Goal: Task Accomplishment & Management: Complete application form

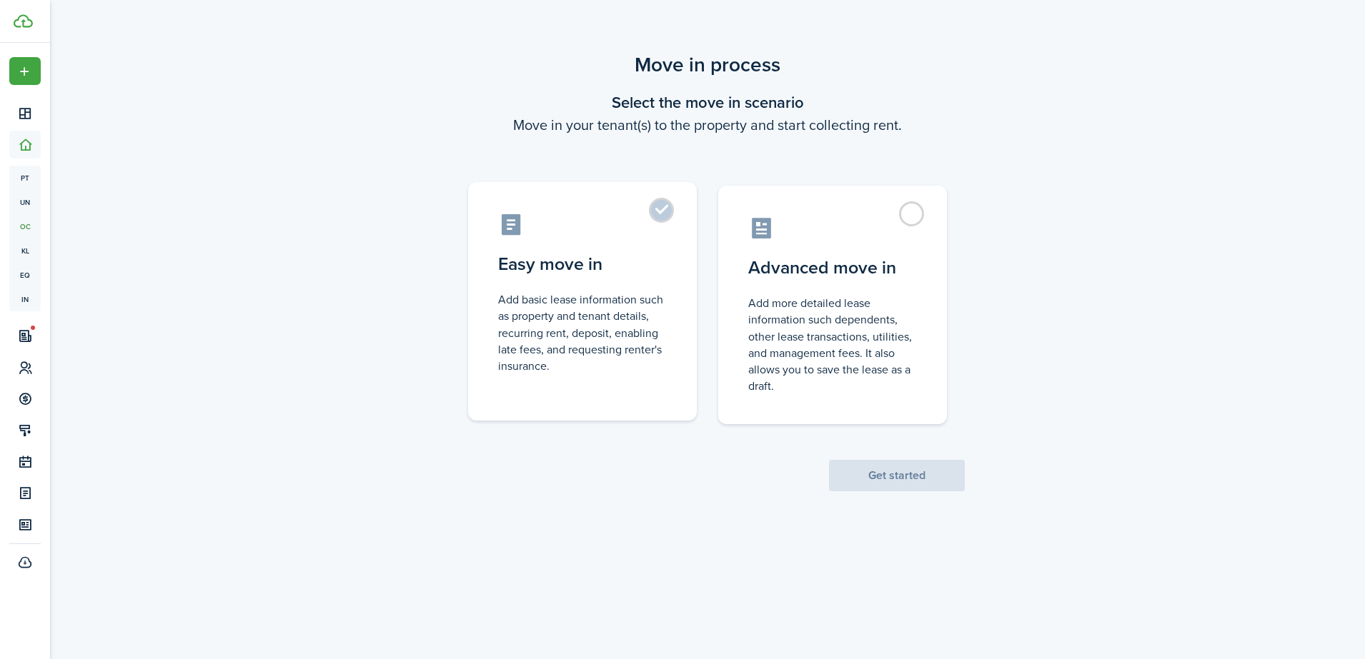
click at [662, 213] on label "Easy move in Add basic lease information such as property and tenant details, r…" at bounding box center [582, 301] width 229 height 239
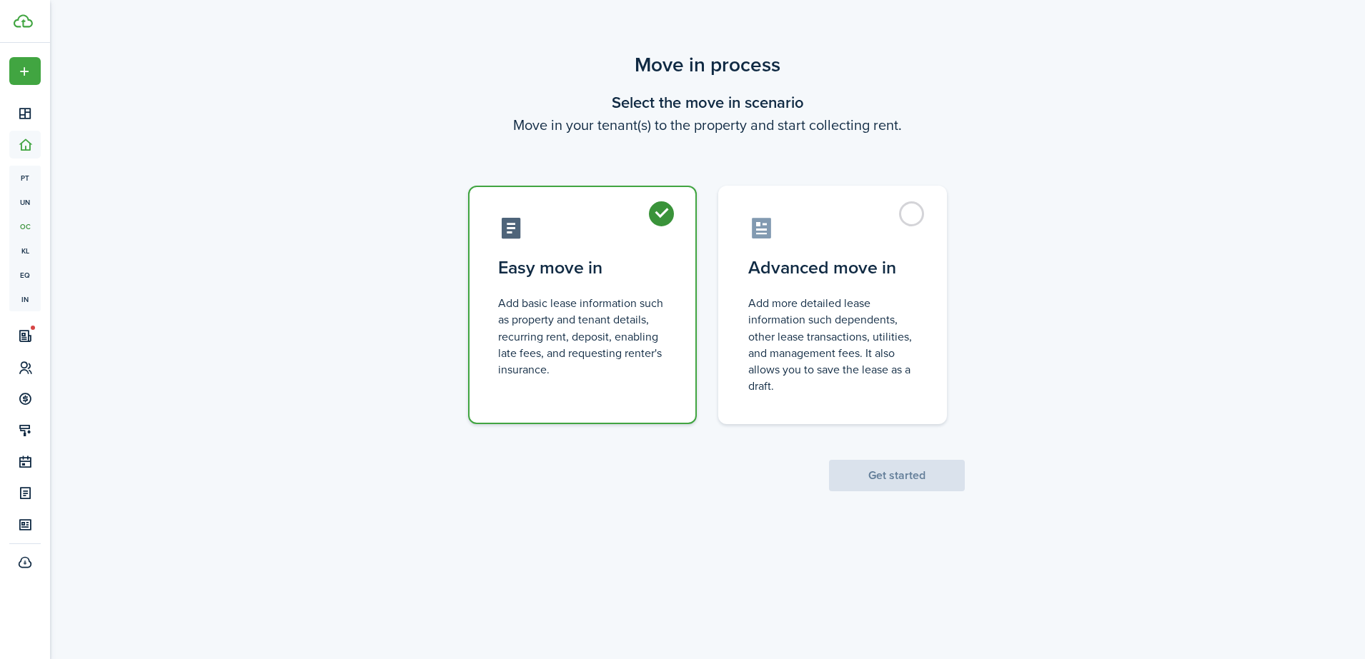
radio input "true"
click at [890, 472] on button "Get started" at bounding box center [897, 475] width 136 height 31
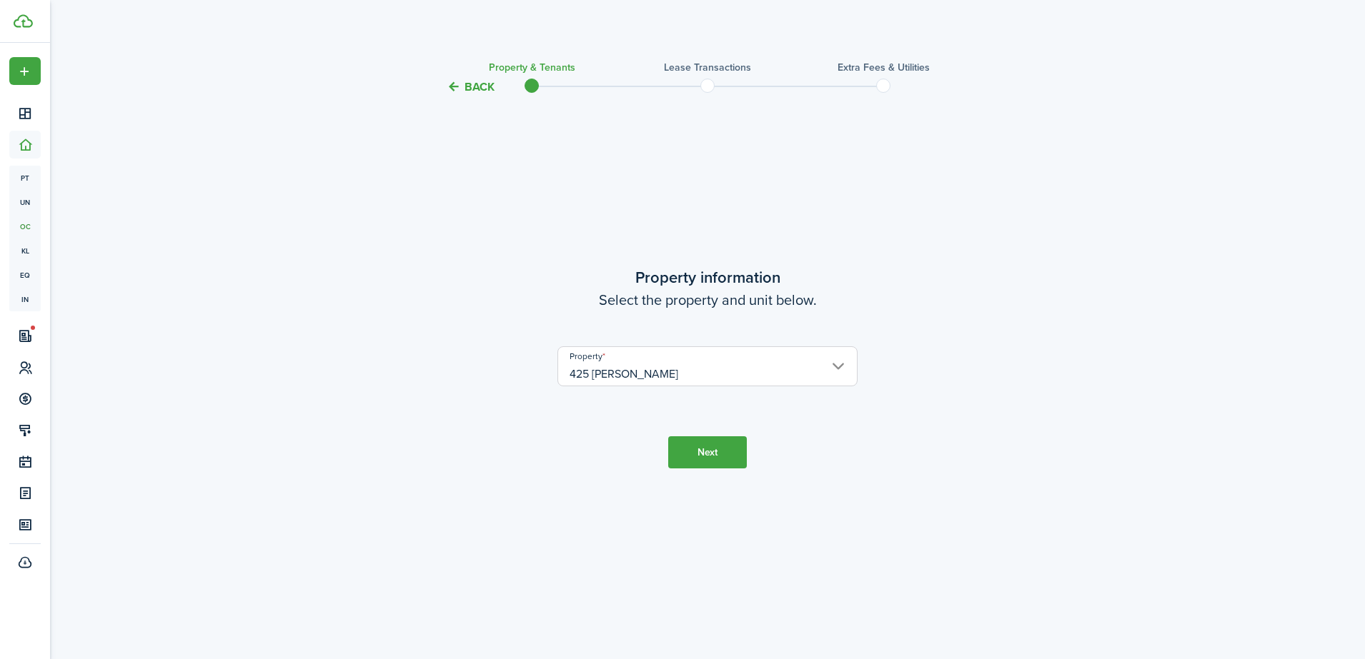
click at [720, 452] on button "Next" at bounding box center [707, 453] width 79 height 32
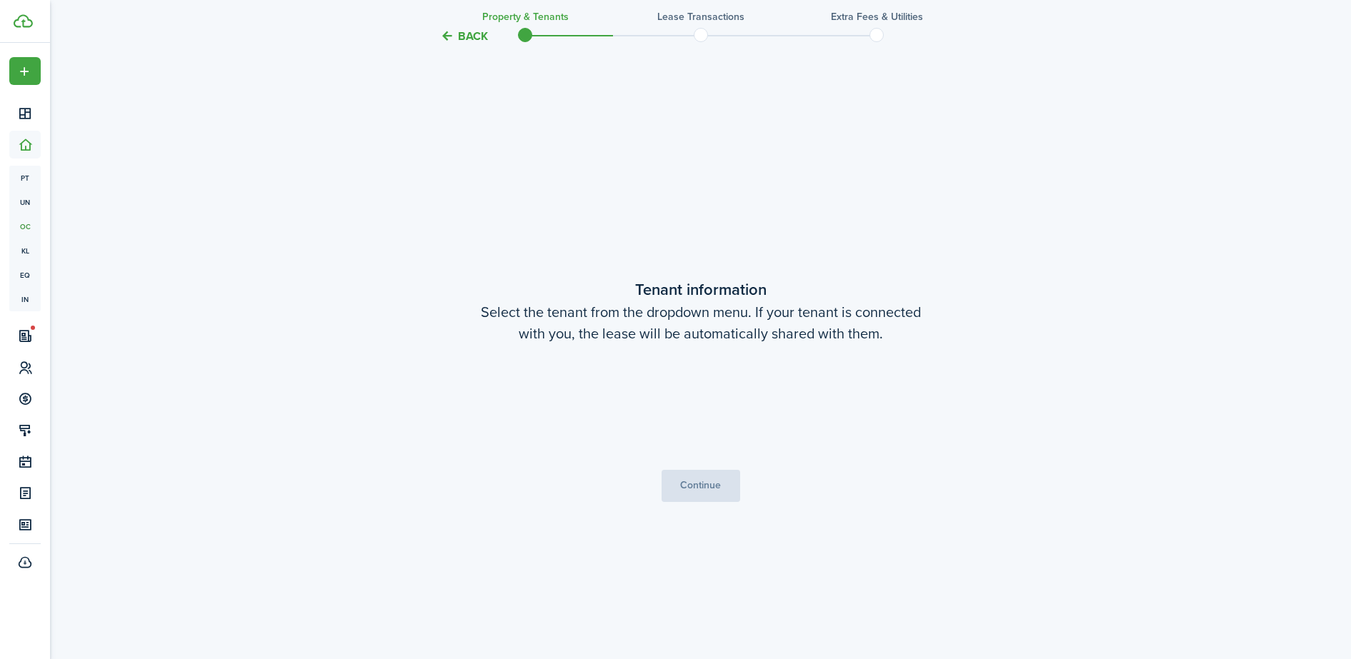
scroll to position [564, 0]
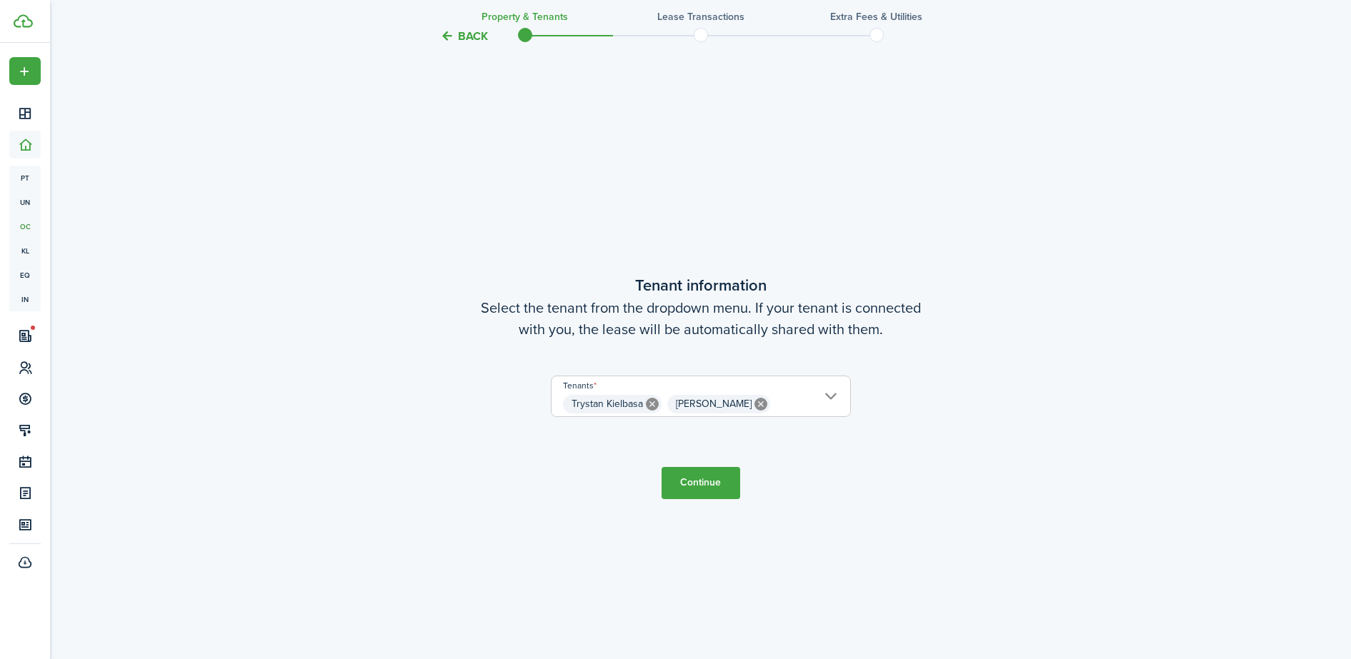
click at [686, 482] on button "Continue" at bounding box center [701, 483] width 79 height 32
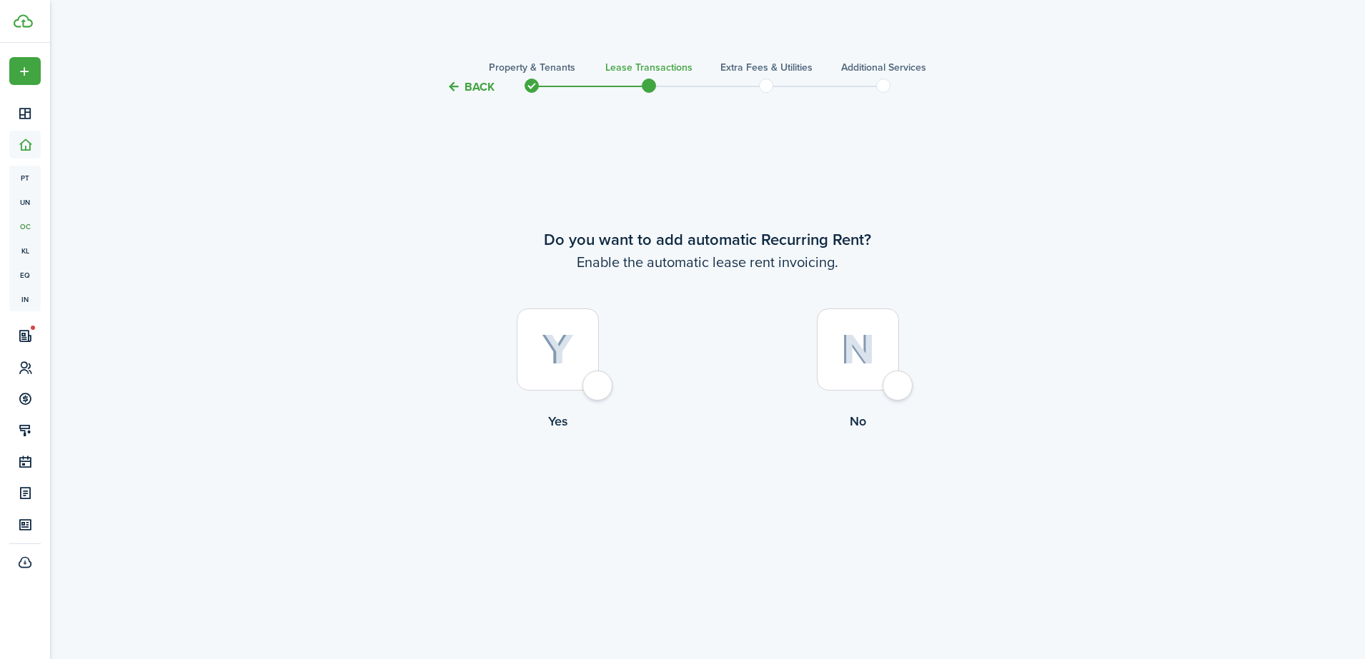
click at [597, 386] on div at bounding box center [558, 350] width 82 height 82
radio input "true"
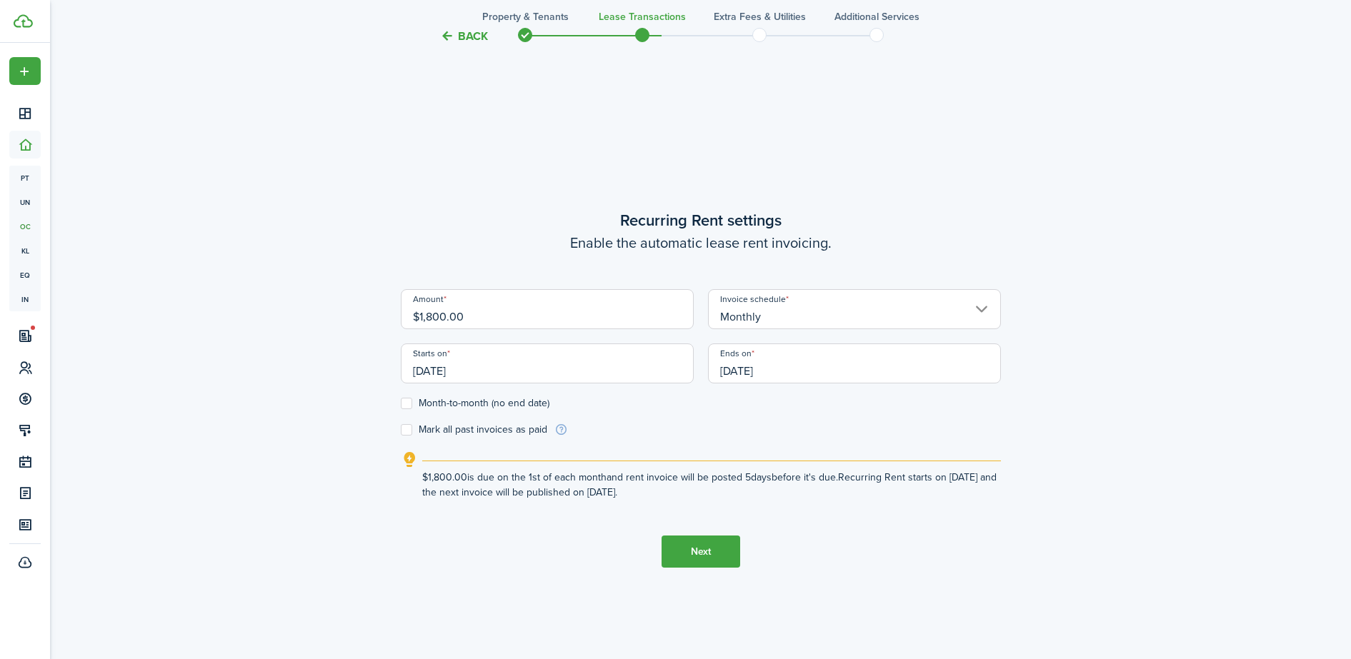
scroll to position [564, 0]
click at [649, 435] on lease-wizard-rent-recurring "Recurring Rent settings Enable the automatic lease rent invoicing. Amount $1,80…" at bounding box center [701, 352] width 600 height 292
click at [535, 613] on tc-wizard-step "Recurring Rent settings Enable the automatic lease rent invoicing. Amount $1,80…" at bounding box center [701, 385] width 600 height 659
click at [697, 559] on button "Next" at bounding box center [701, 550] width 79 height 32
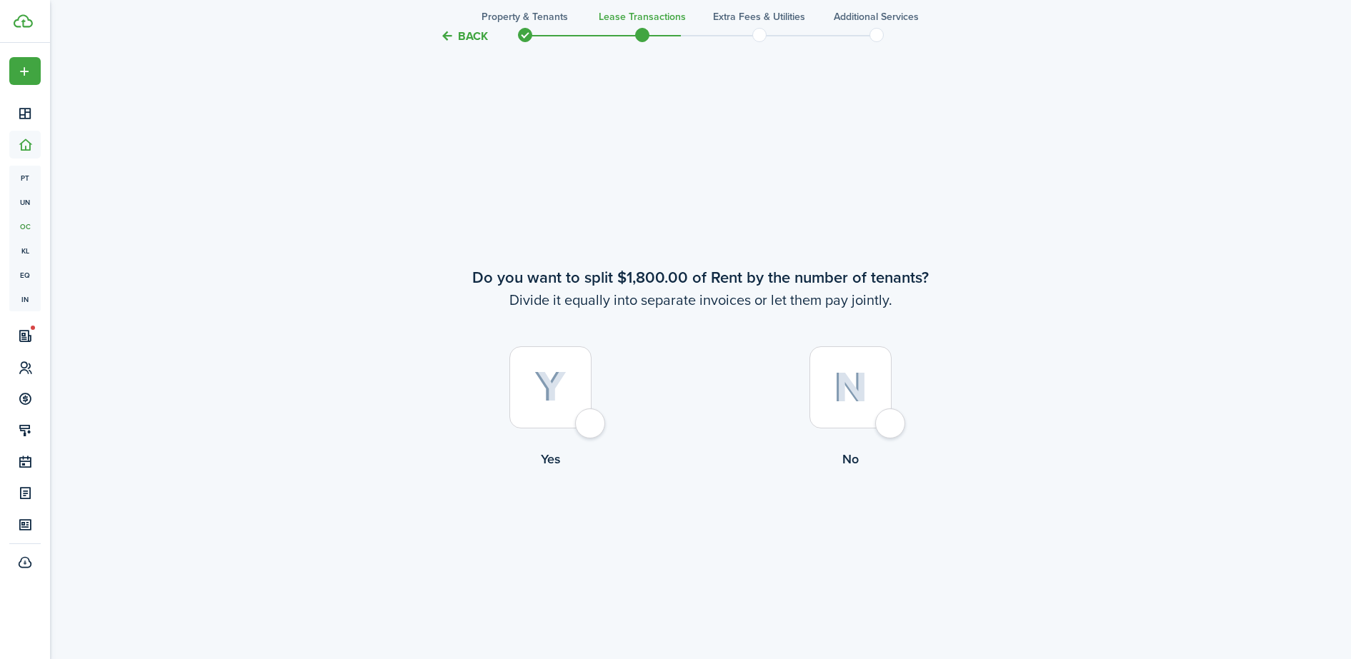
scroll to position [1223, 0]
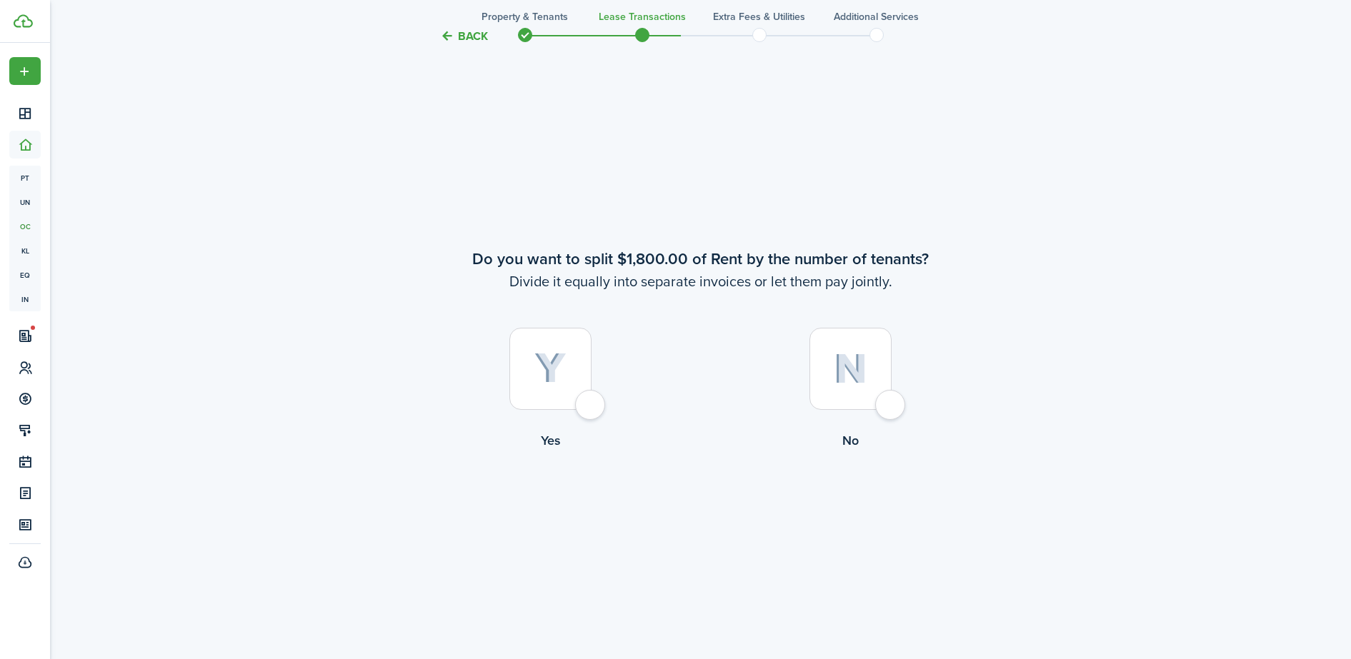
click at [448, 31] on button "Back" at bounding box center [464, 36] width 48 height 15
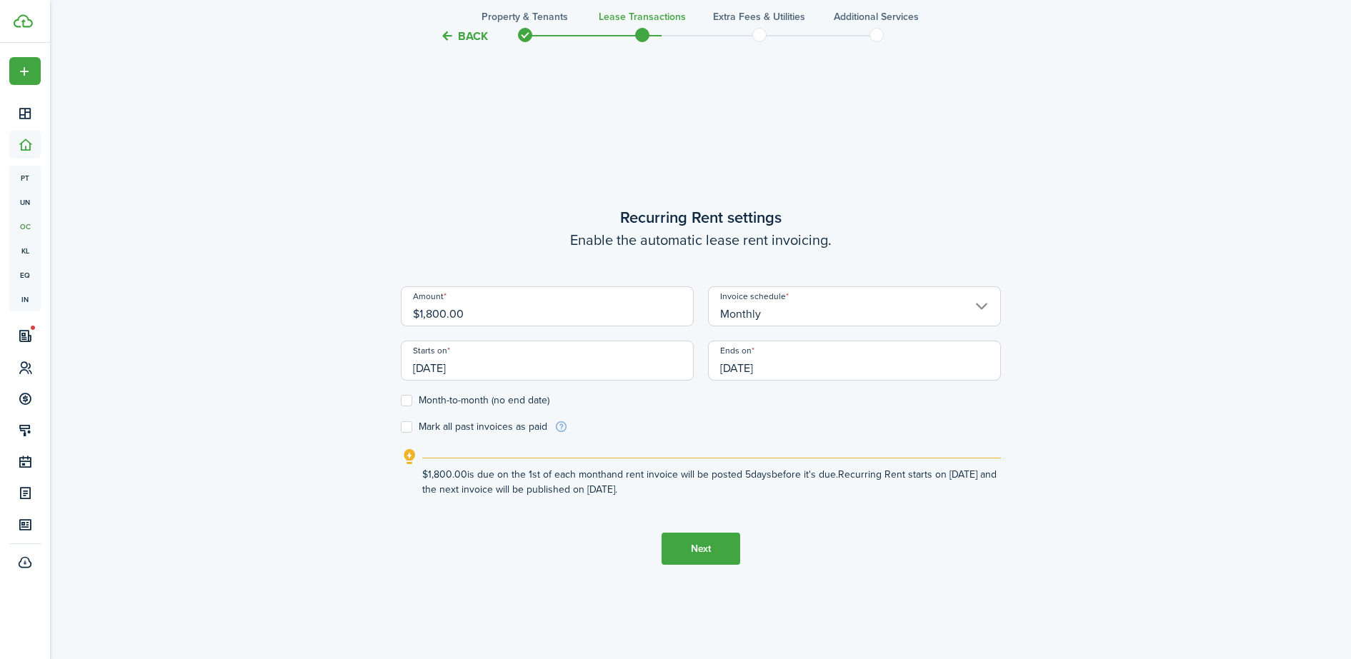
scroll to position [564, 0]
click at [699, 548] on button "Next" at bounding box center [701, 550] width 79 height 32
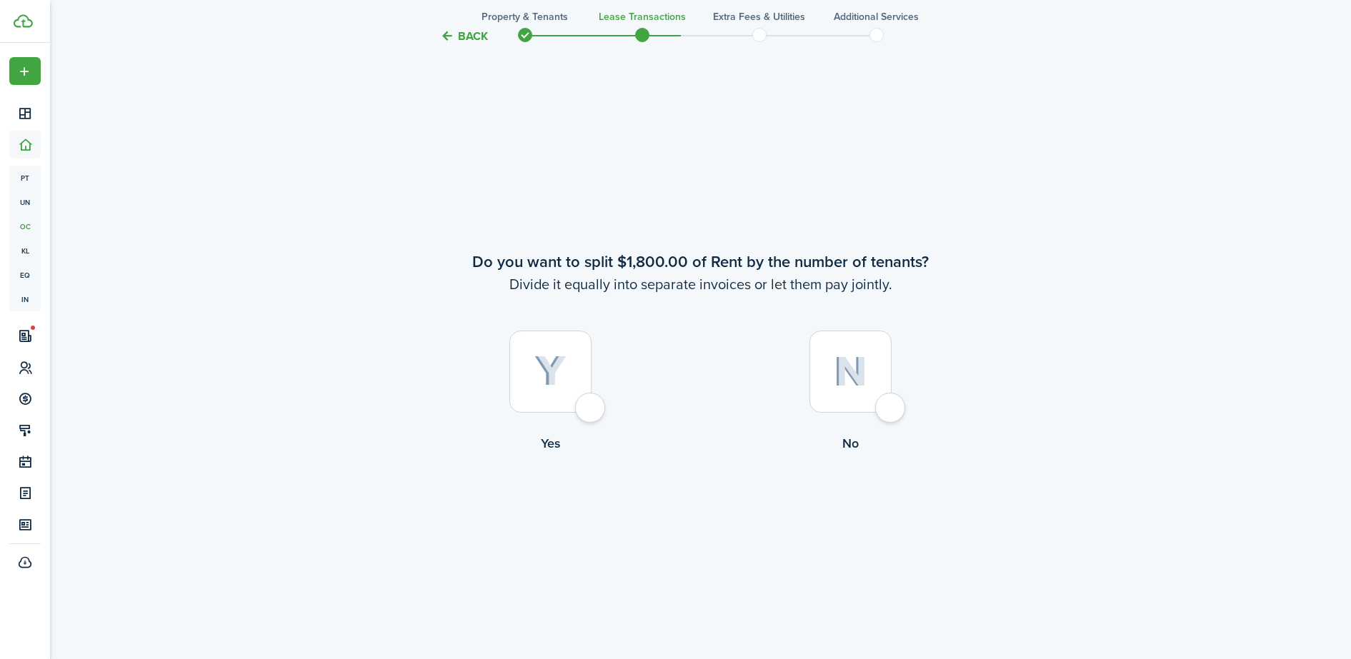
scroll to position [1223, 0]
click at [886, 410] on div at bounding box center [851, 369] width 82 height 82
radio input "true"
click at [584, 408] on div at bounding box center [550, 369] width 82 height 82
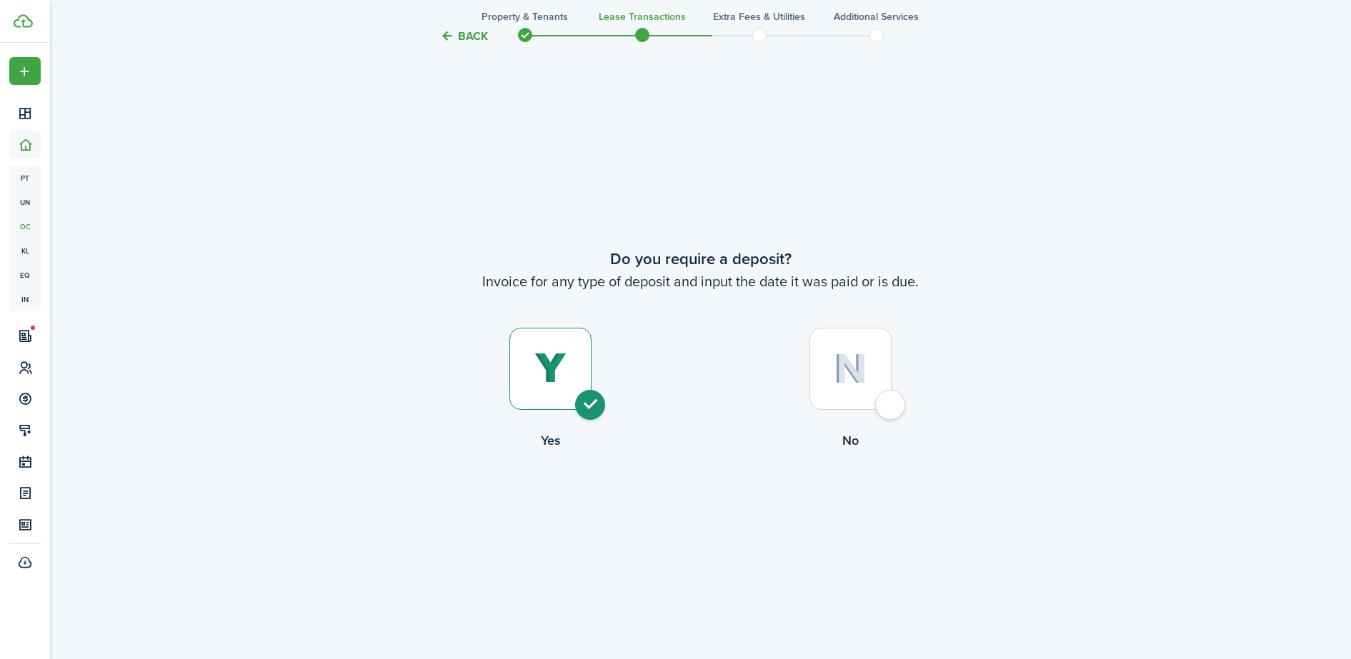
radio input "true"
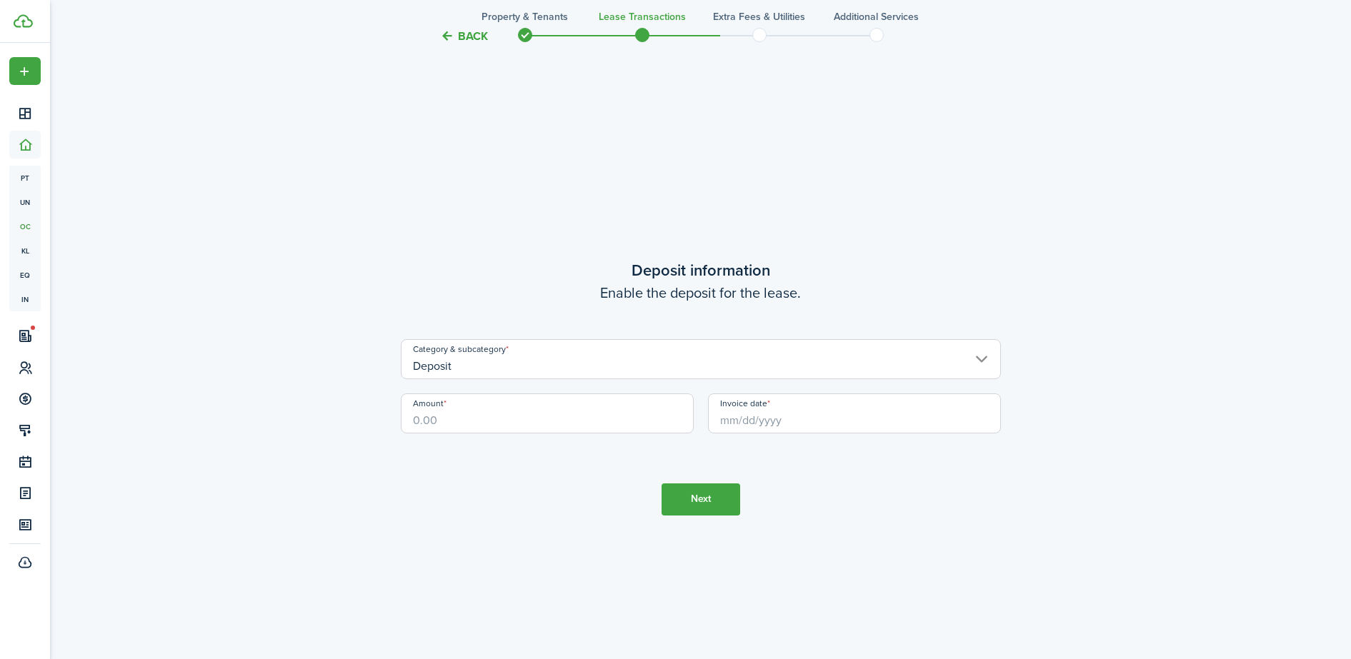
scroll to position [2542, 0]
click at [419, 421] on input "Amount" at bounding box center [547, 413] width 293 height 40
click at [724, 417] on input "Invoice date" at bounding box center [854, 413] width 293 height 40
type input "$1,800.00"
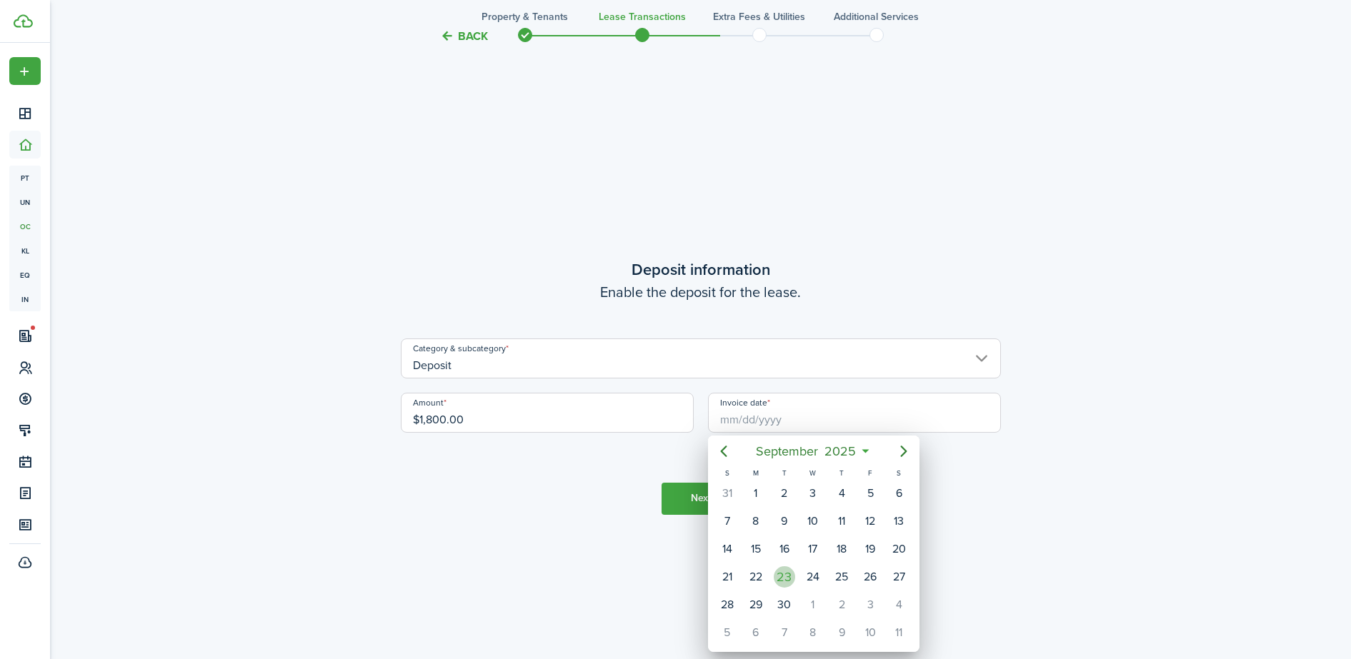
click at [784, 574] on div "23" at bounding box center [784, 577] width 21 height 21
type input "[DATE]"
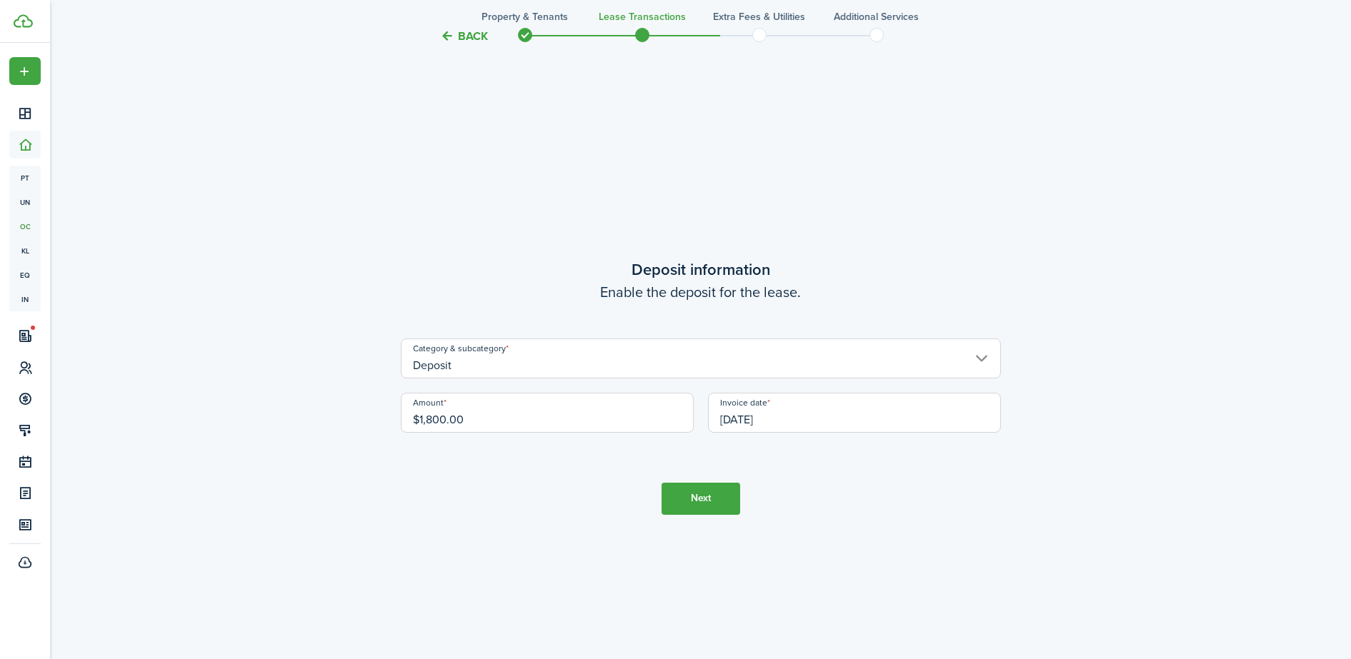
click at [698, 499] on button "Next" at bounding box center [701, 499] width 79 height 32
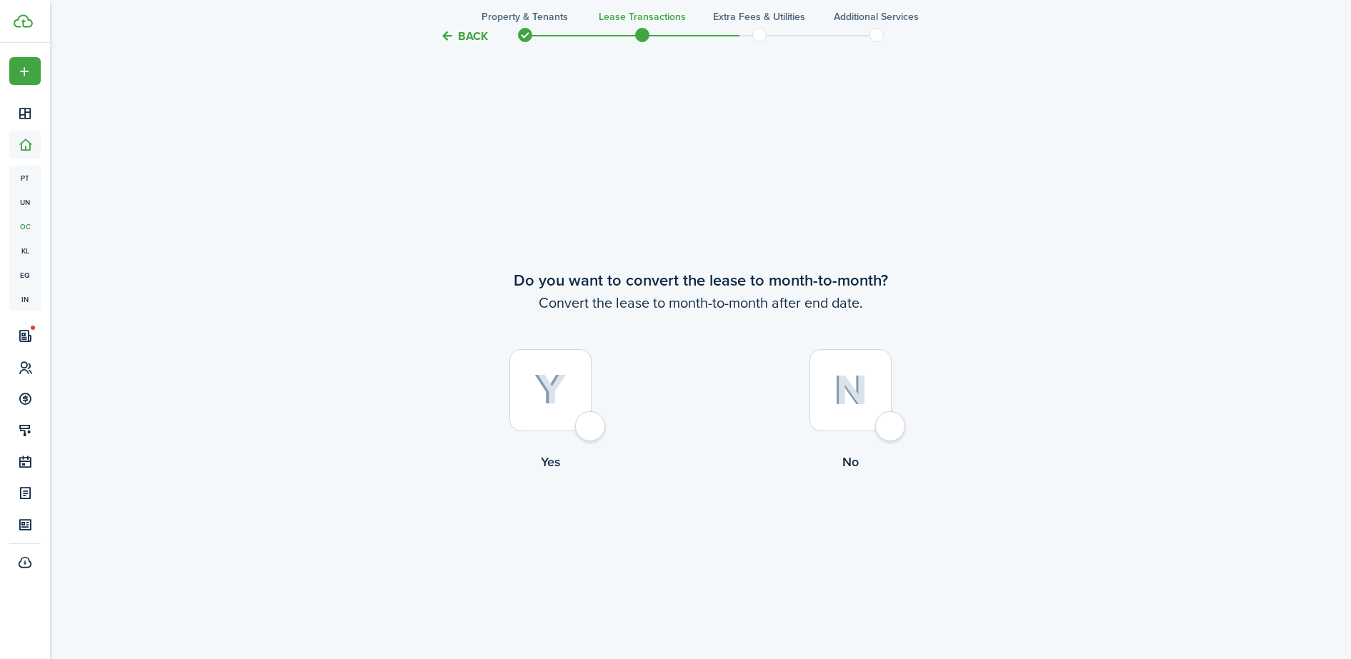
scroll to position [3202, 0]
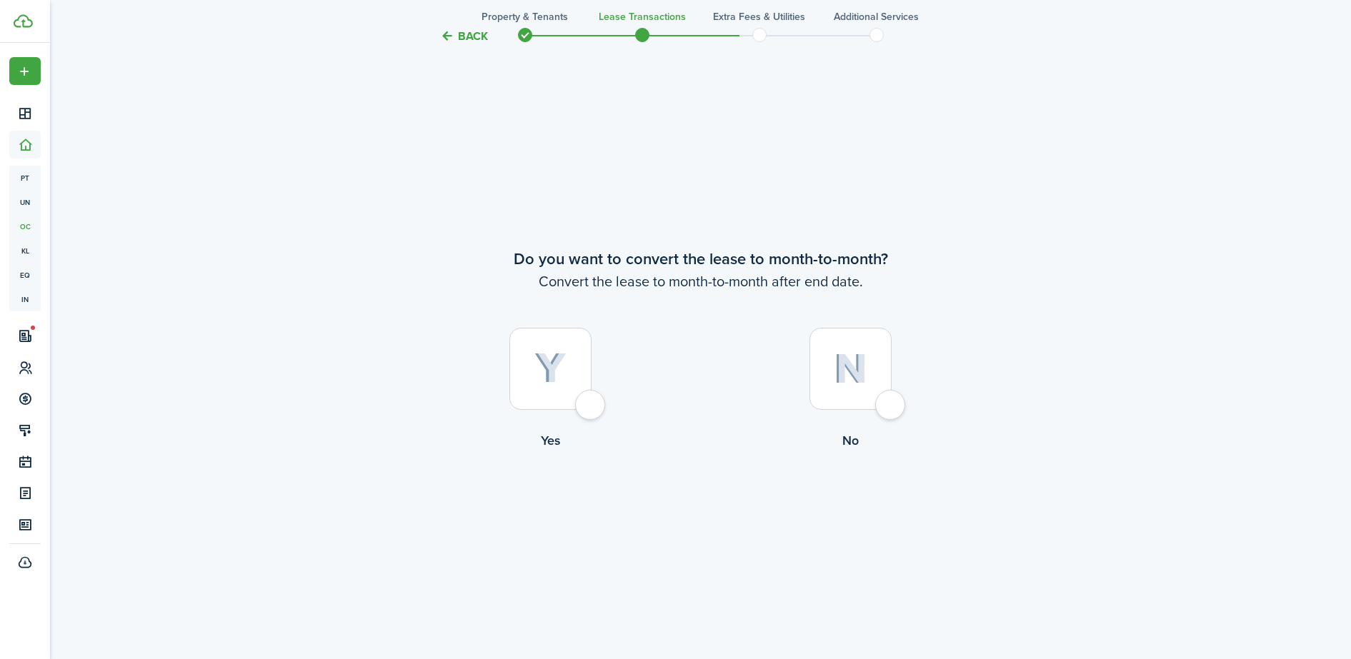
click at [592, 407] on div at bounding box center [550, 369] width 82 height 82
radio input "true"
click at [708, 498] on button "Continue" at bounding box center [701, 509] width 79 height 32
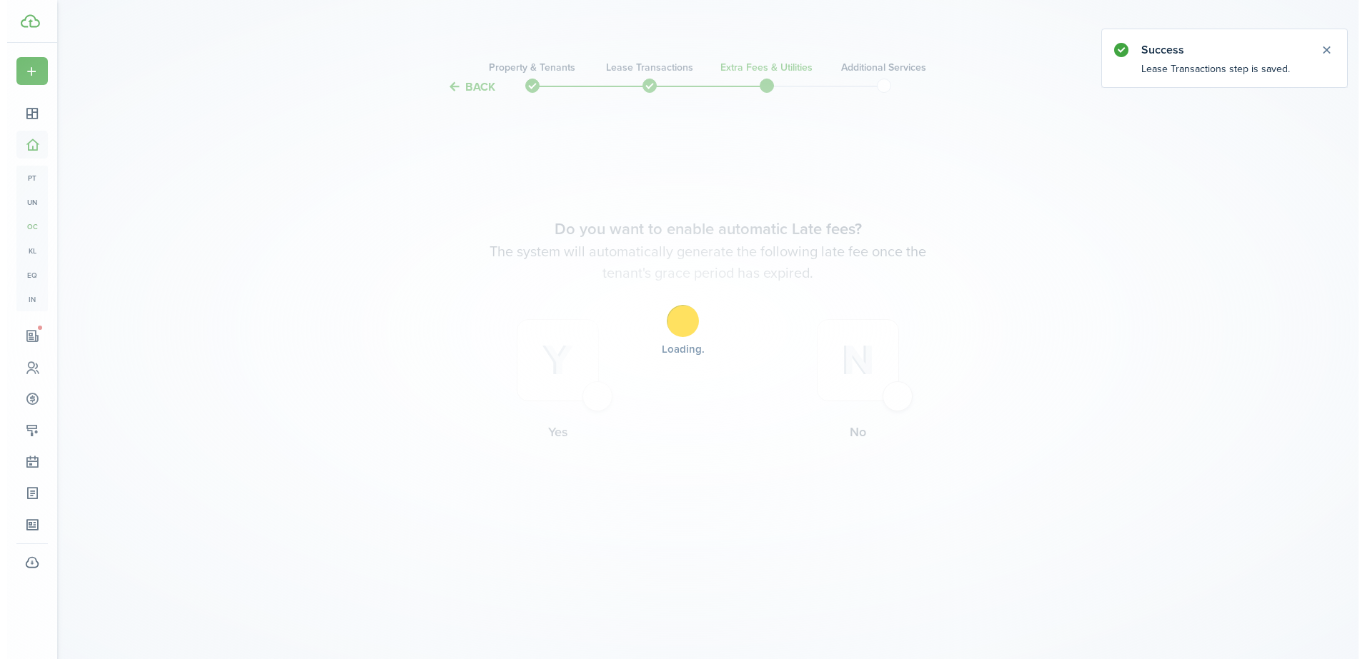
scroll to position [0, 0]
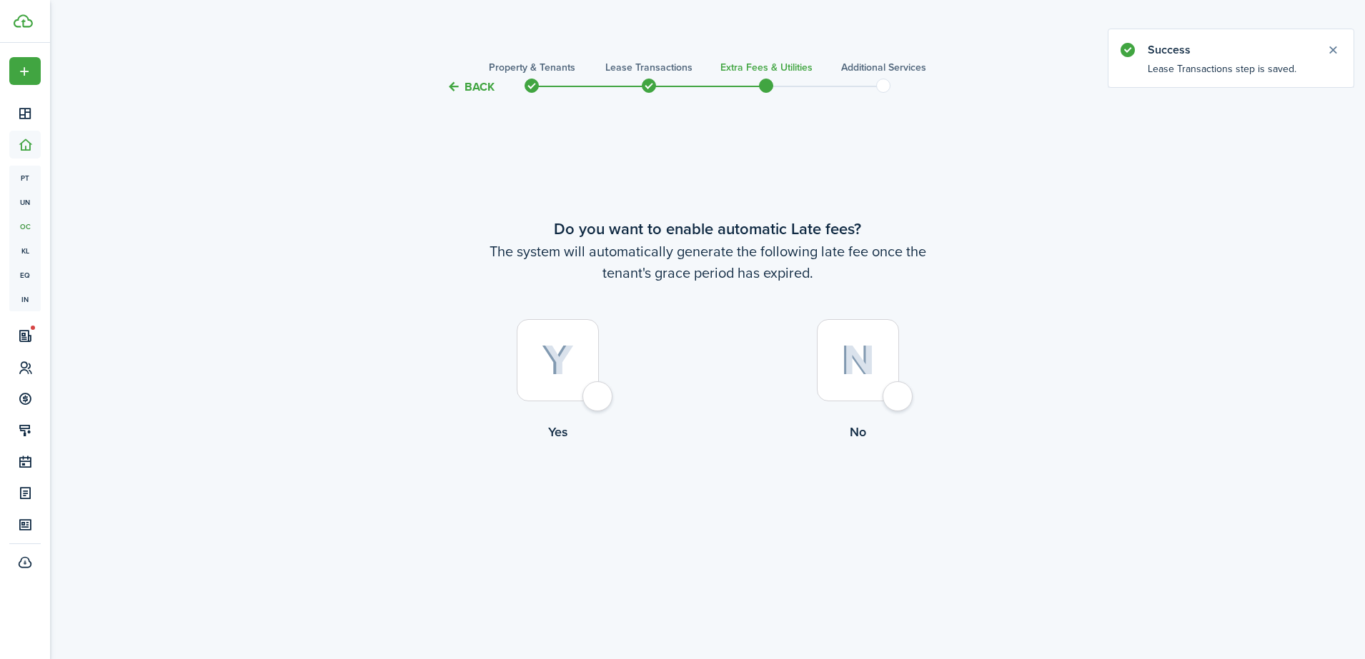
click at [599, 400] on div at bounding box center [558, 360] width 82 height 82
radio input "true"
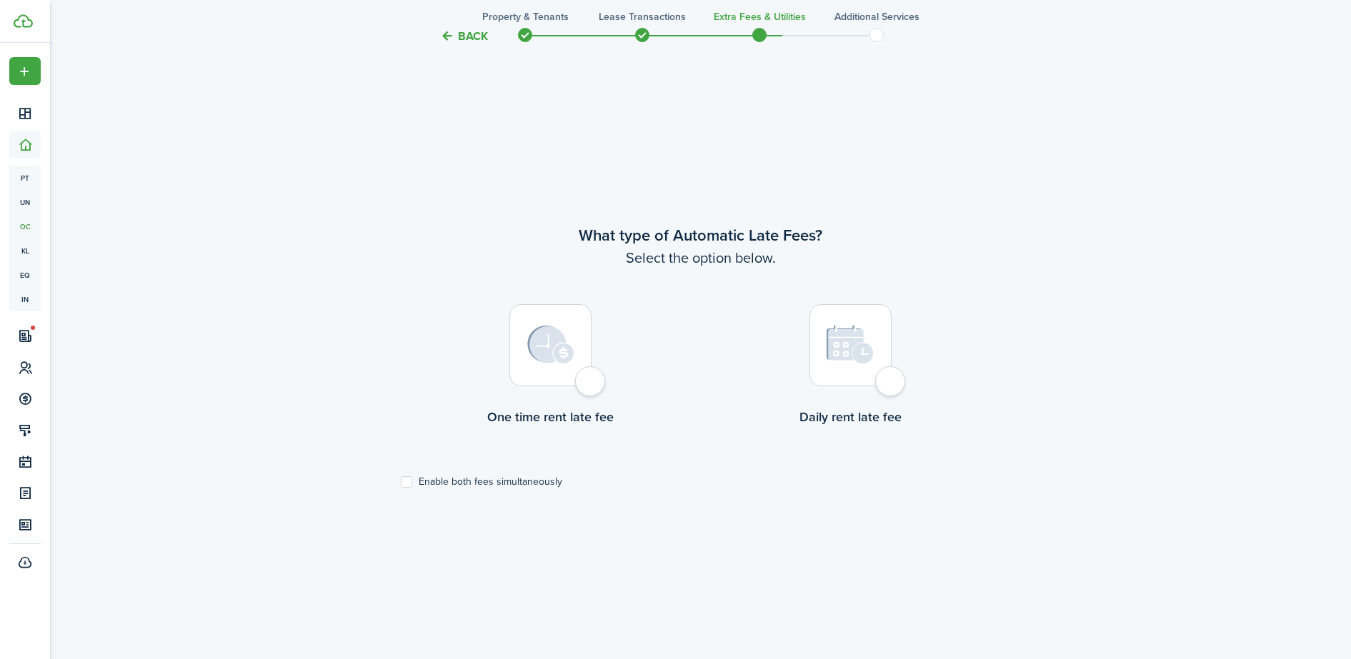
scroll to position [564, 0]
click at [590, 377] on div at bounding box center [550, 342] width 82 height 82
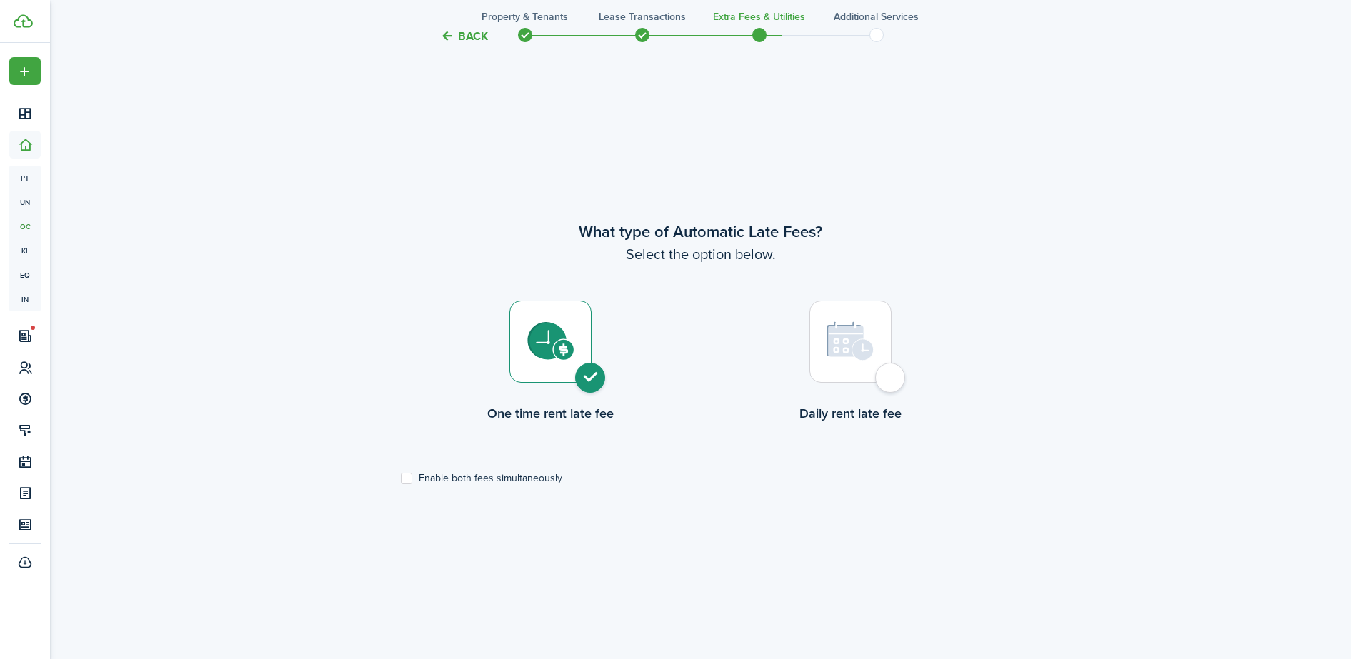
radio input "true"
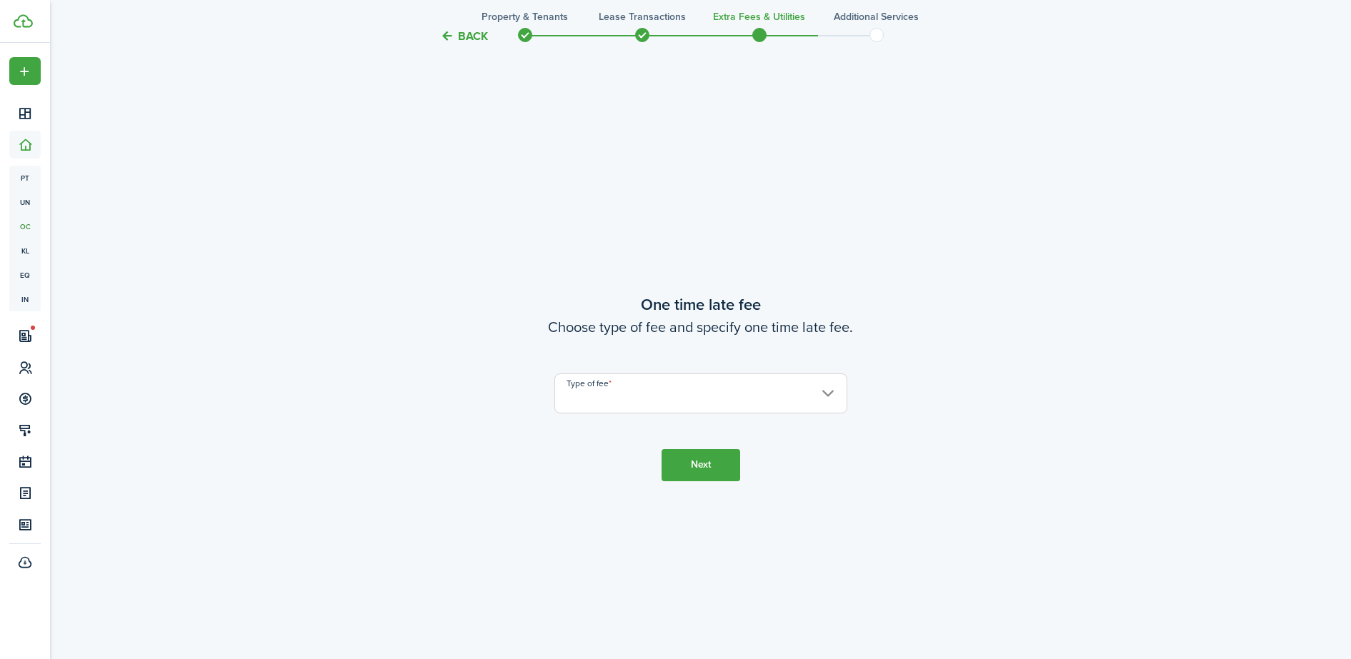
scroll to position [1223, 0]
click at [836, 393] on input "Type of fee" at bounding box center [700, 393] width 293 height 40
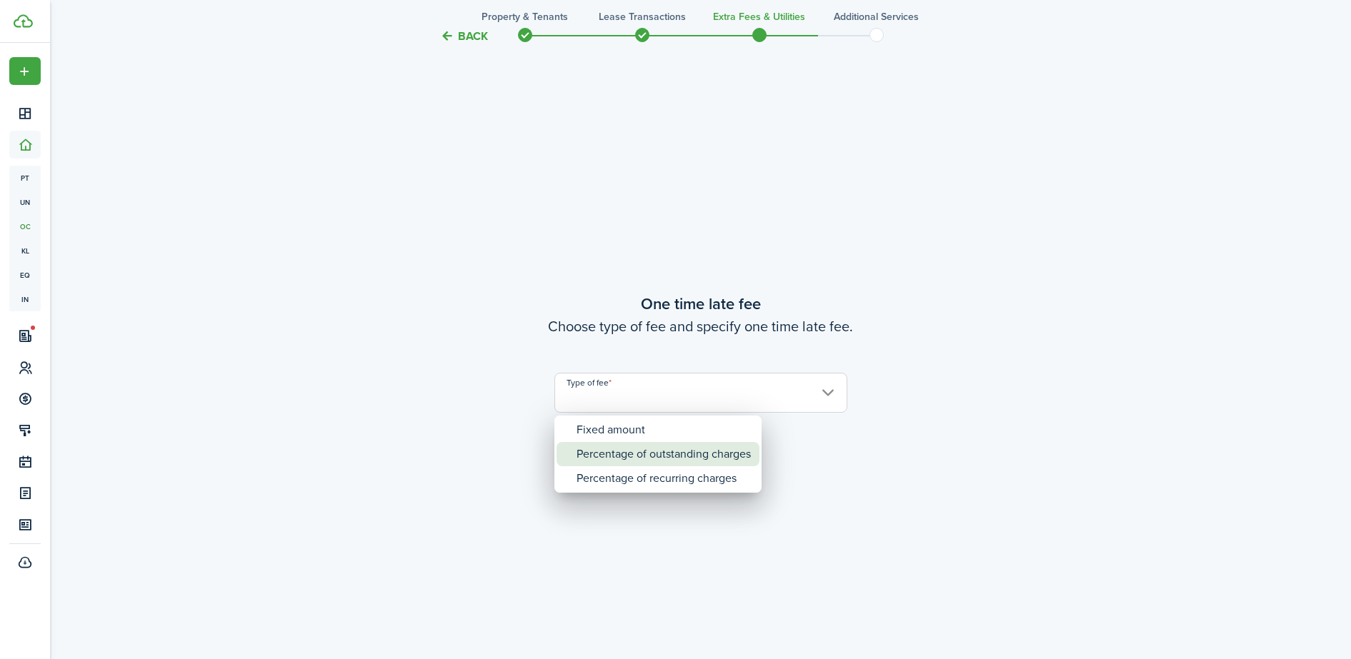
click at [695, 457] on div "Percentage of outstanding charges" at bounding box center [664, 454] width 174 height 24
type input "Percentage of outstanding charges"
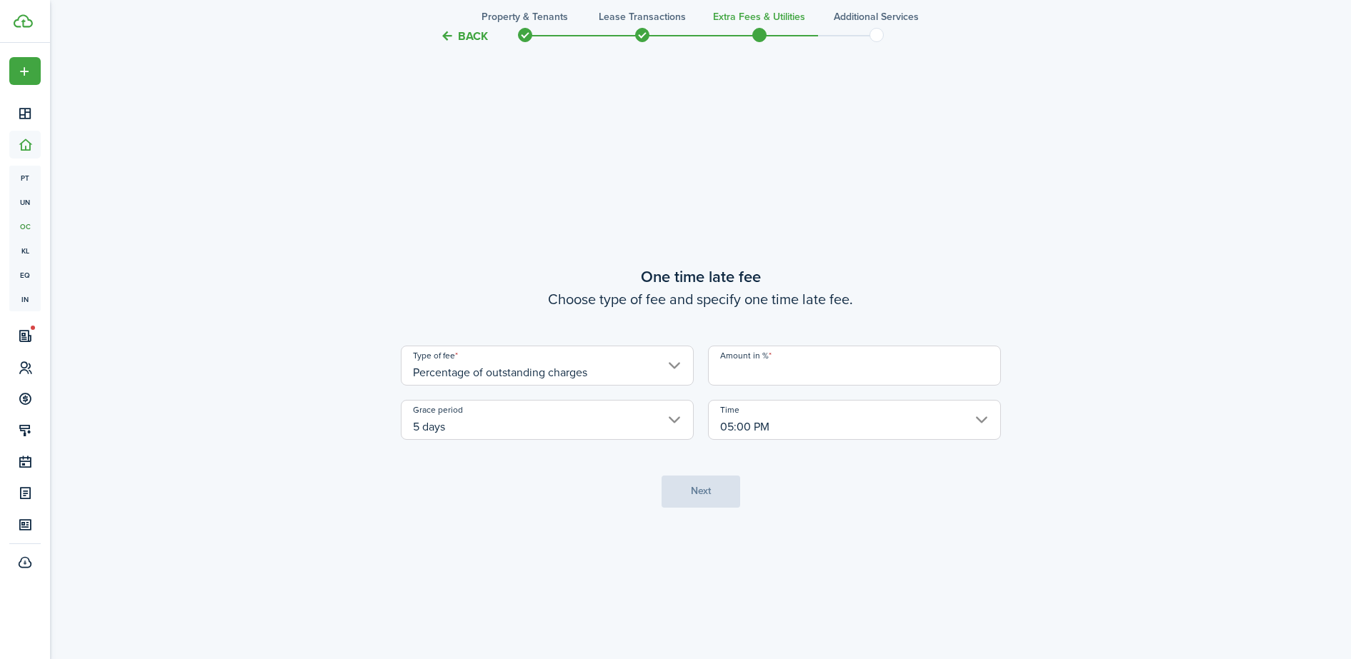
click at [757, 369] on input "Amount in %" at bounding box center [854, 366] width 293 height 40
type input "10"
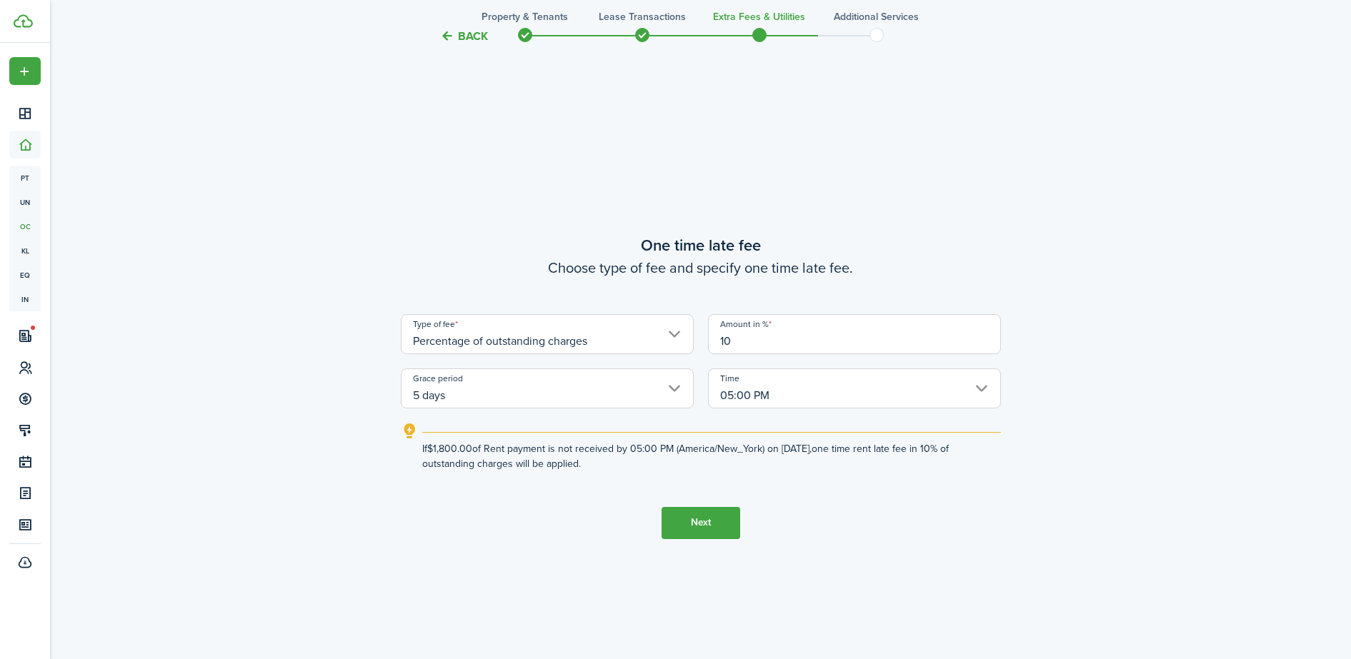
click at [709, 524] on button "Next" at bounding box center [701, 523] width 79 height 32
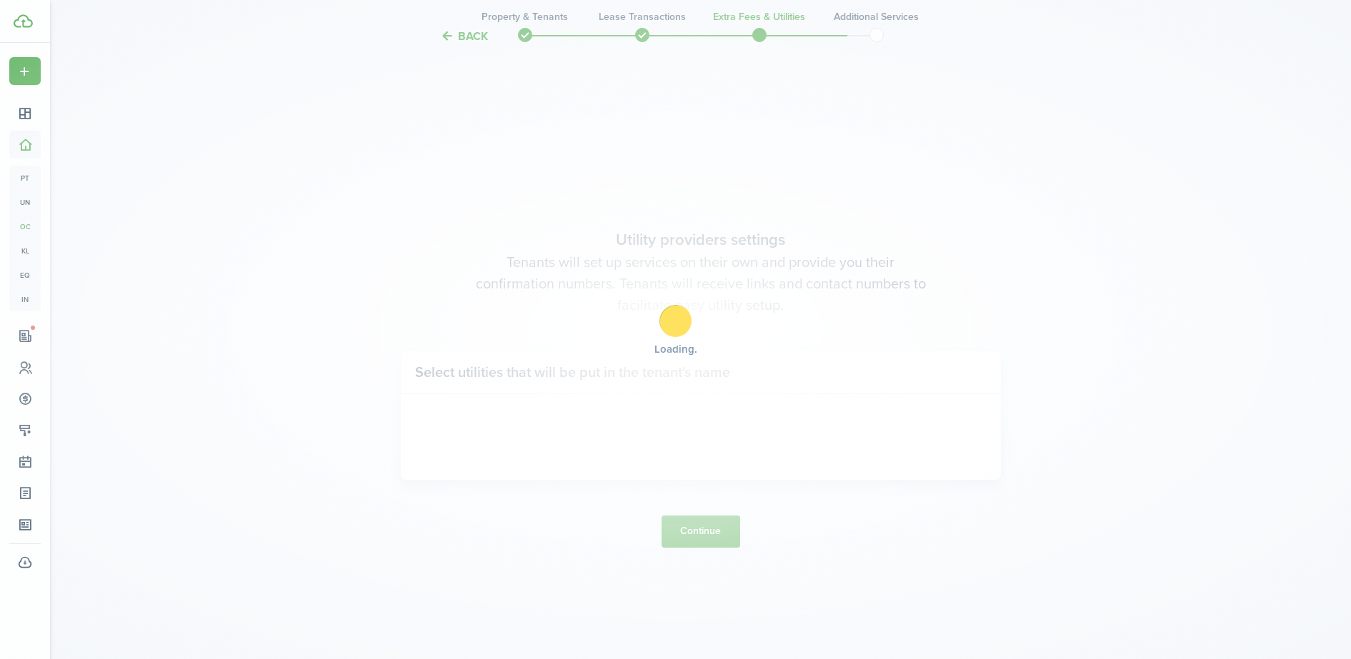
scroll to position [1883, 0]
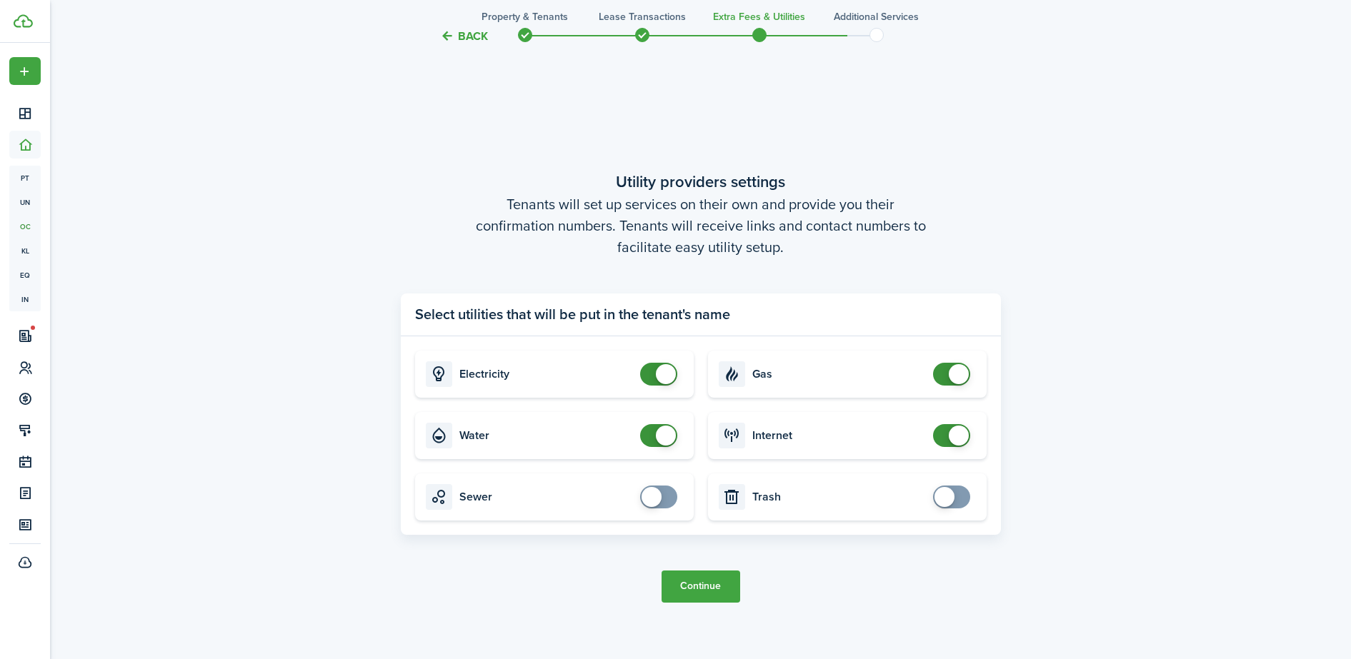
checkbox input "true"
click at [950, 497] on span at bounding box center [945, 497] width 20 height 20
checkbox input "true"
click at [653, 502] on span at bounding box center [652, 497] width 20 height 20
click at [707, 592] on button "Continue" at bounding box center [701, 587] width 79 height 32
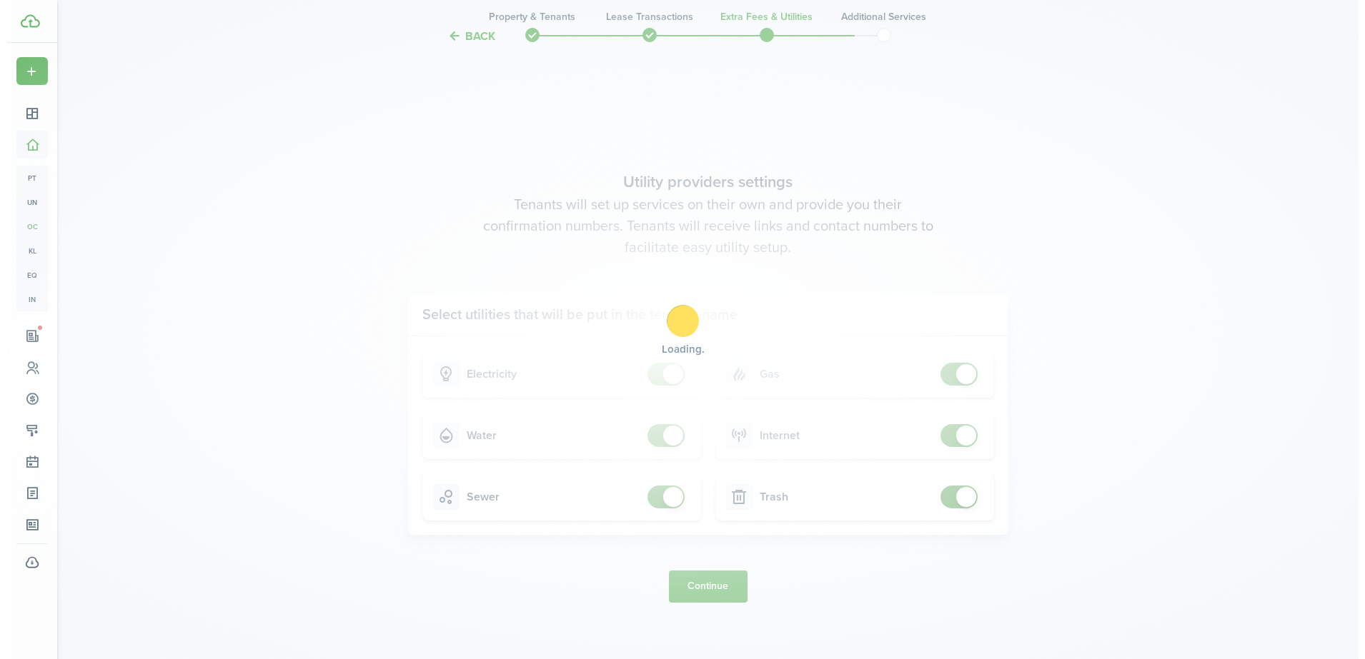
scroll to position [0, 0]
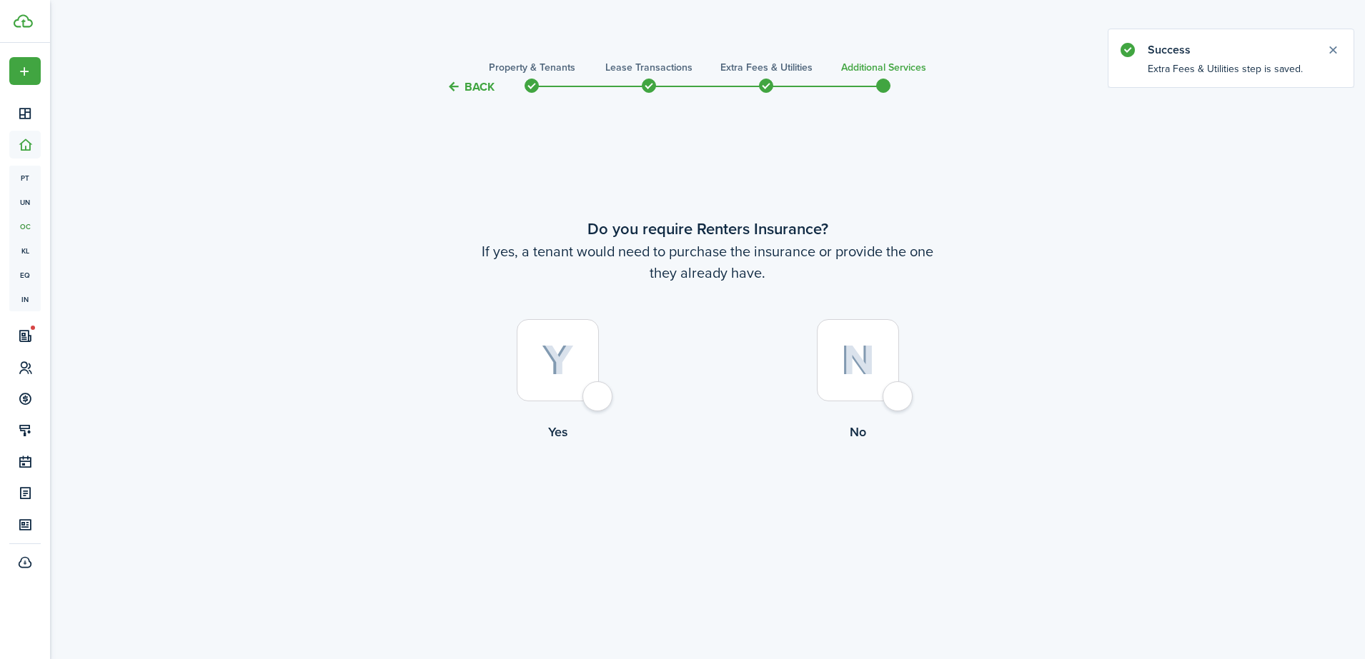
click at [895, 402] on div at bounding box center [858, 360] width 82 height 82
radio input "true"
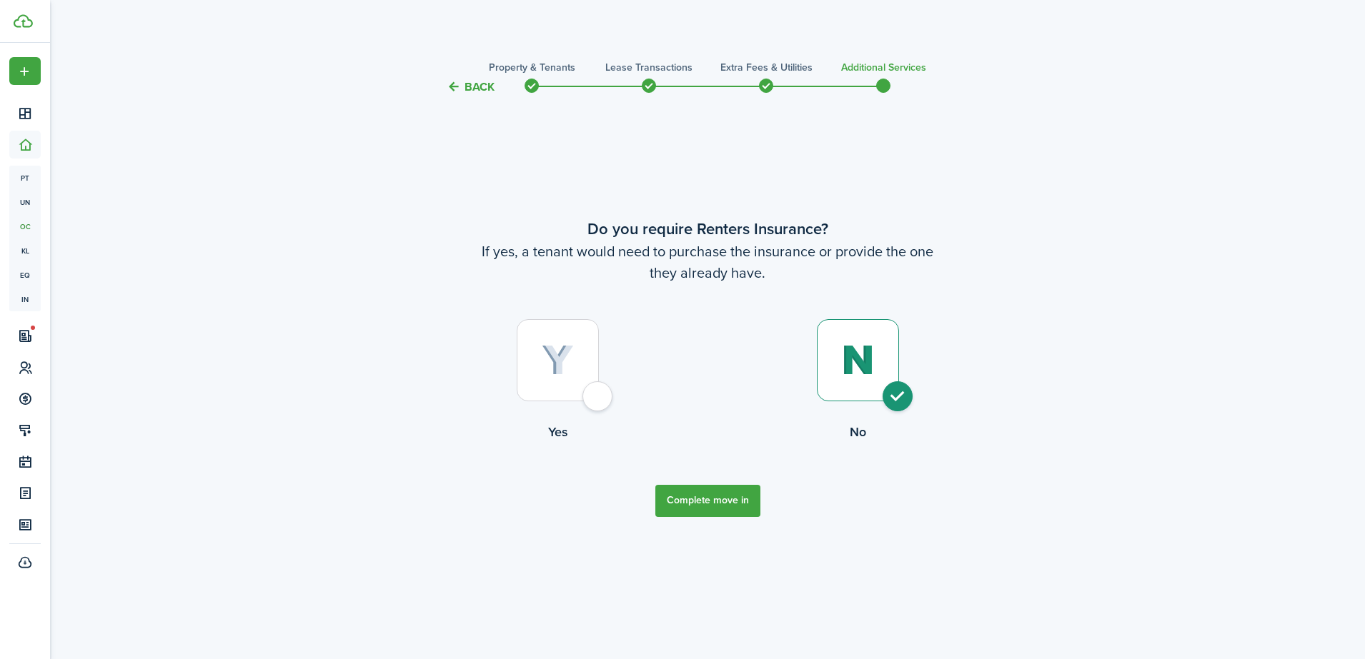
click at [467, 82] on button "Back" at bounding box center [471, 86] width 48 height 15
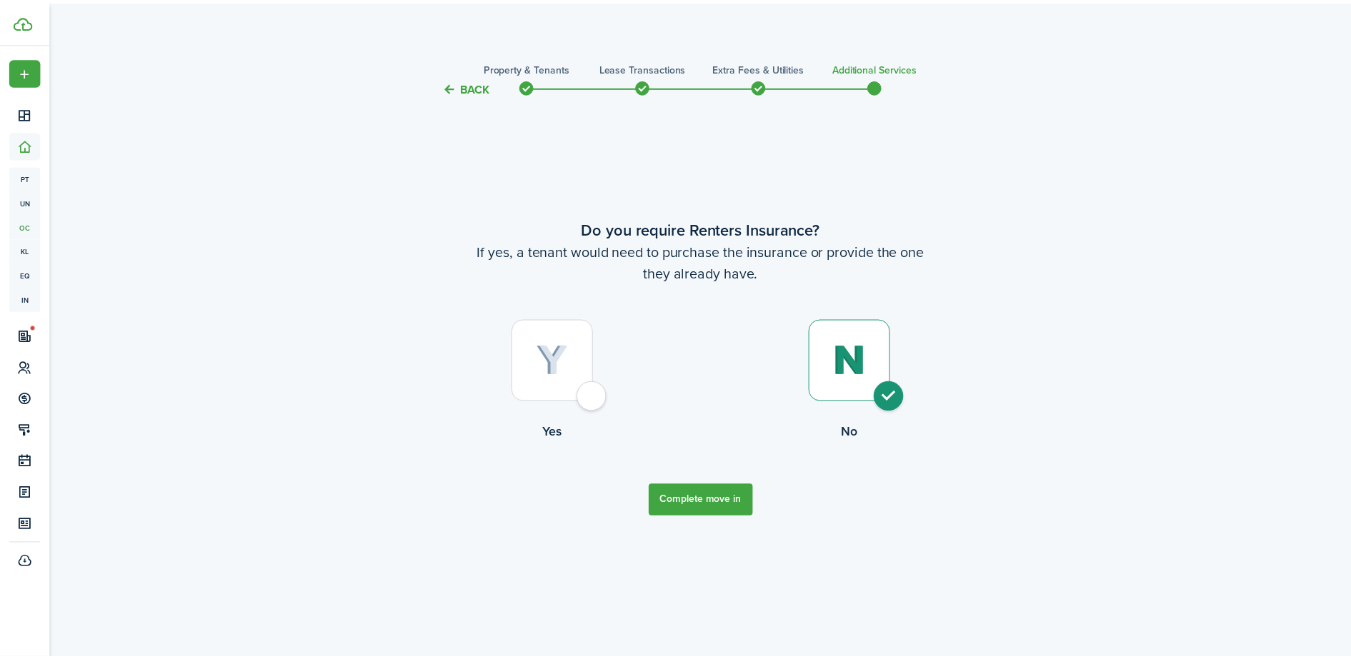
scroll to position [1883, 0]
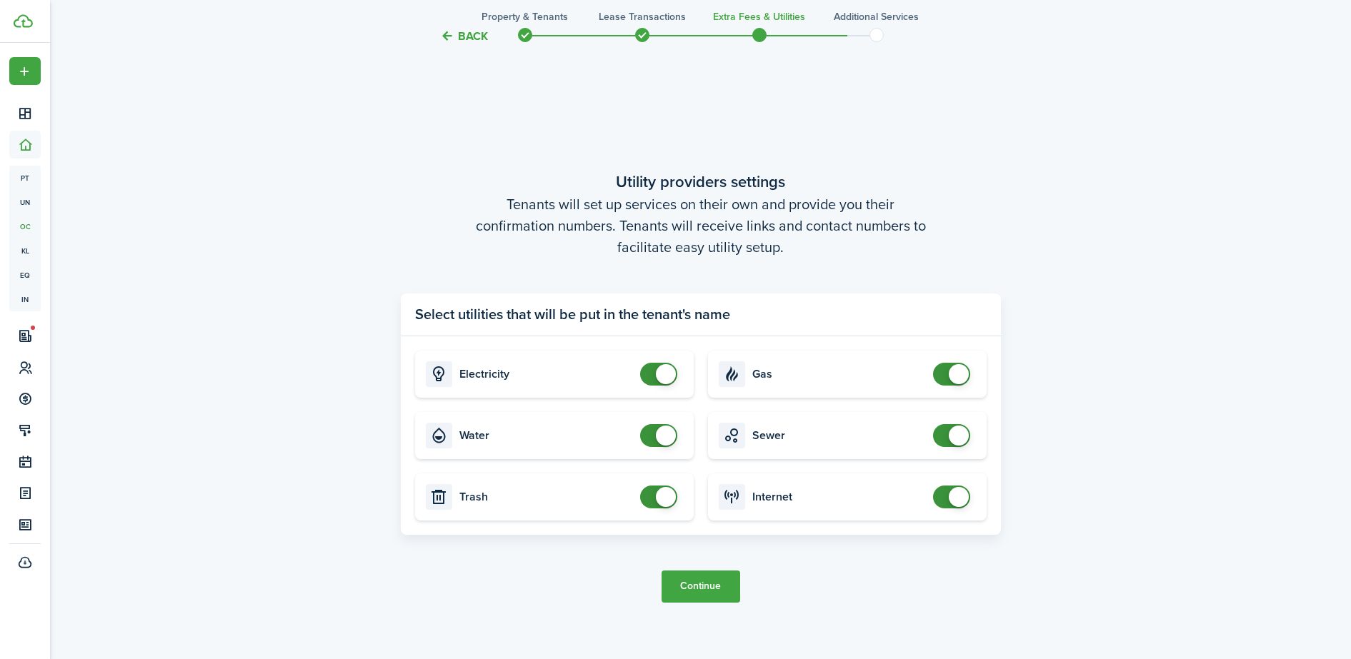
click at [451, 34] on button "Back" at bounding box center [464, 36] width 48 height 15
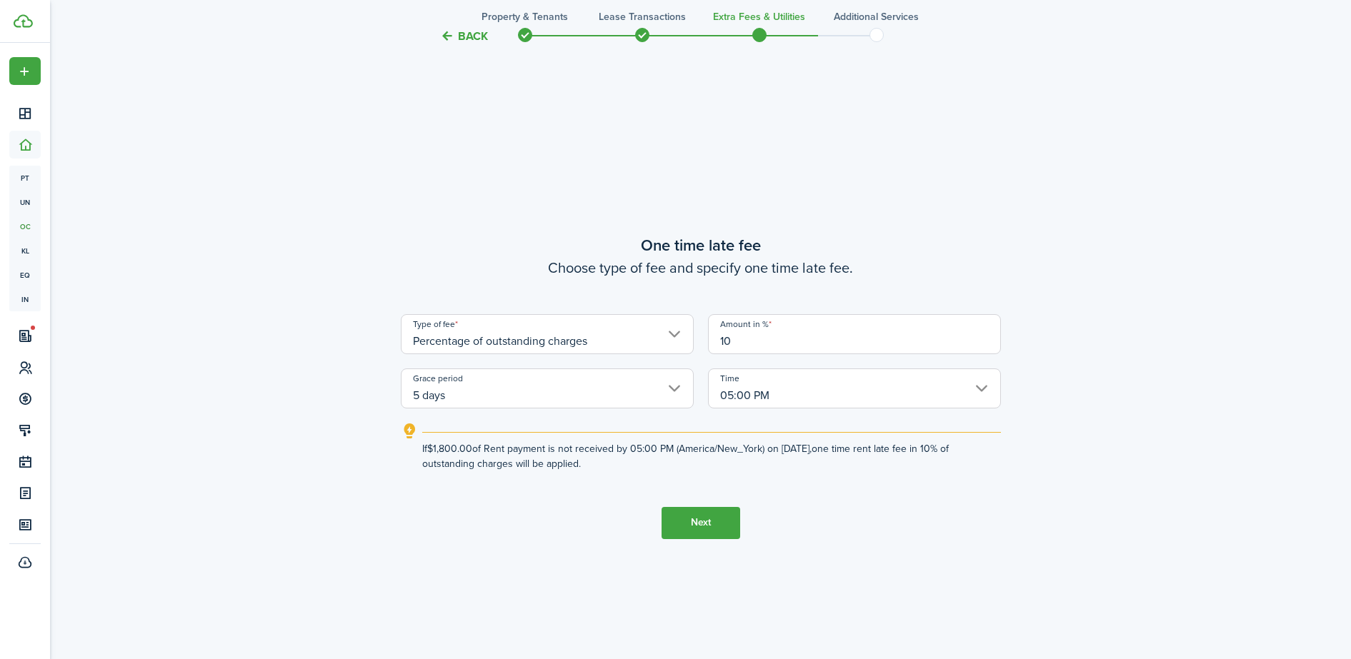
click at [451, 34] on button "Back" at bounding box center [464, 36] width 48 height 15
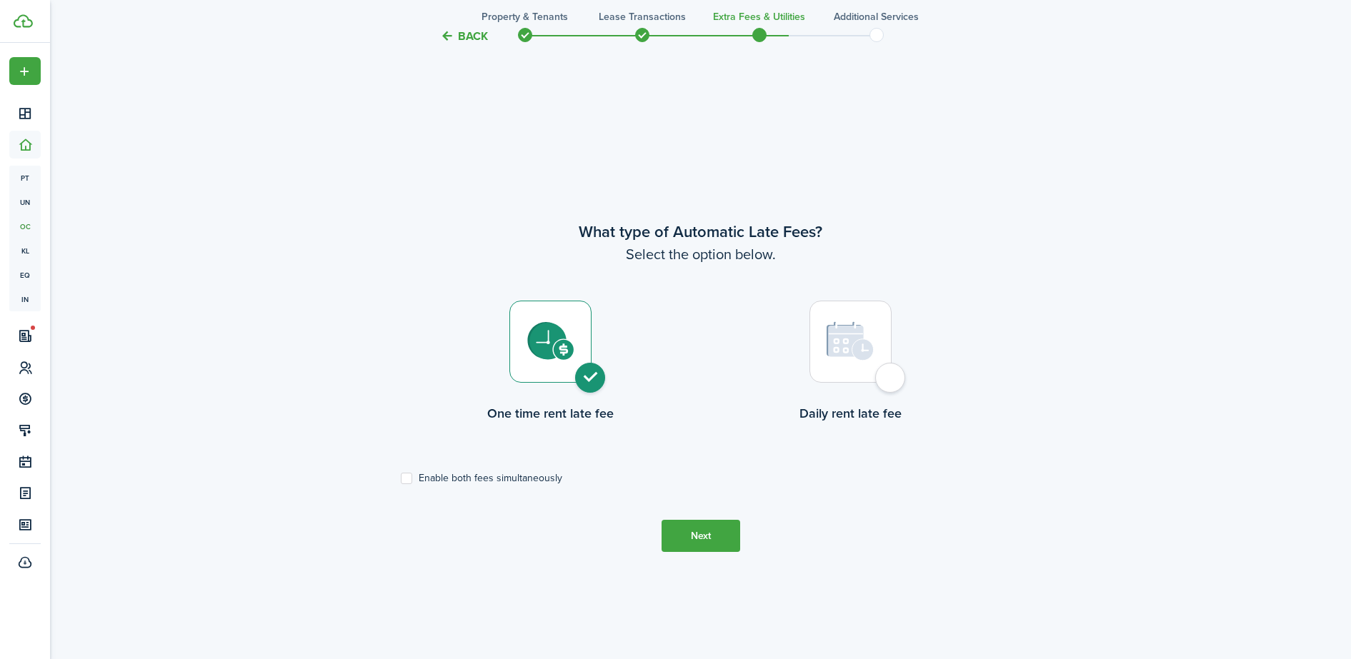
click at [451, 34] on button "Back" at bounding box center [464, 36] width 48 height 15
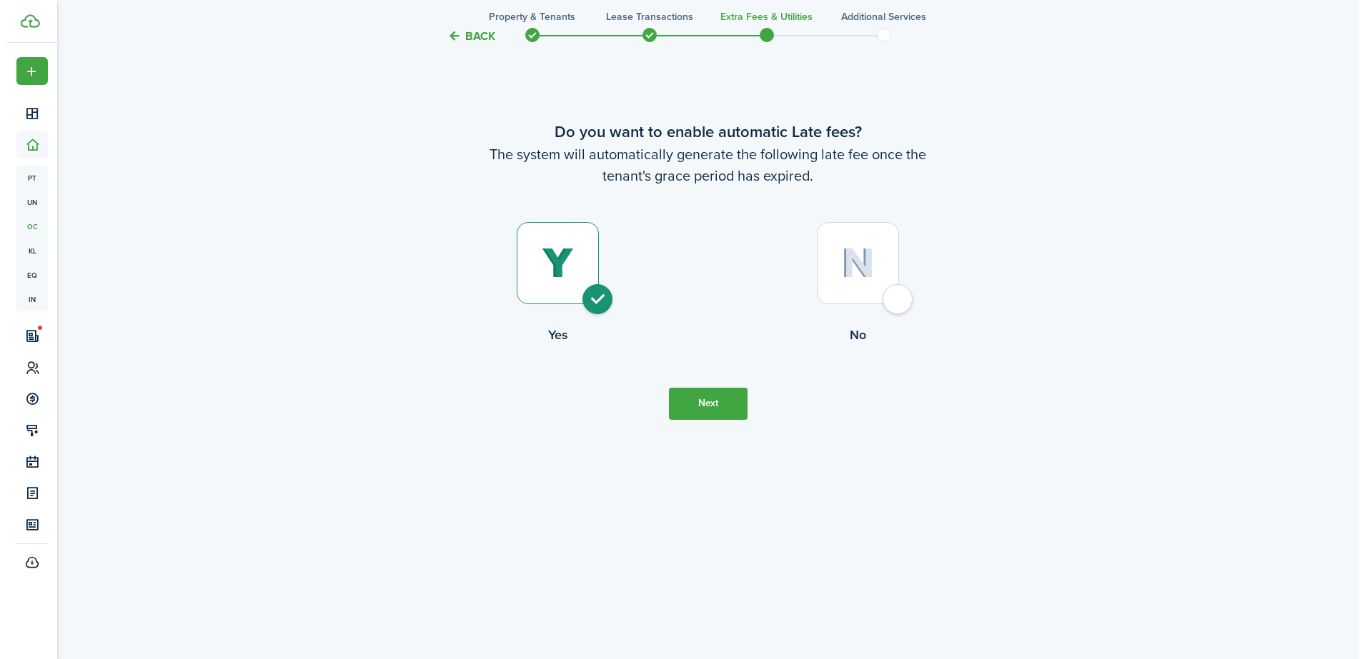
scroll to position [0, 0]
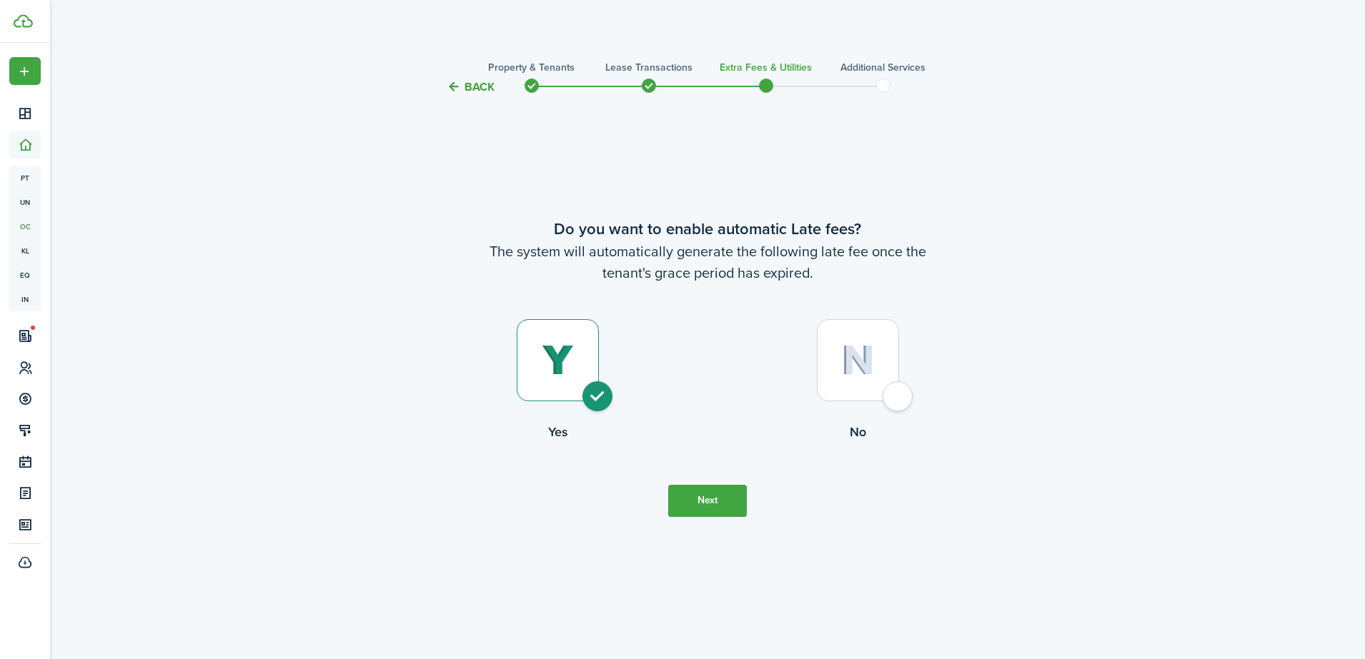
click at [451, 34] on dashboard-content "Back Property & Tenants Lease Transactions Extra fees & Utilities Additional Se…" at bounding box center [707, 329] width 1315 height 659
click at [451, 83] on button "Back" at bounding box center [471, 86] width 48 height 15
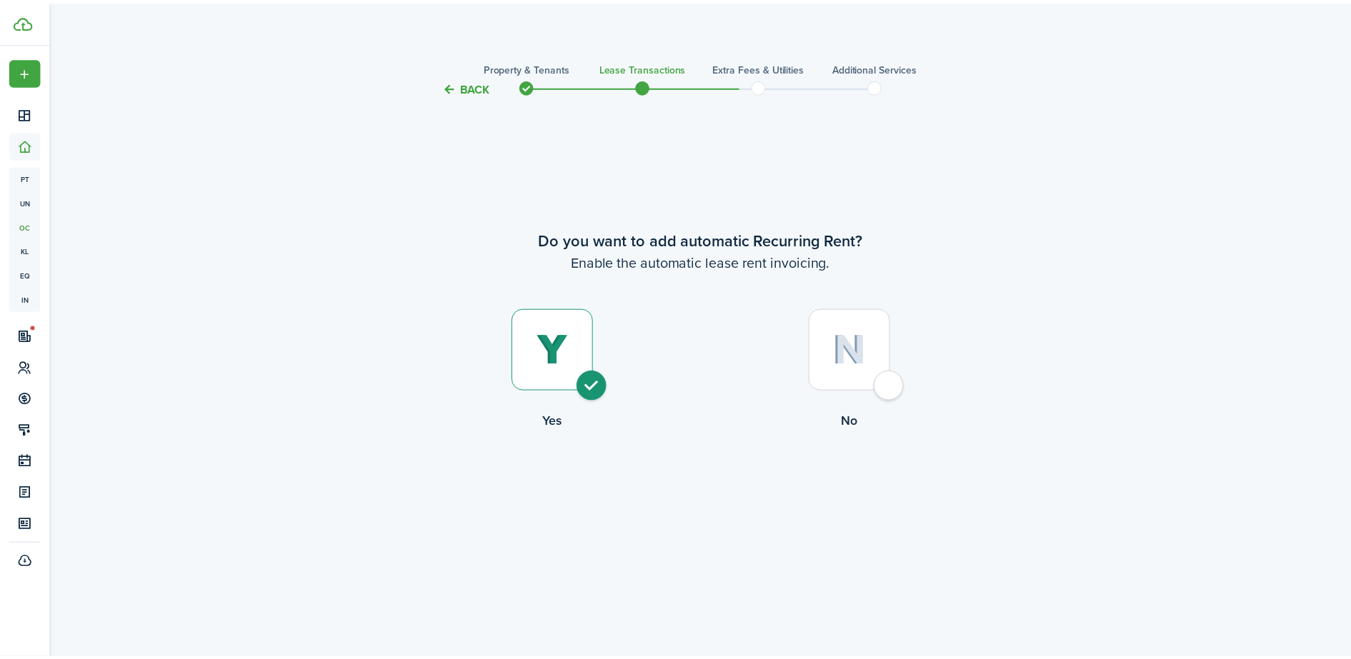
scroll to position [3202, 0]
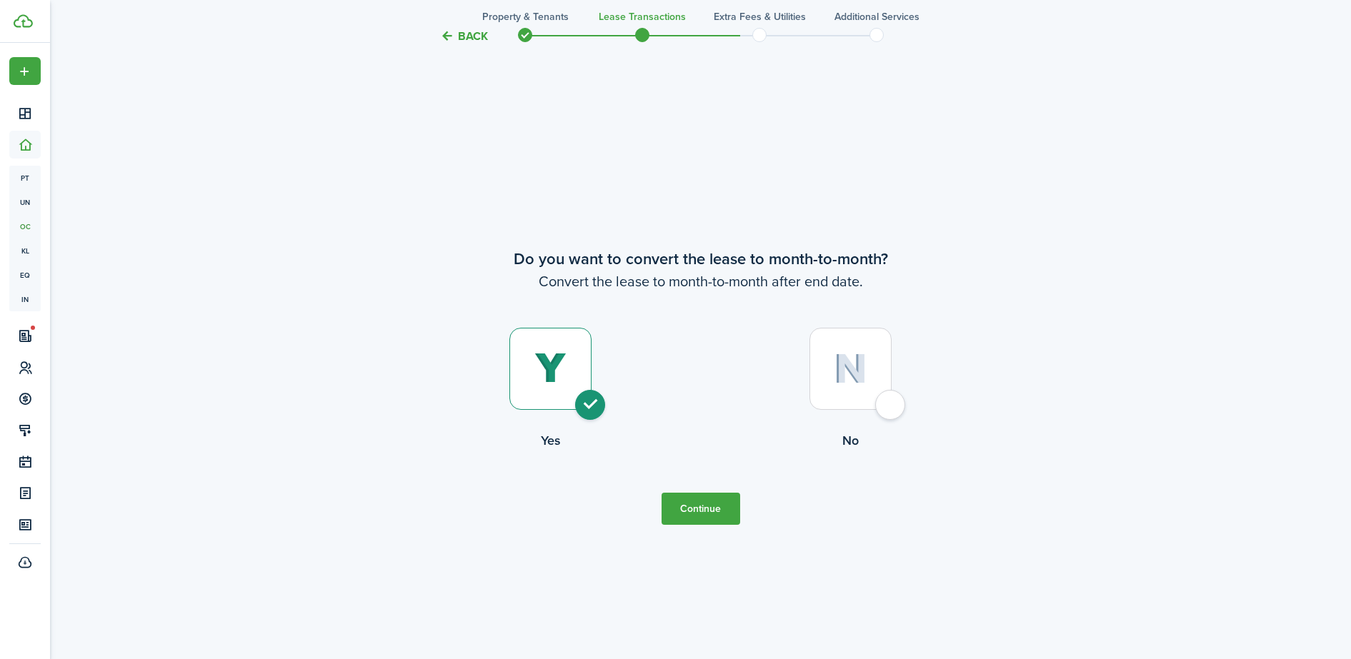
click at [451, 83] on tc-wizard-step "Do you want to convert the lease to month-to-month? Convert the lease to month-…" at bounding box center [701, 385] width 600 height 659
click at [446, 35] on button "Back" at bounding box center [464, 36] width 48 height 15
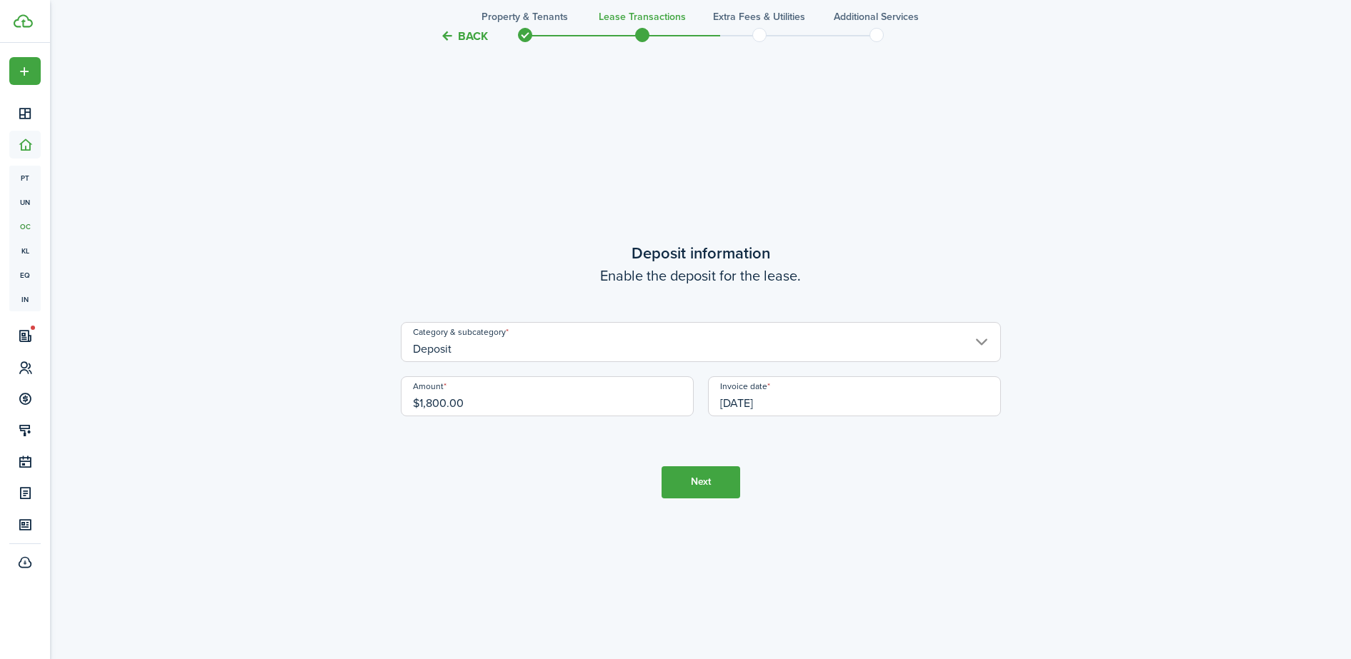
scroll to position [2542, 0]
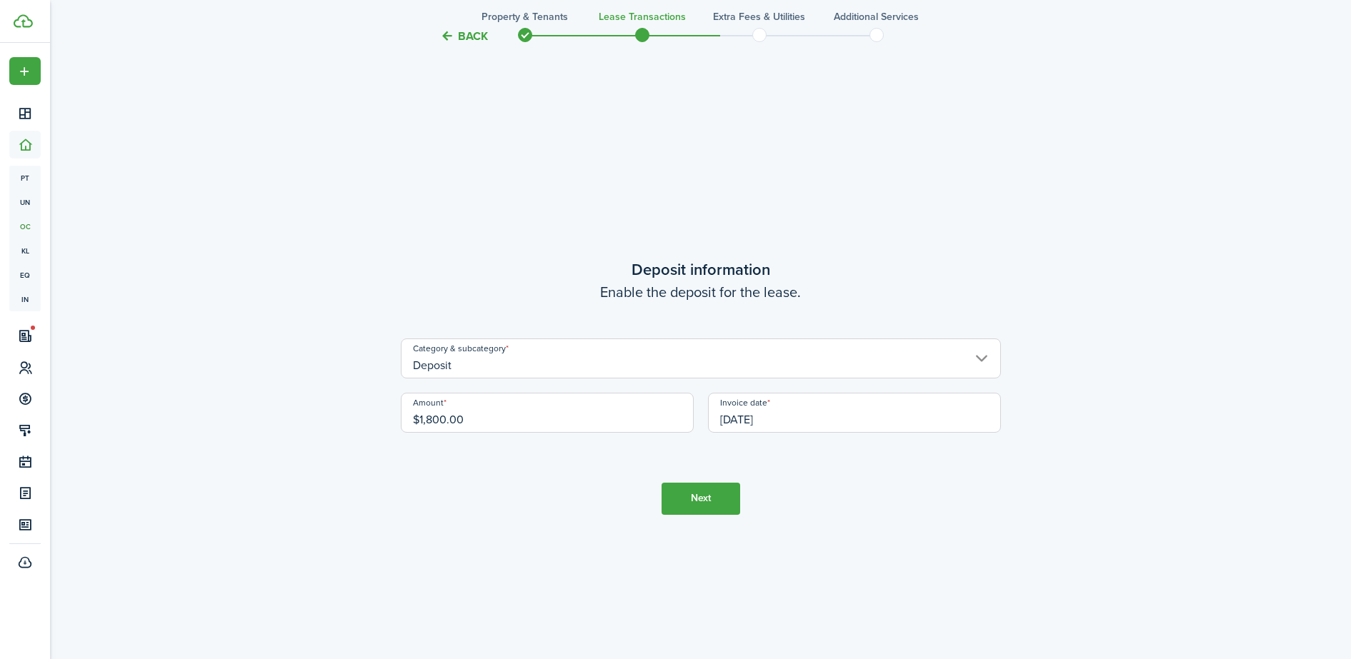
click at [446, 35] on button "Back" at bounding box center [464, 36] width 48 height 15
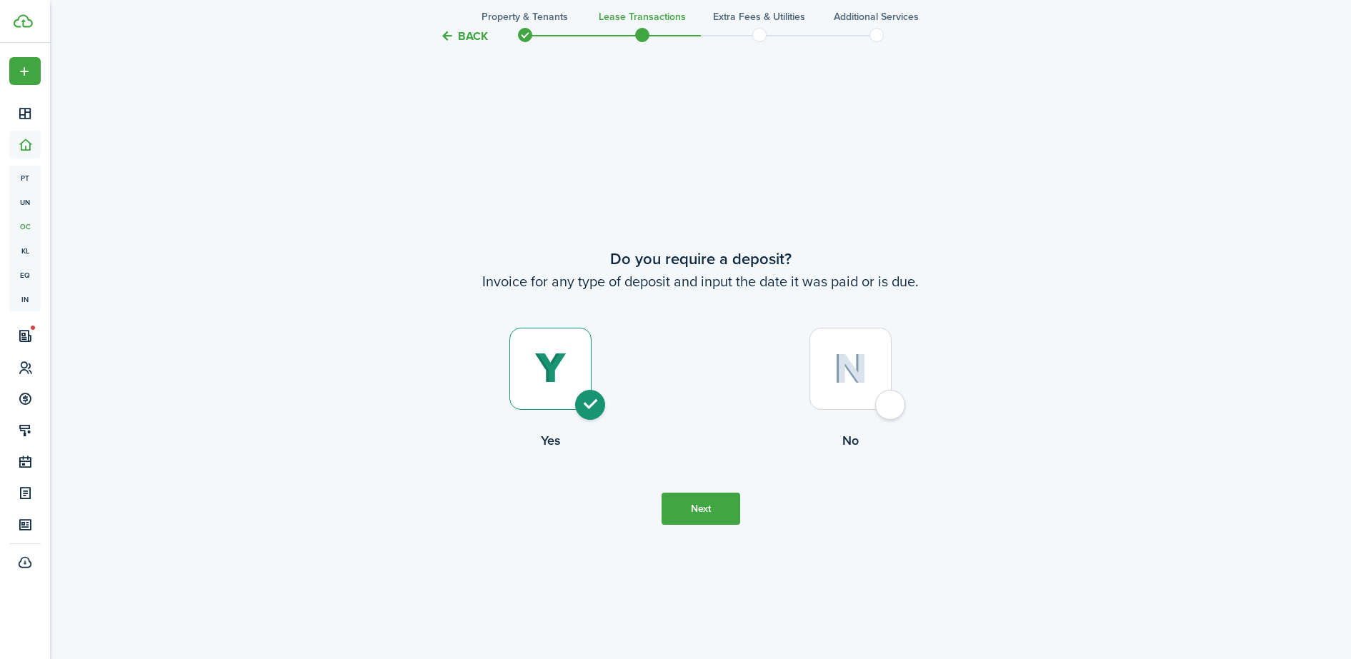
click at [446, 35] on button "Back" at bounding box center [464, 36] width 48 height 15
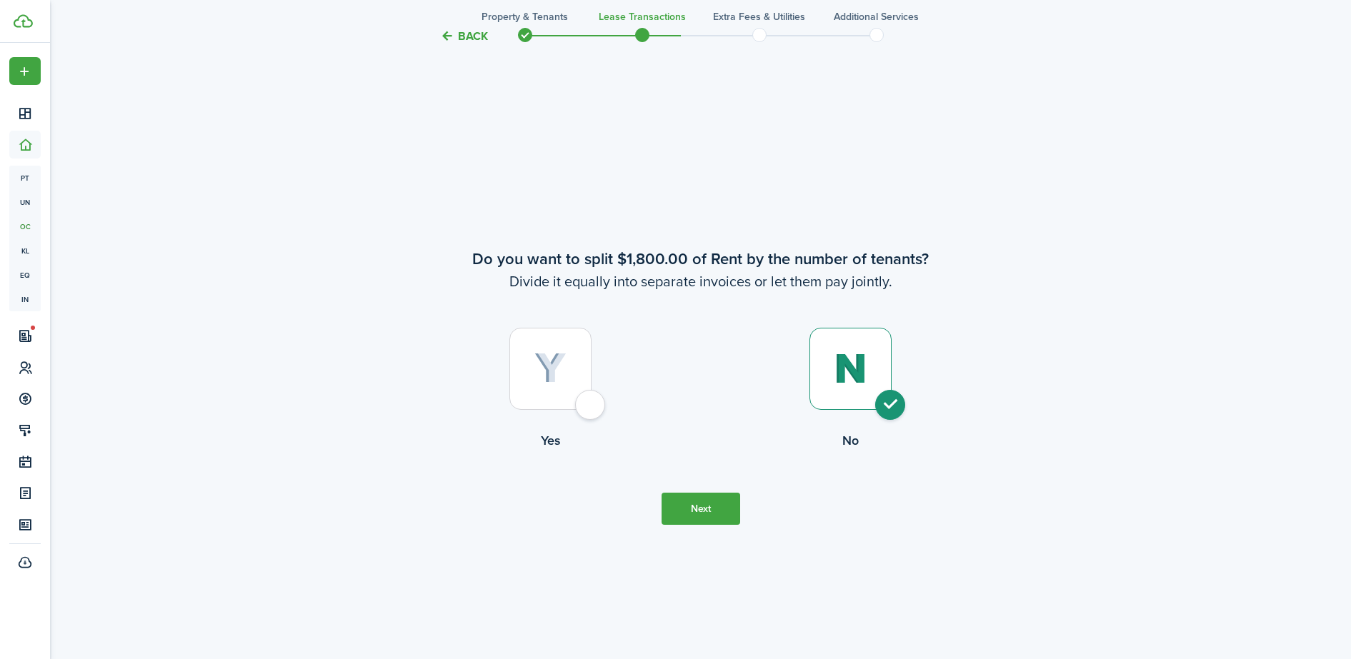
click at [446, 35] on button "Back" at bounding box center [464, 36] width 48 height 15
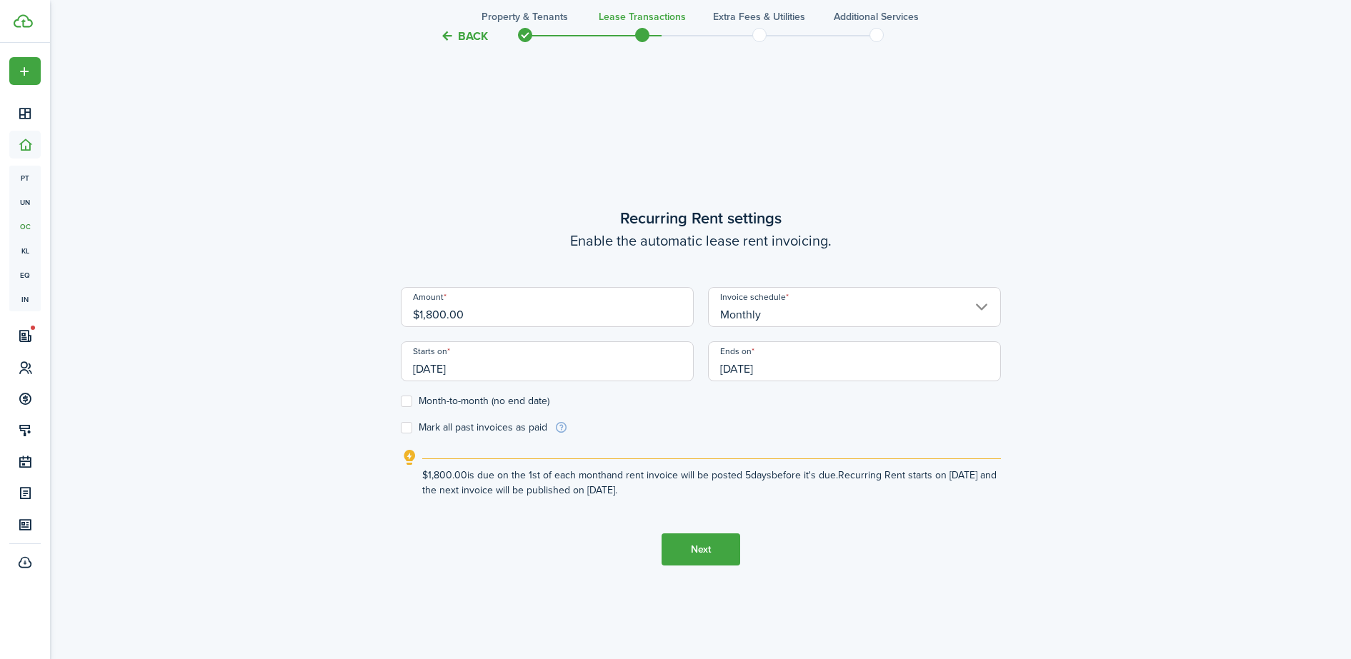
click at [446, 35] on button "Back" at bounding box center [464, 36] width 48 height 15
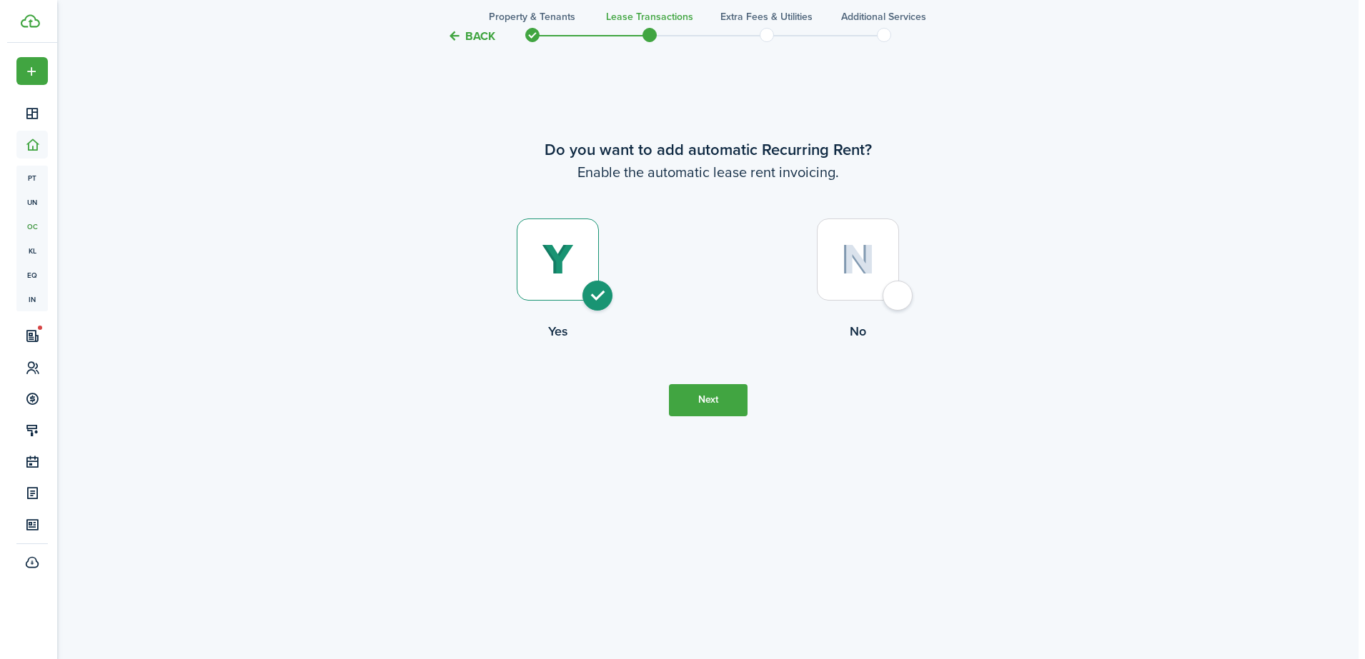
scroll to position [0, 0]
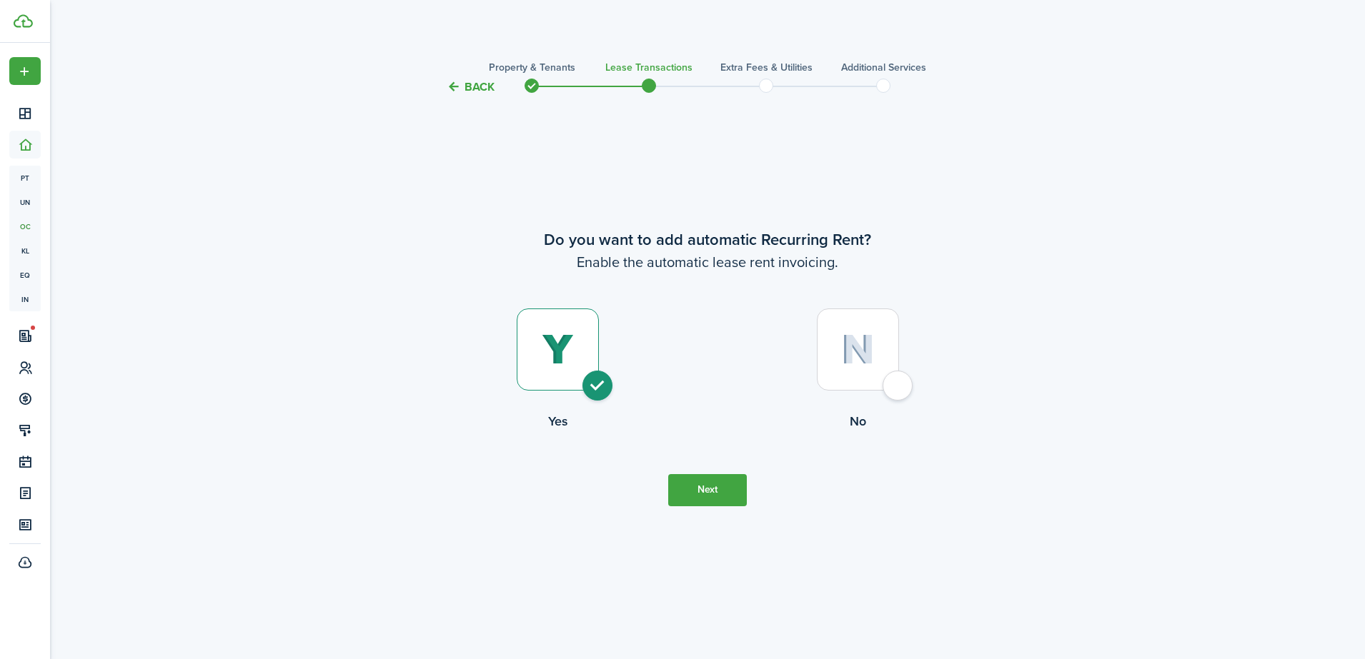
click at [446, 35] on dashboard-content "Back Property & Tenants Lease Transactions Extra fees & Utilities Additional Se…" at bounding box center [707, 329] width 1315 height 659
click at [457, 86] on button "Back" at bounding box center [471, 86] width 48 height 15
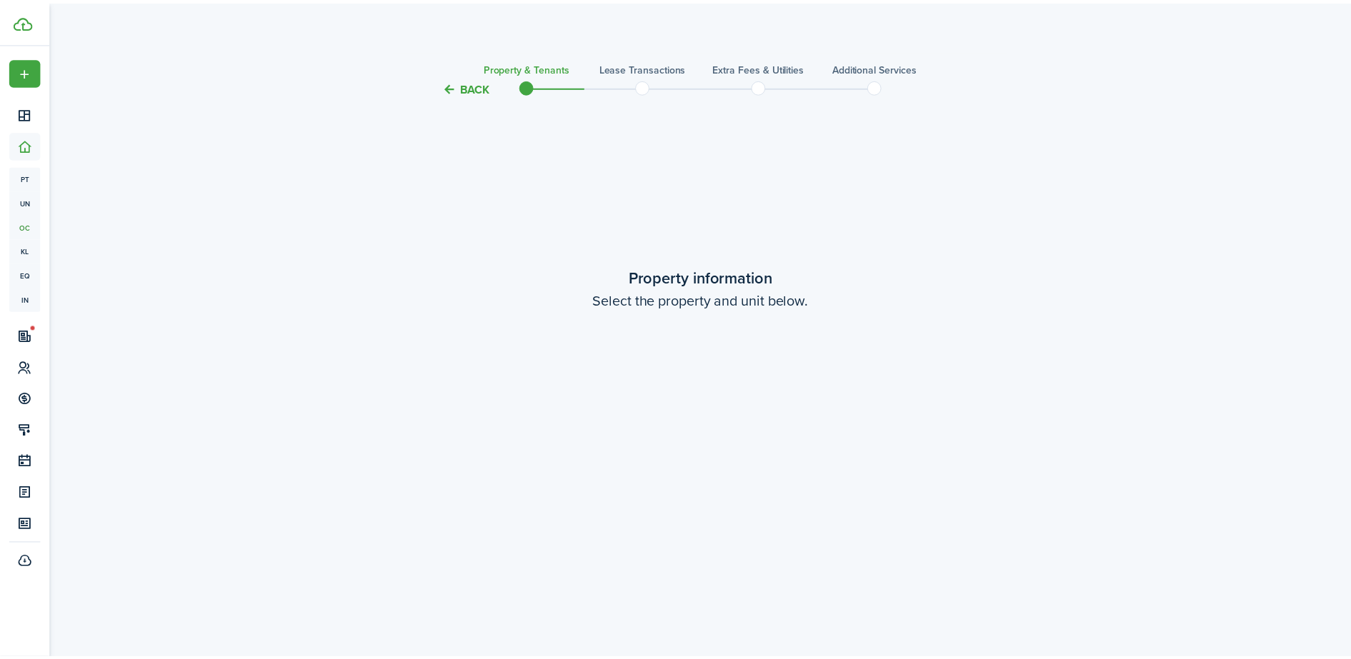
scroll to position [564, 0]
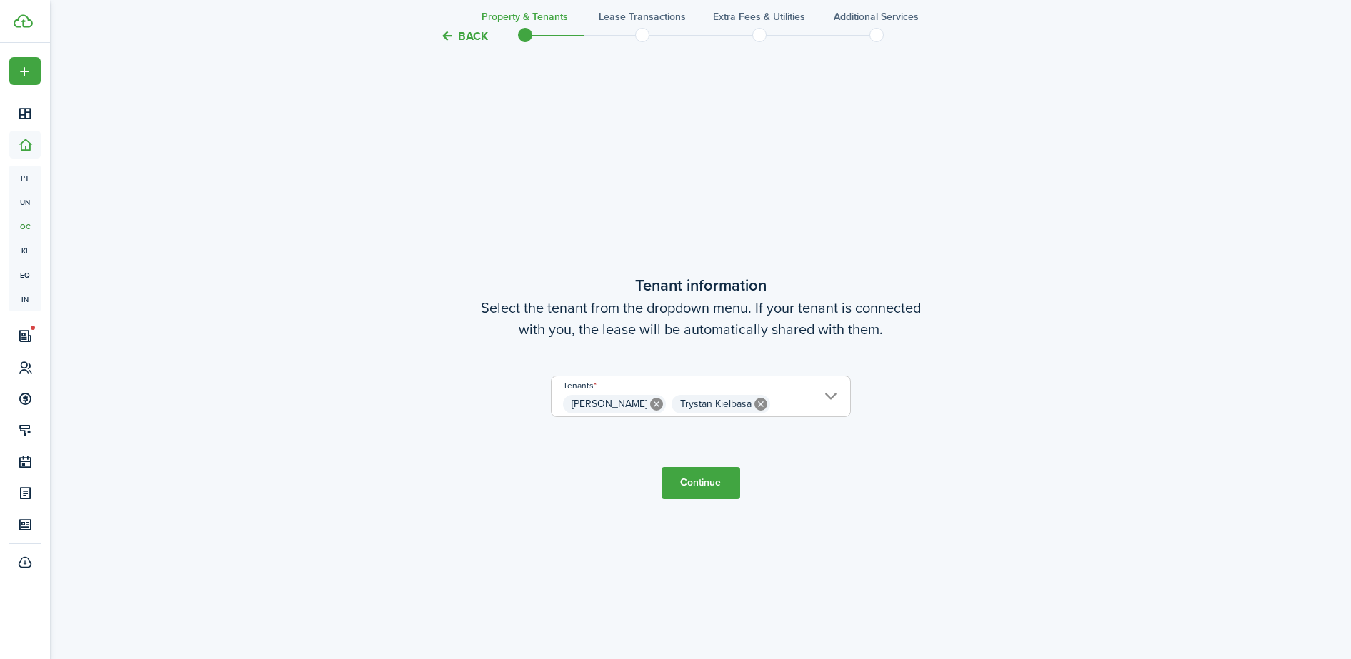
click at [446, 31] on button "Back" at bounding box center [464, 36] width 48 height 15
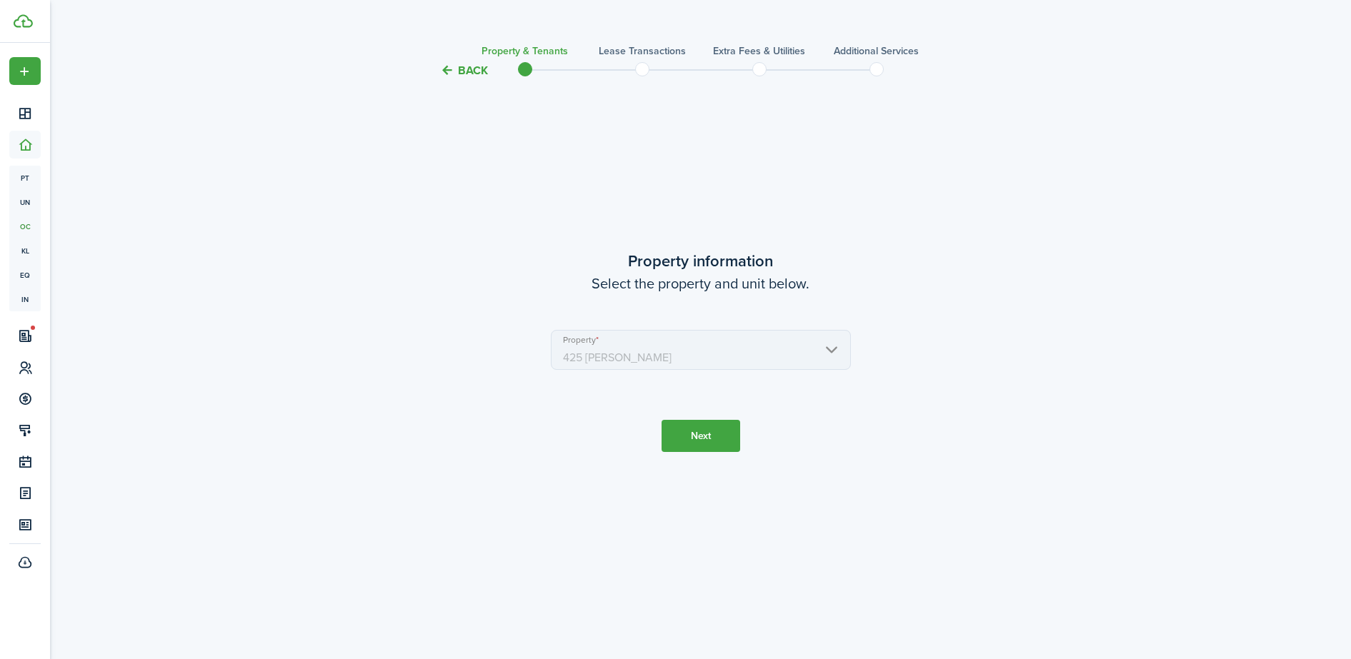
scroll to position [0, 0]
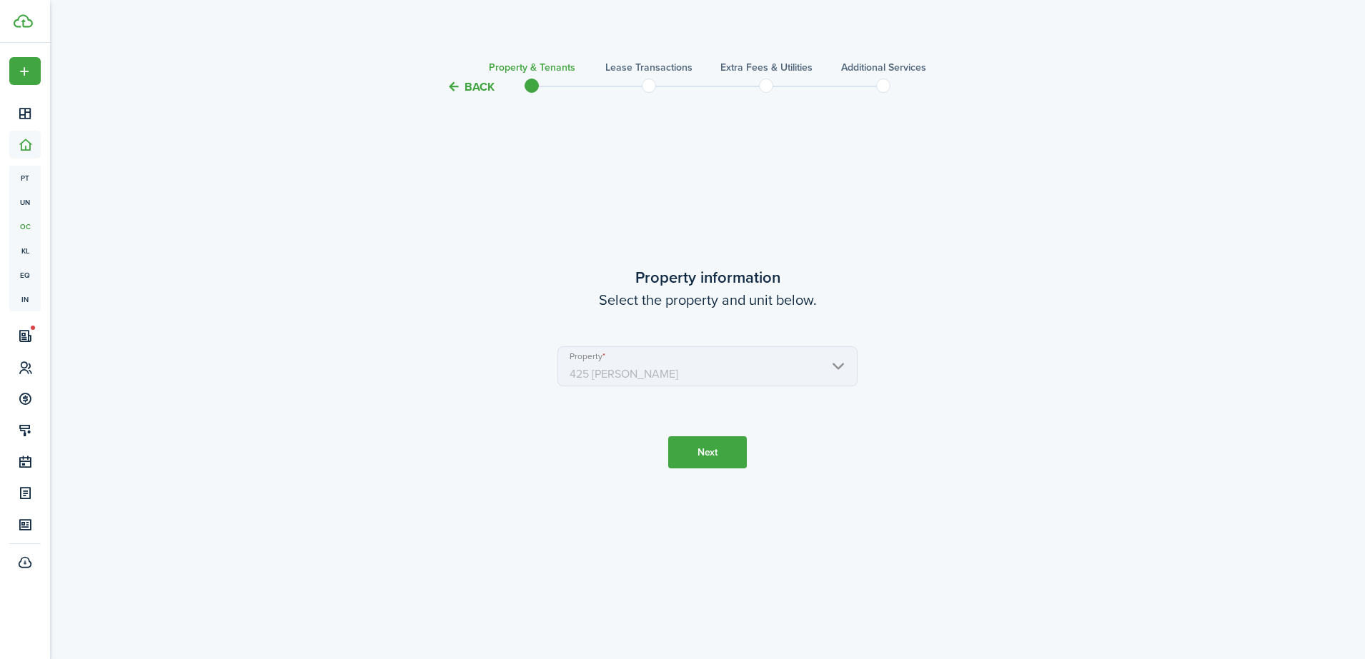
click at [452, 86] on button "Back" at bounding box center [471, 86] width 48 height 15
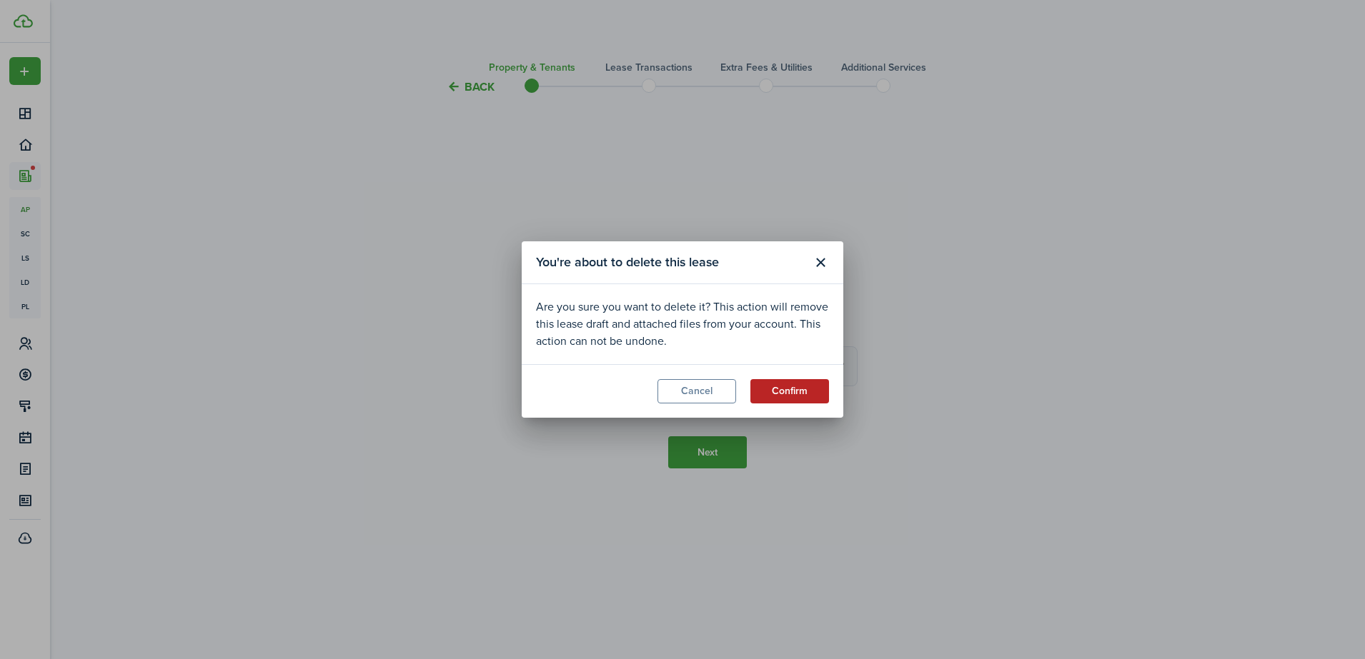
click at [795, 386] on button "Confirm" at bounding box center [789, 391] width 79 height 24
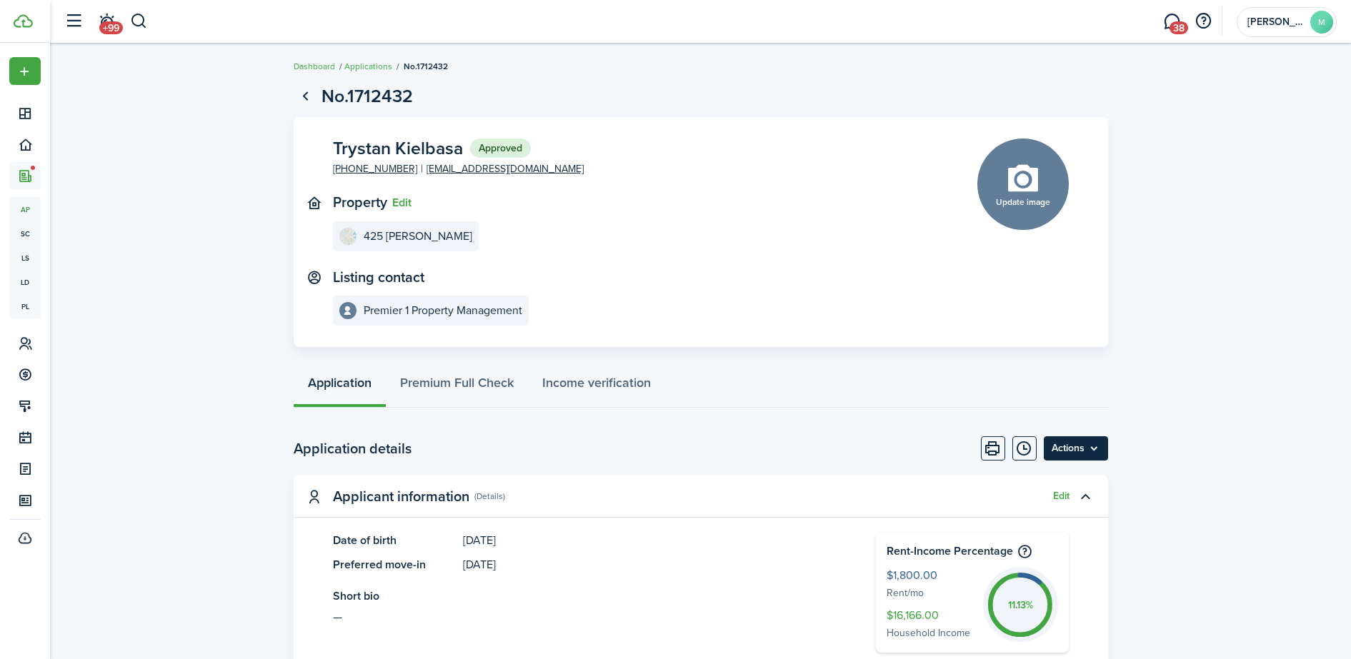
click at [1091, 449] on menu-btn "Actions" at bounding box center [1076, 449] width 64 height 24
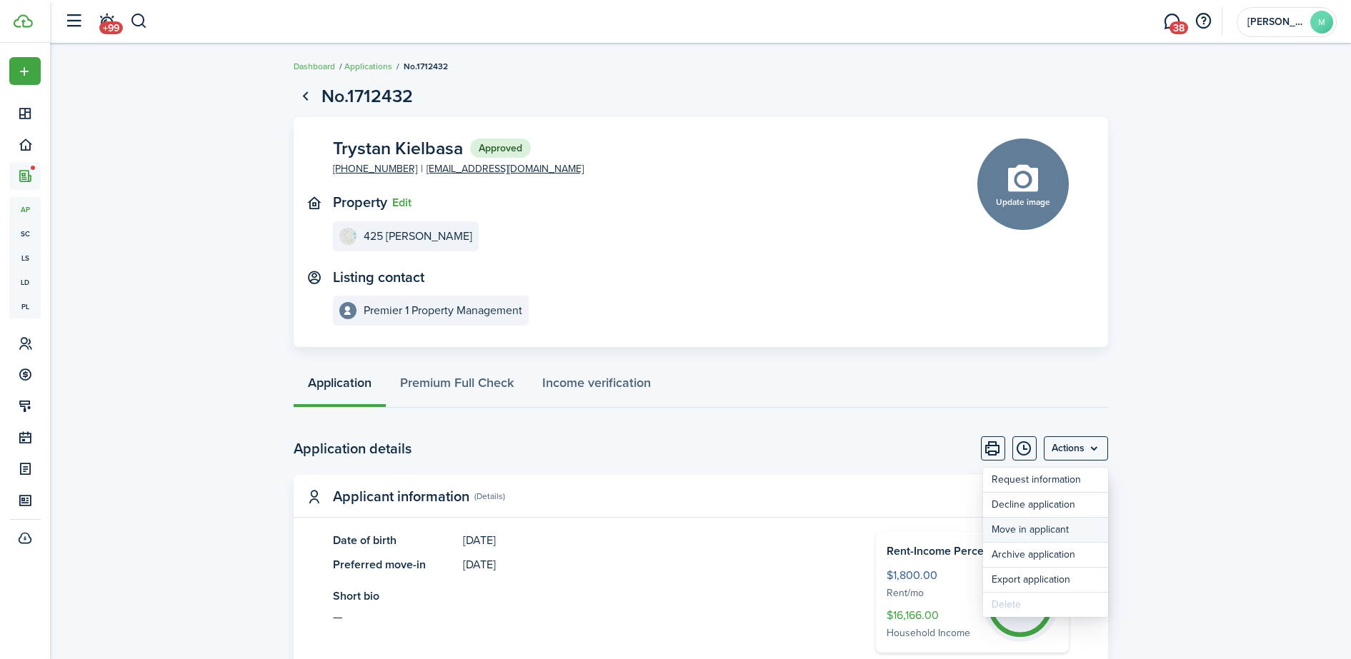
click at [1026, 526] on button "Move in applicant" at bounding box center [1045, 530] width 125 height 24
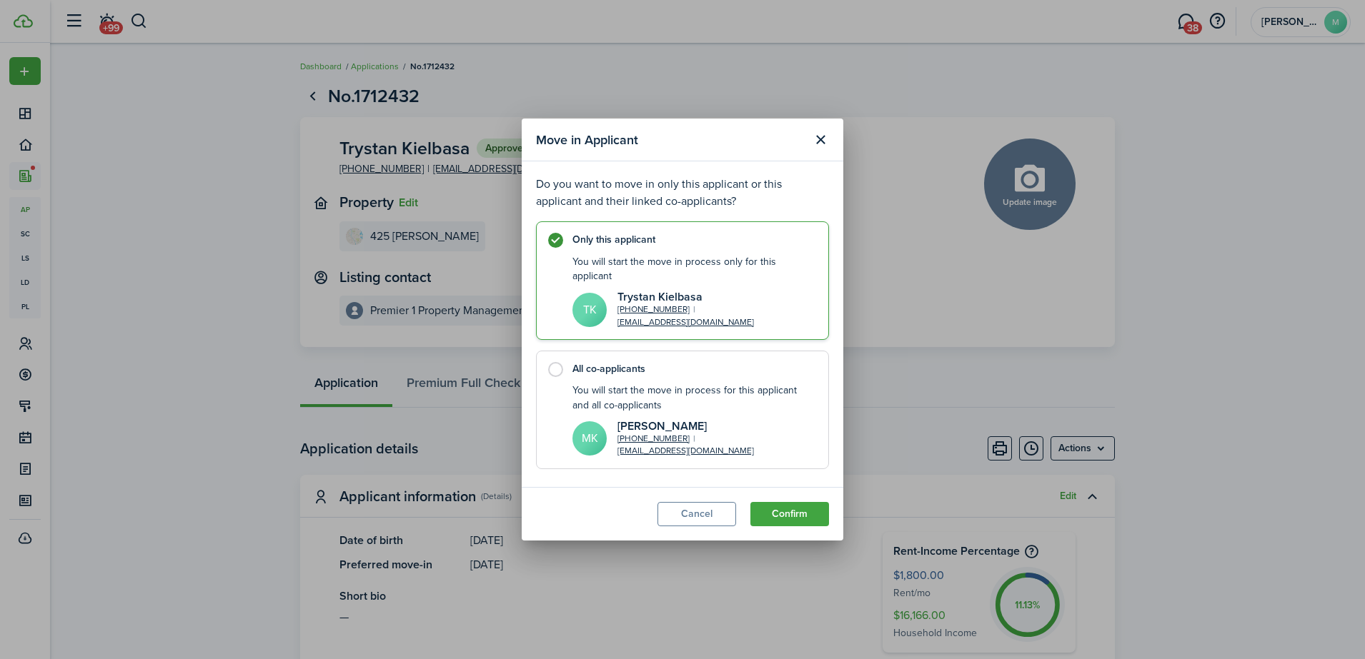
click at [557, 367] on label "All co-applicants You will start the move in process for this applicant and all…" at bounding box center [682, 410] width 293 height 119
radio input "false"
radio input "true"
click at [800, 518] on button "Confirm" at bounding box center [789, 514] width 79 height 24
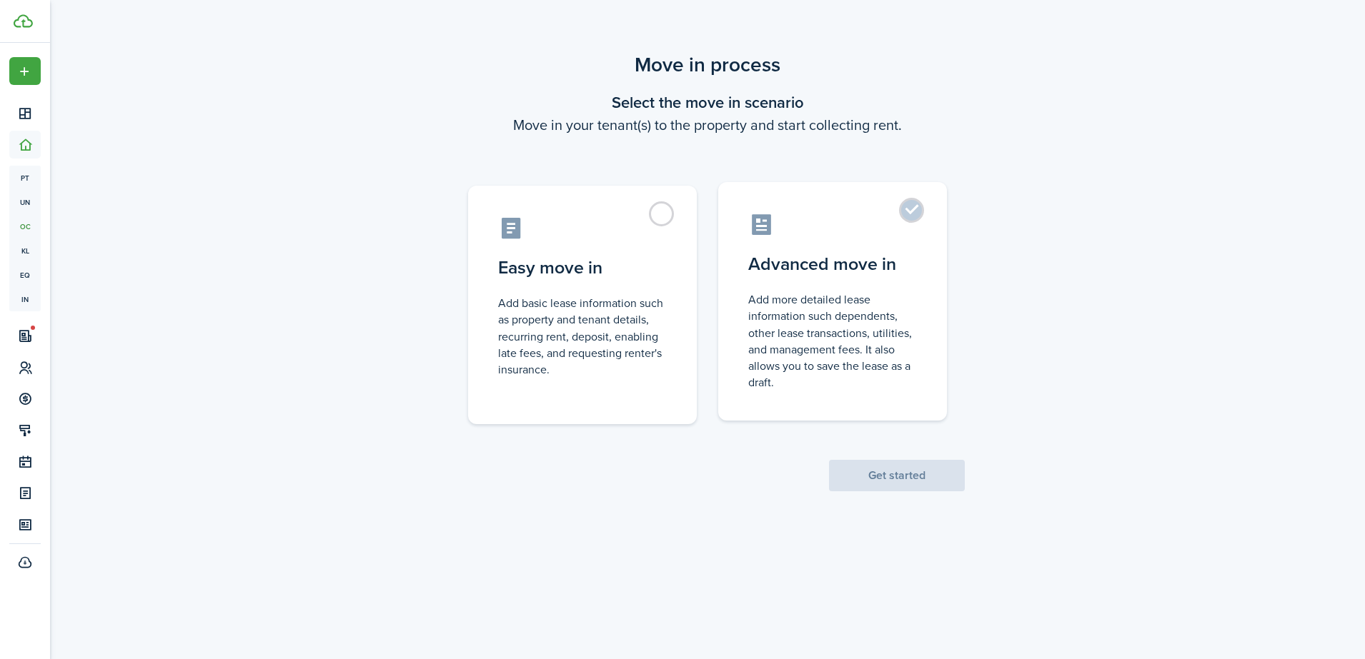
click at [914, 208] on label "Advanced move in Add more detailed lease information such dependents, other lea…" at bounding box center [832, 301] width 229 height 239
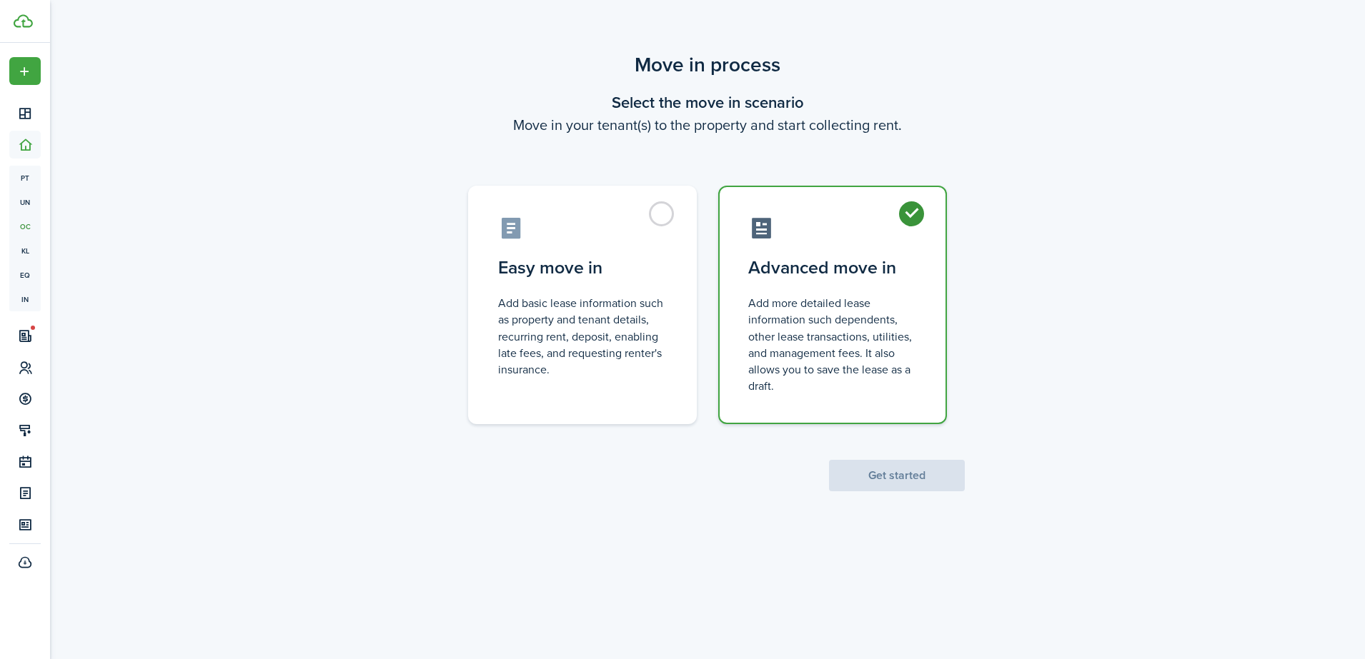
radio input "true"
click at [862, 474] on button "Get started" at bounding box center [897, 475] width 136 height 31
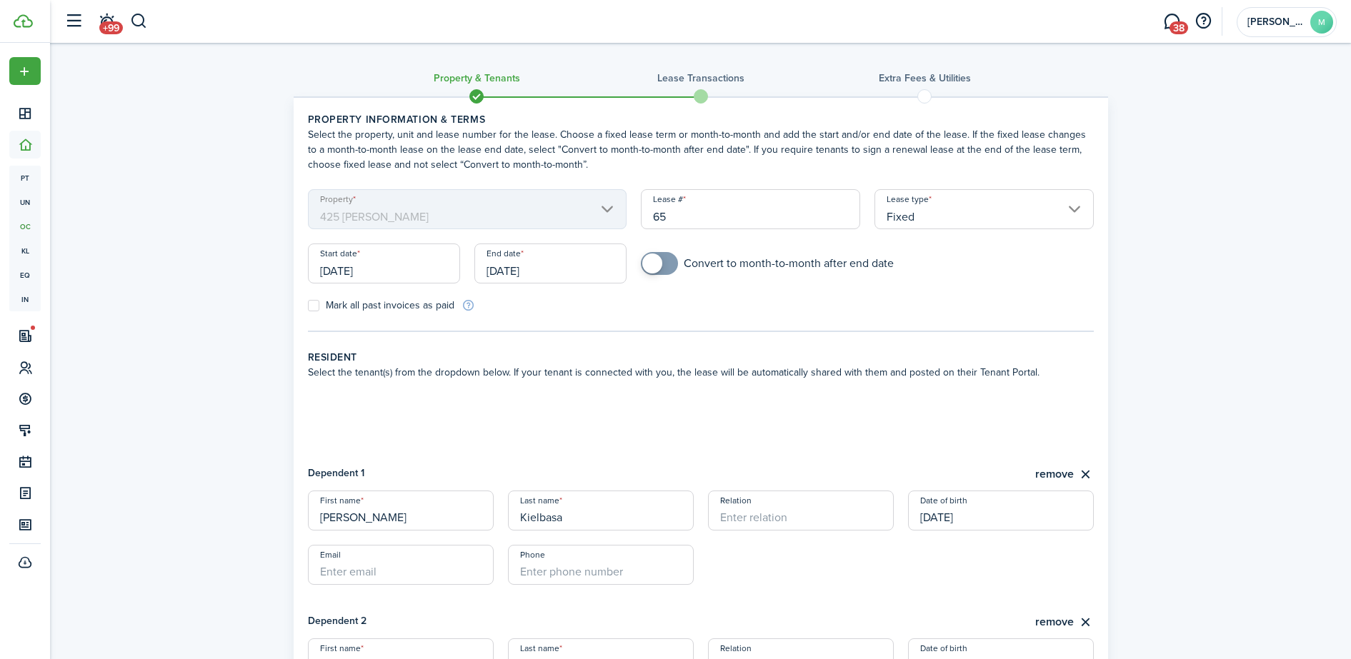
click at [862, 474] on div "Dependent 1 remove" at bounding box center [701, 475] width 786 height 18
checkbox input "true"
click at [657, 265] on span at bounding box center [652, 264] width 20 height 20
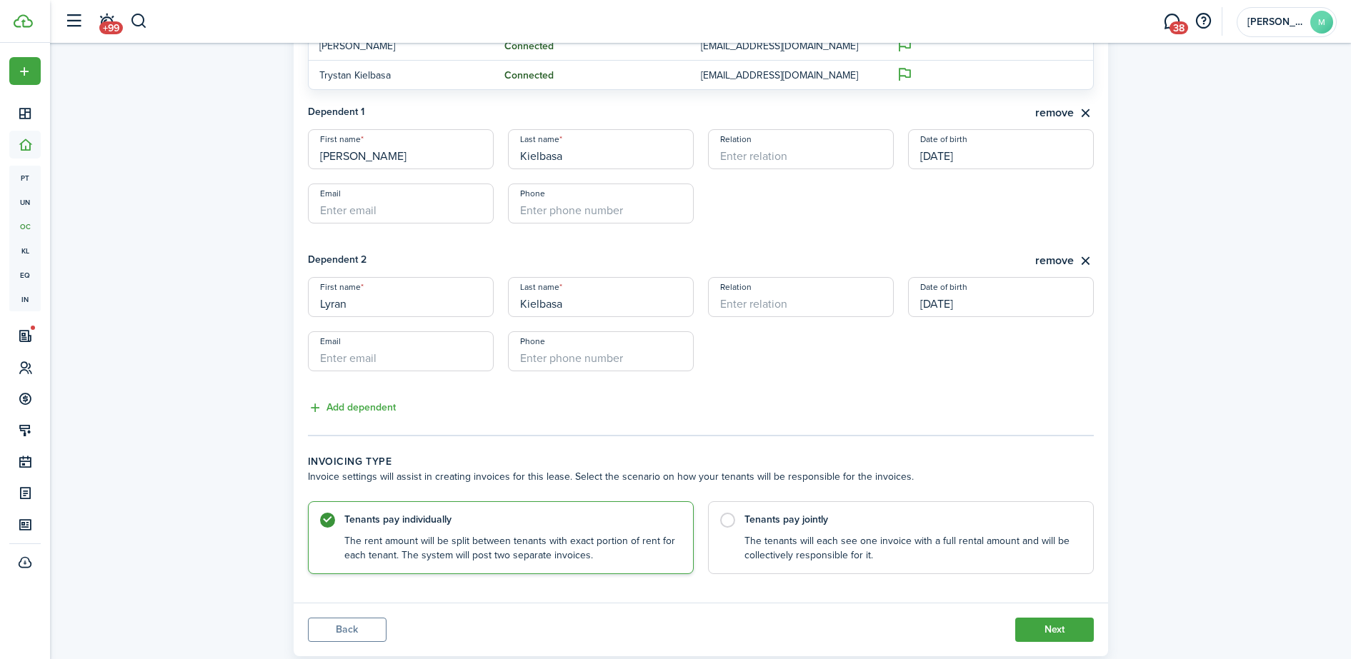
scroll to position [457, 0]
click at [731, 512] on label "Tenants pay jointly The tenants will each see one invoice with a full rental am…" at bounding box center [901, 532] width 386 height 74
radio input "false"
radio input "true"
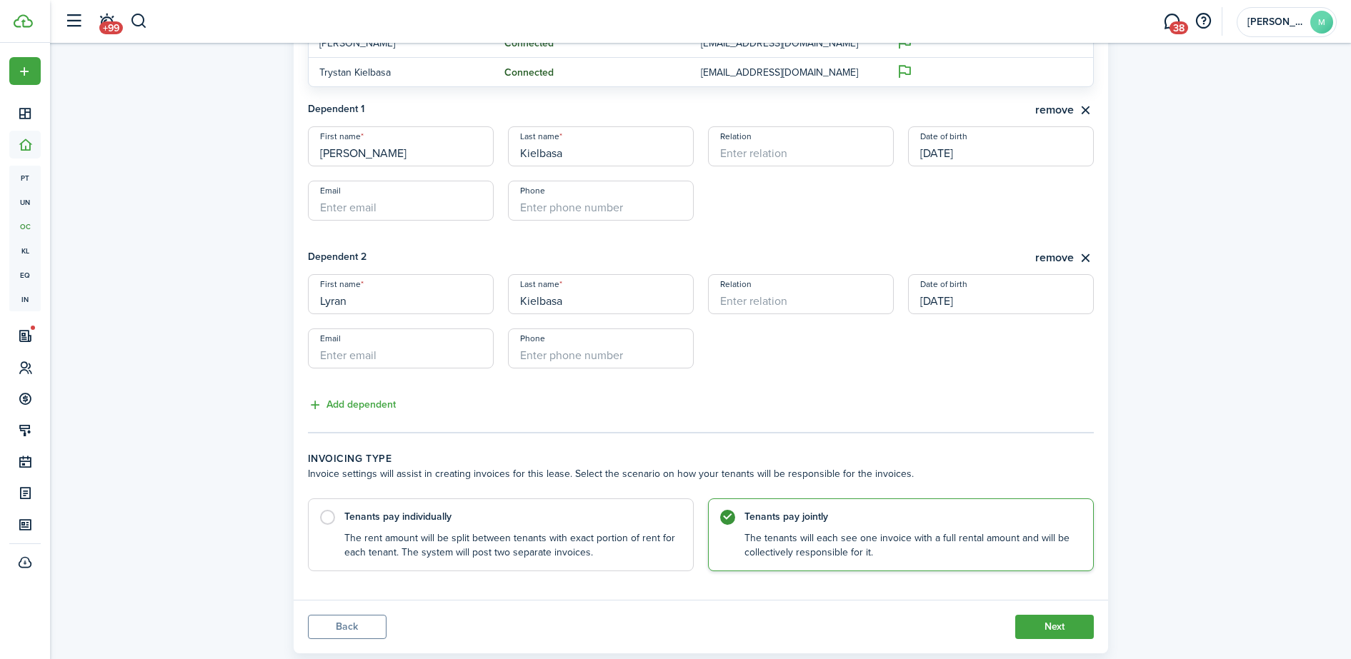
scroll to position [490, 0]
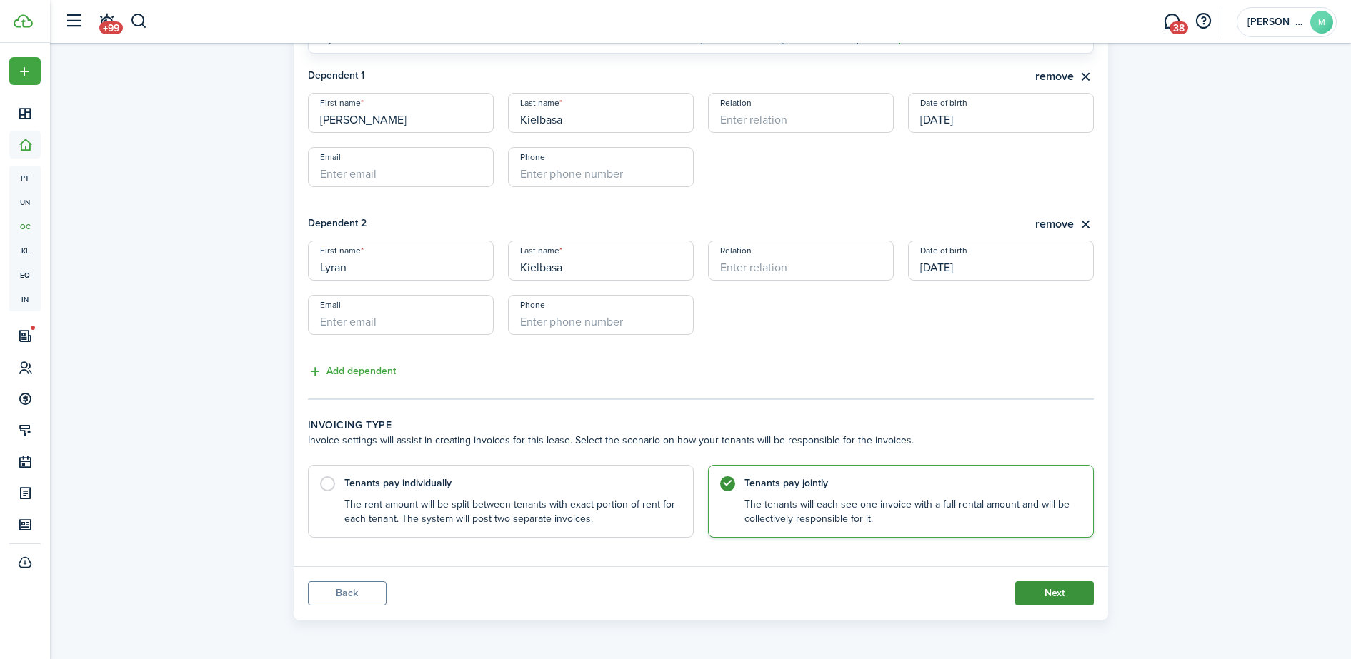
click at [1059, 592] on button "Next" at bounding box center [1054, 594] width 79 height 24
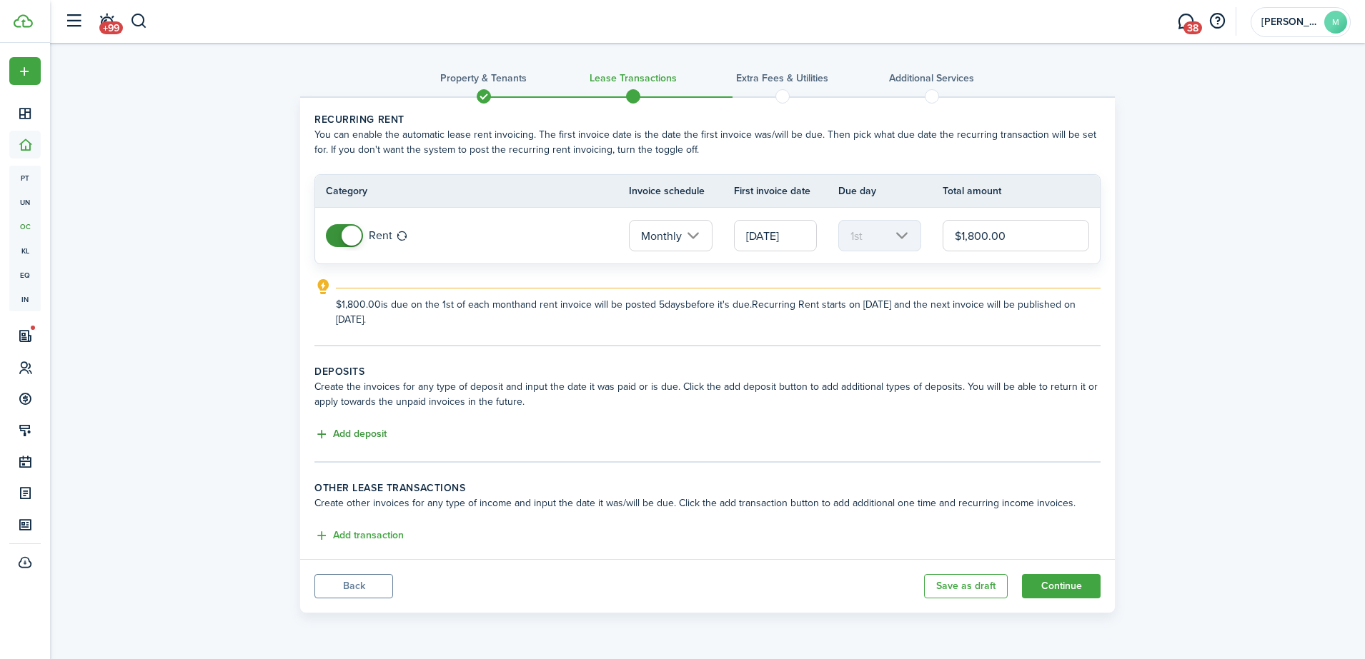
click at [339, 439] on button "Add deposit" at bounding box center [350, 435] width 72 height 16
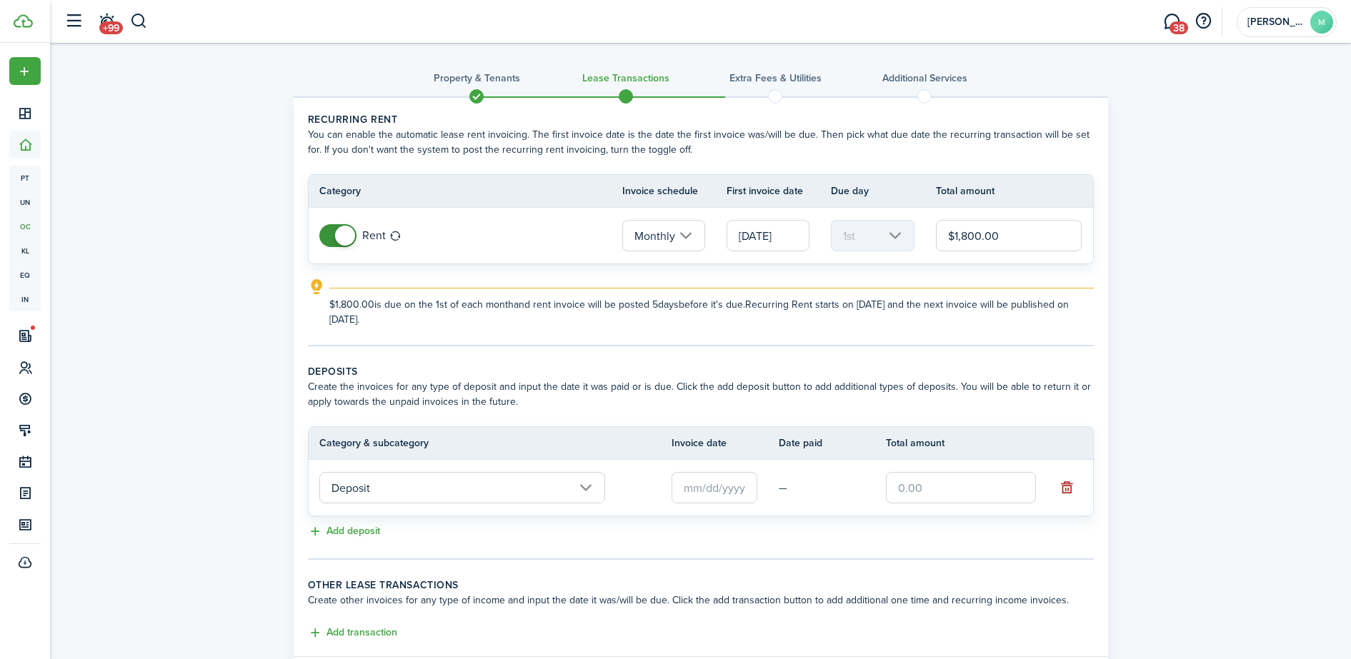
click at [702, 488] on input "text" at bounding box center [715, 487] width 86 height 31
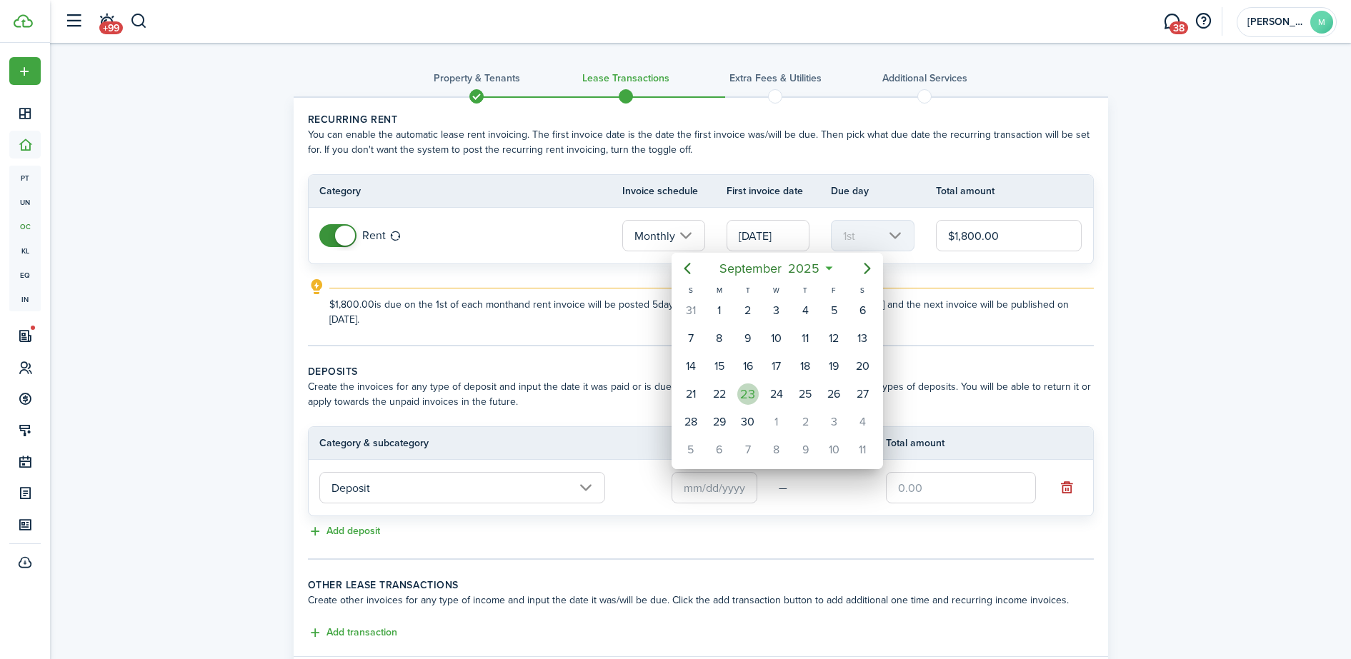
click at [750, 395] on div "23" at bounding box center [747, 394] width 21 height 21
type input "[DATE]"
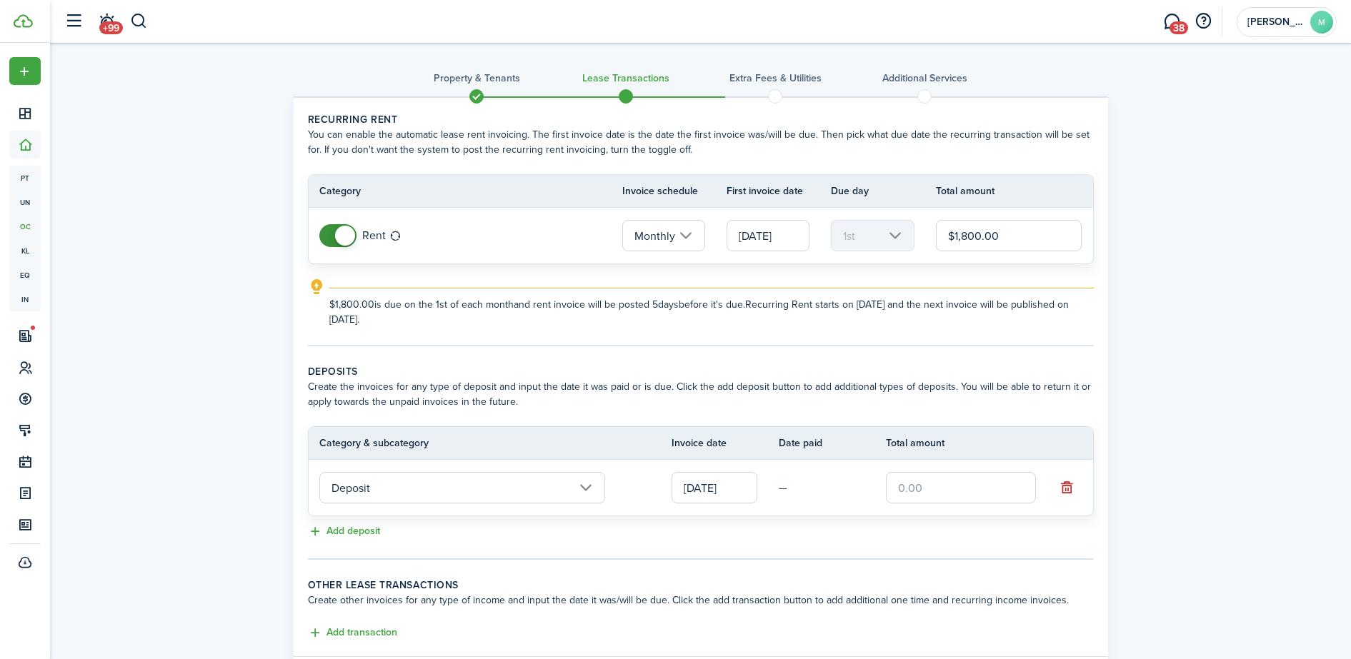
click at [904, 485] on input "text" at bounding box center [961, 487] width 150 height 31
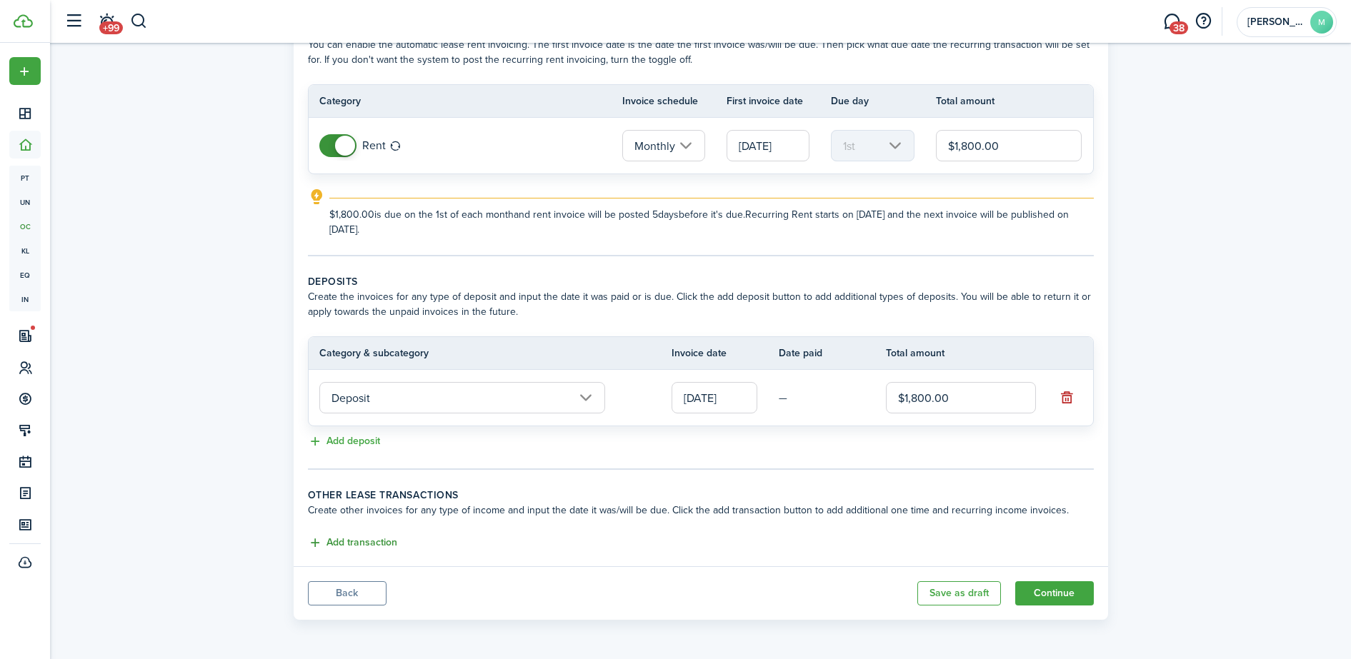
type input "$1,800.00"
click at [313, 542] on button "Add transaction" at bounding box center [352, 543] width 89 height 16
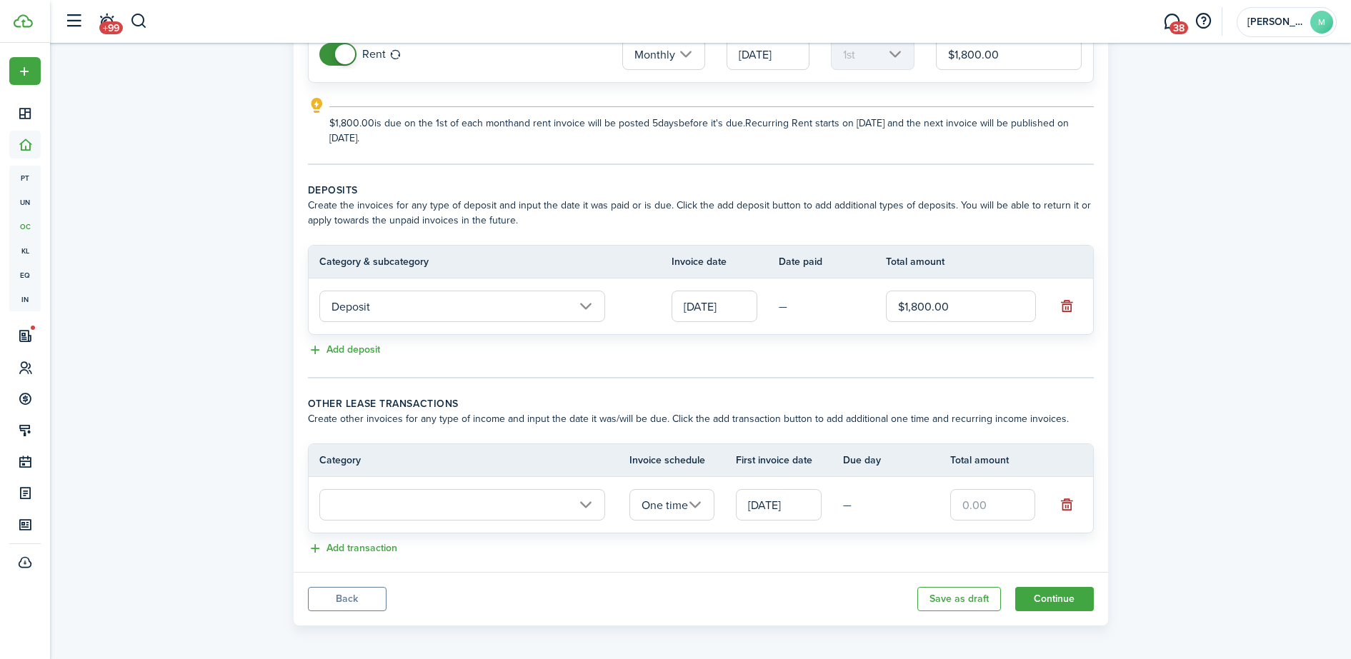
scroll to position [187, 0]
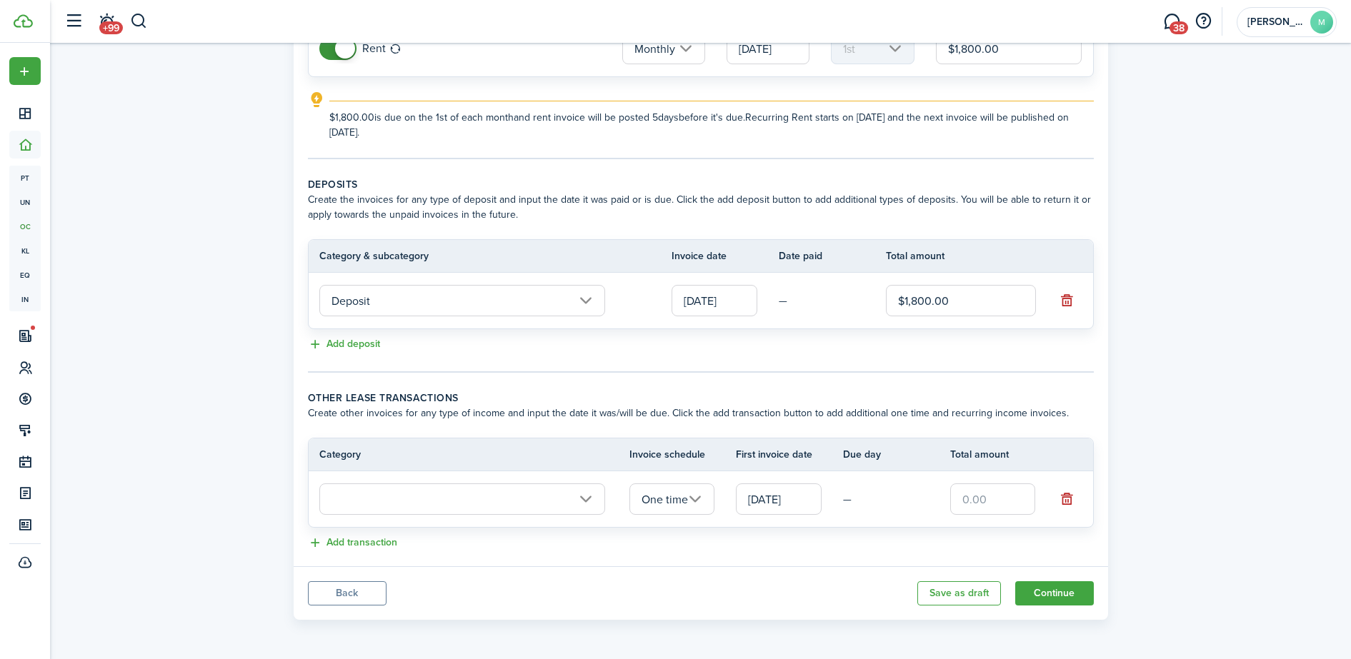
click at [584, 495] on input "text" at bounding box center [462, 499] width 286 height 31
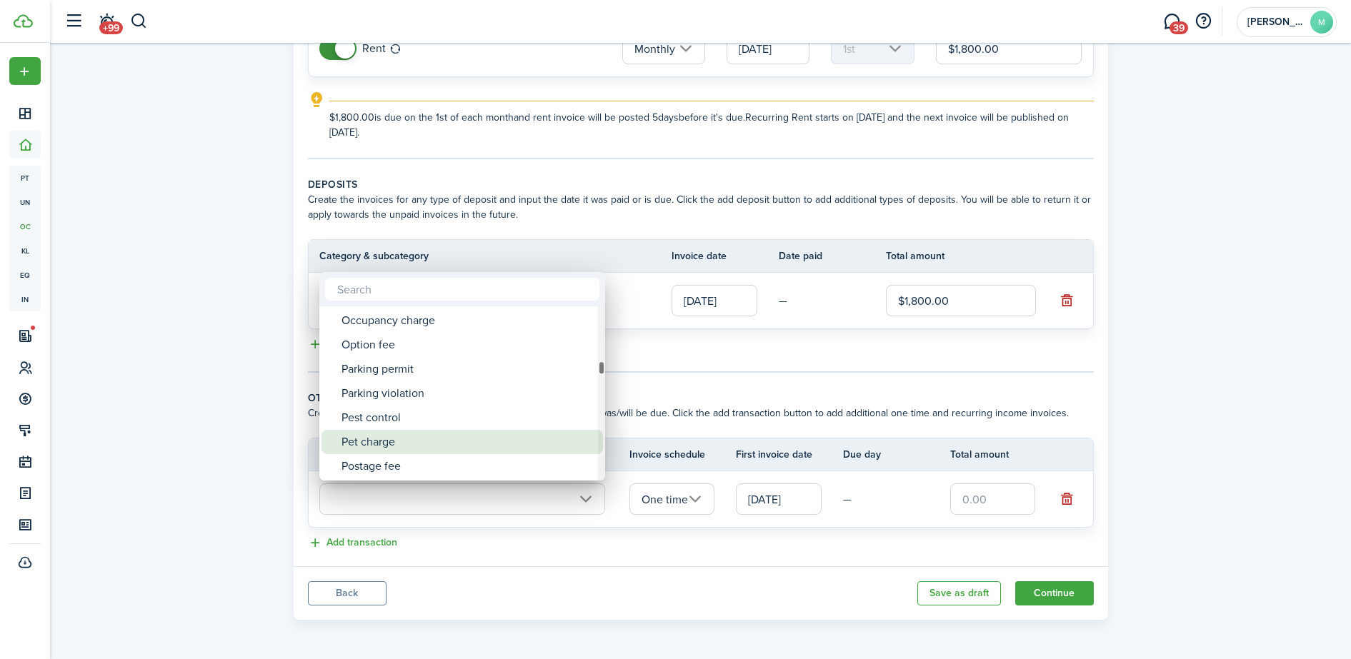
click at [438, 440] on div "Pet charge" at bounding box center [468, 442] width 253 height 24
type input "Tenant charges & fees / Pet charge"
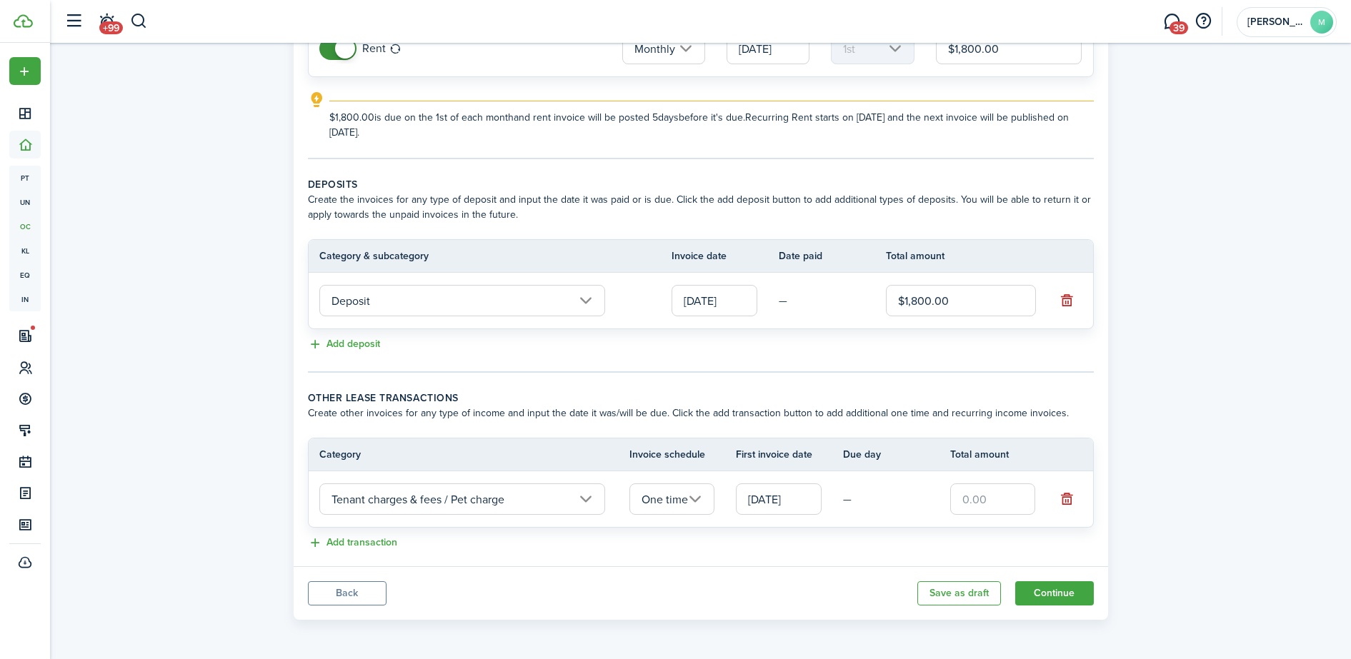
click at [696, 501] on input "One time" at bounding box center [672, 499] width 86 height 31
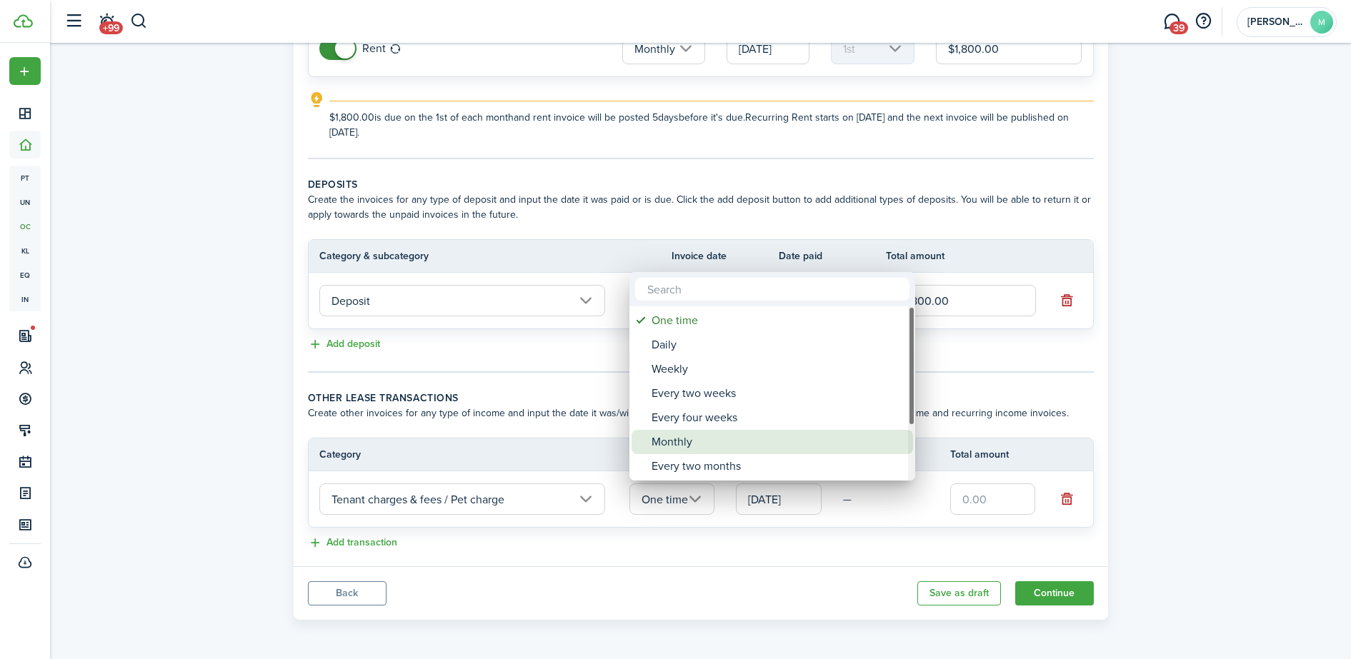
click at [677, 447] on div "Monthly" at bounding box center [778, 442] width 253 height 24
type input "Monthly"
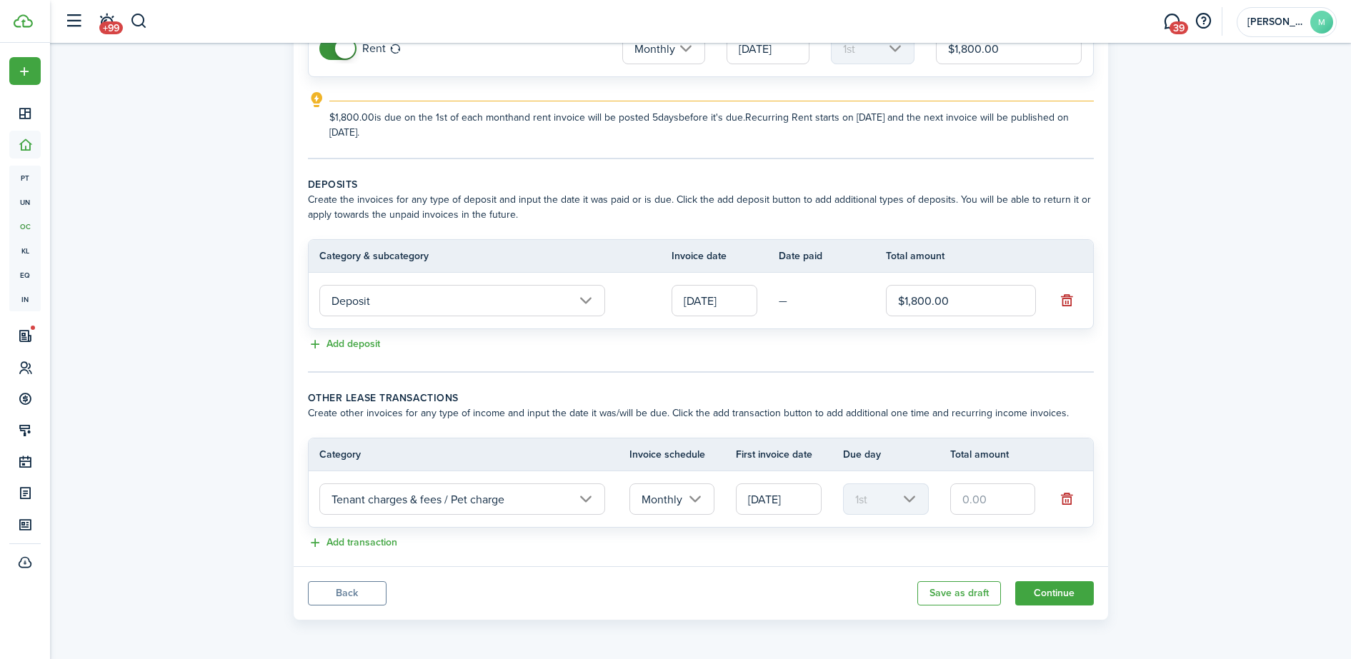
click at [962, 498] on input "text" at bounding box center [993, 499] width 86 height 31
type input "$50.00"
click at [316, 345] on button "Add deposit" at bounding box center [344, 345] width 72 height 16
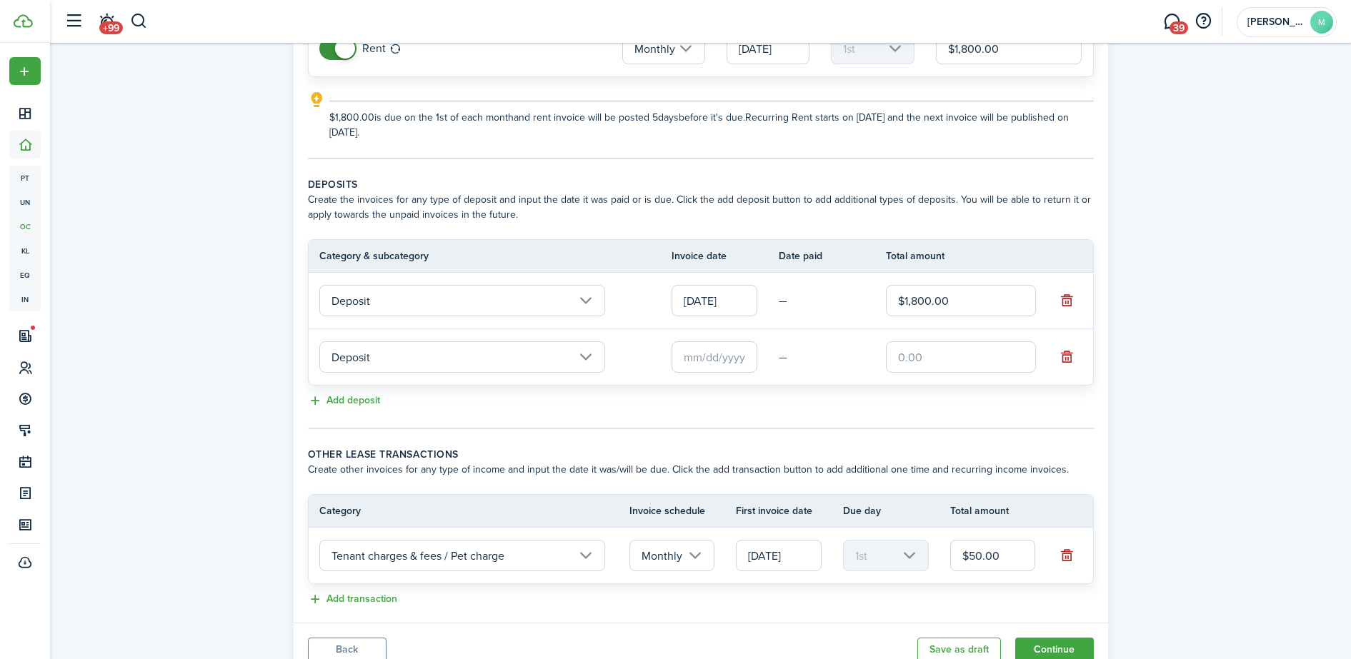
click at [582, 356] on input "Deposit" at bounding box center [462, 357] width 286 height 31
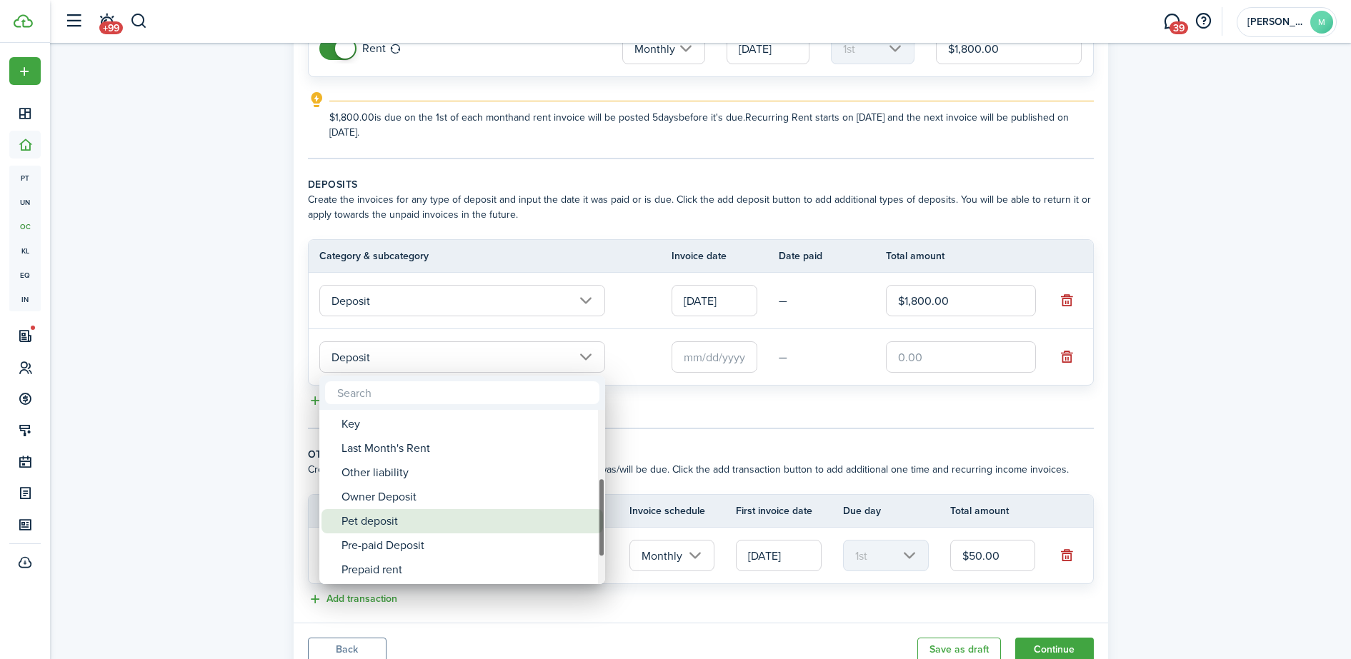
click at [396, 521] on div "Pet deposit" at bounding box center [468, 521] width 253 height 24
type input "Deposit / Pet deposit"
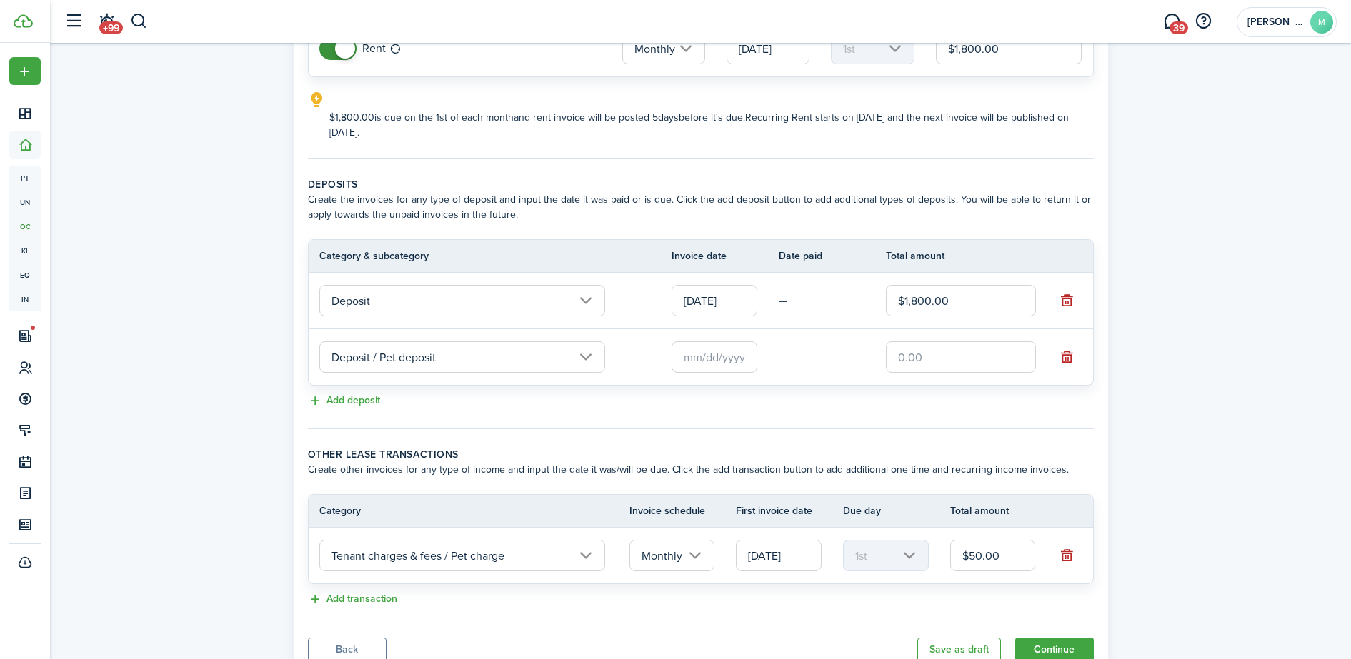
click at [721, 359] on input "text" at bounding box center [715, 357] width 86 height 31
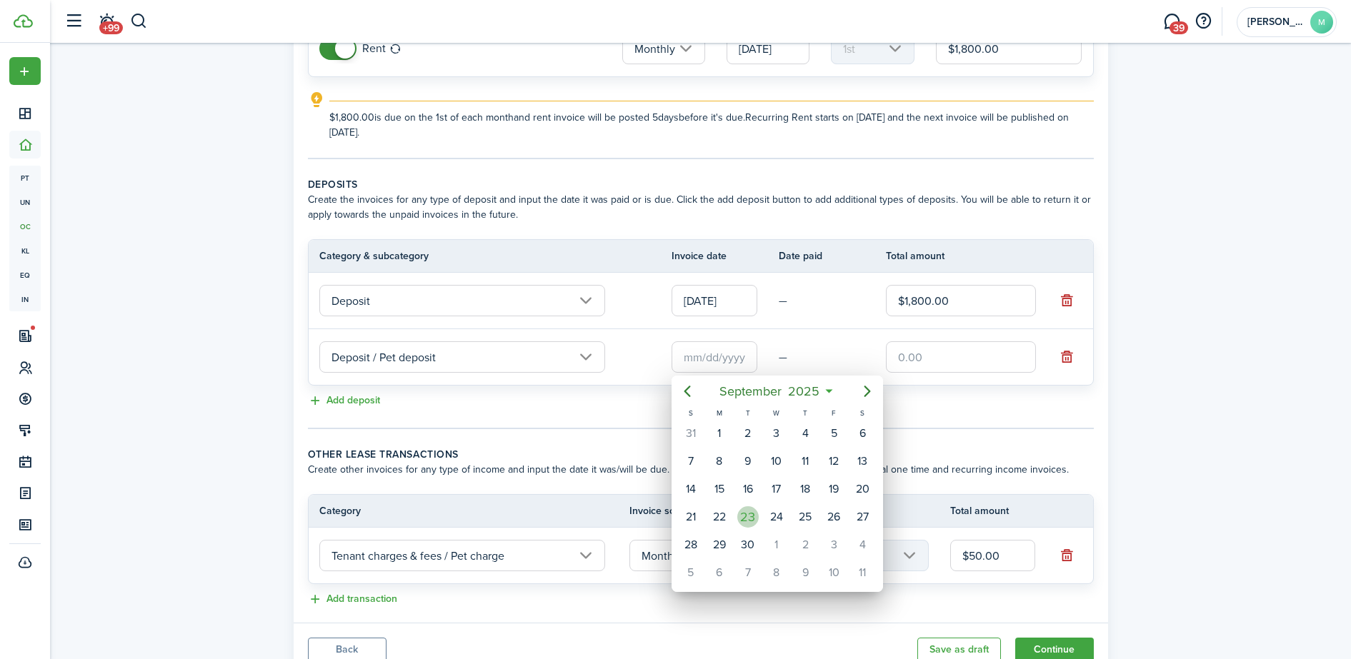
click at [753, 517] on div "23" at bounding box center [747, 517] width 21 height 21
type input "[DATE]"
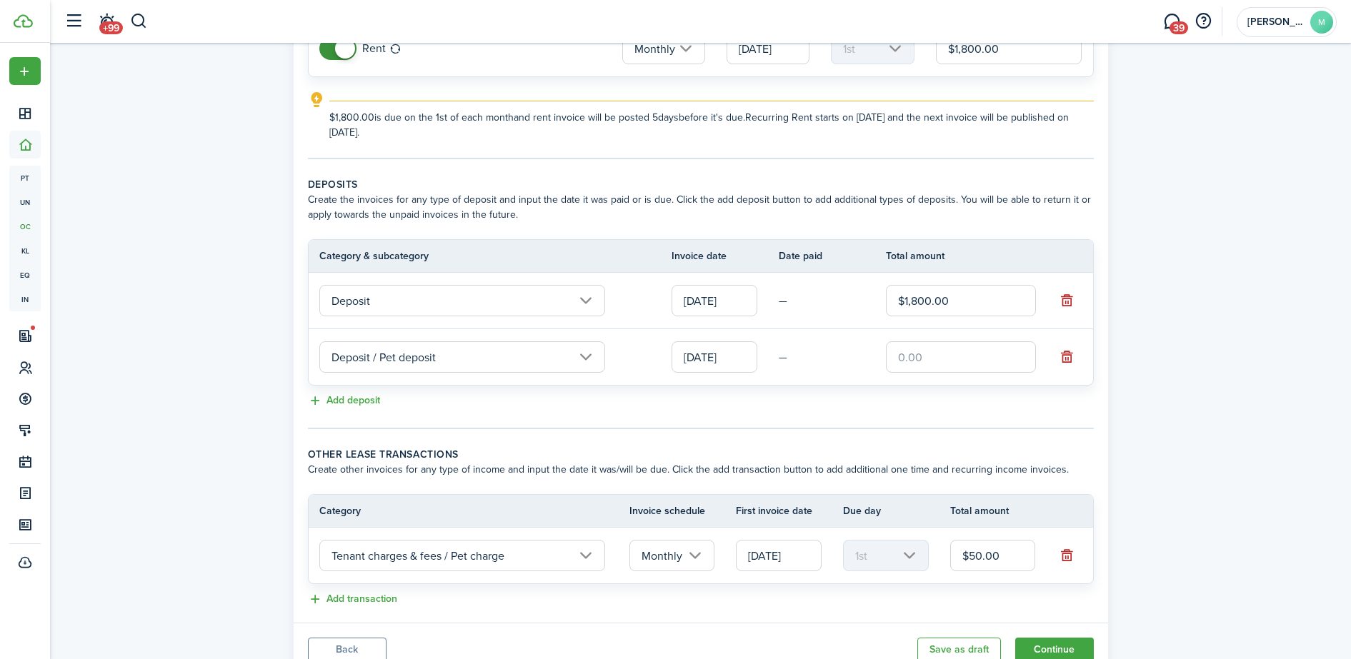
click at [905, 355] on input "text" at bounding box center [961, 357] width 150 height 31
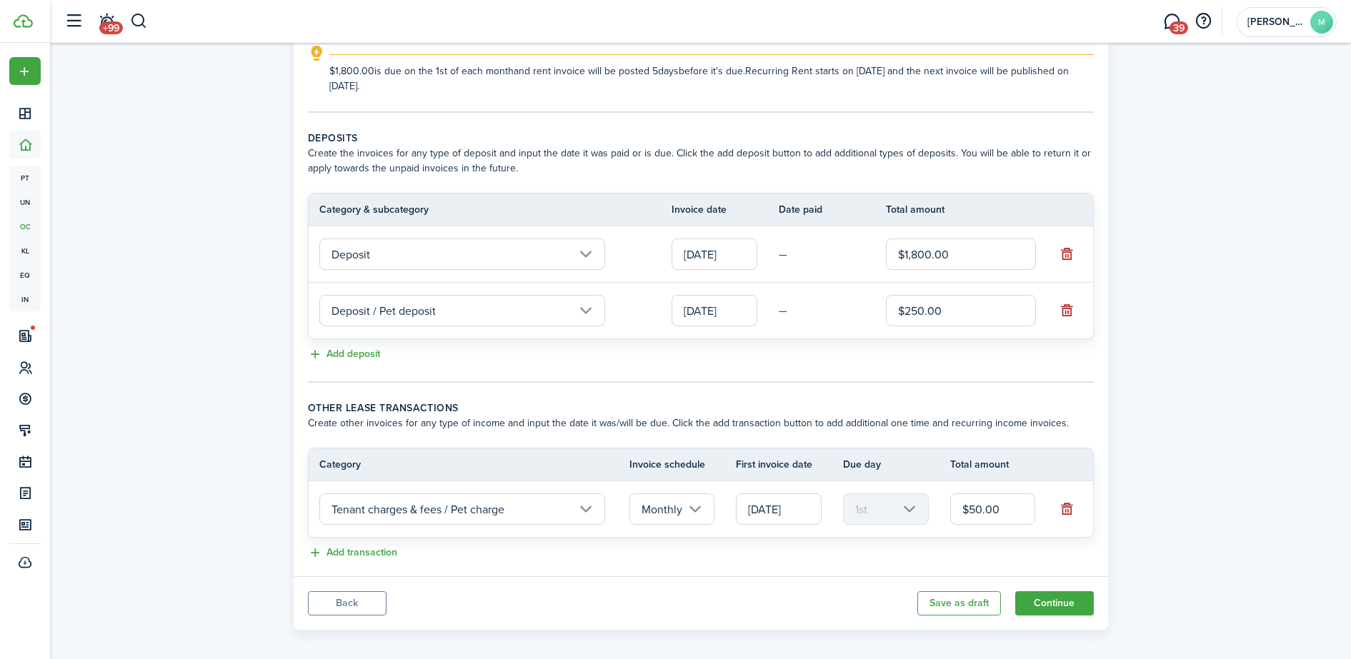
scroll to position [244, 0]
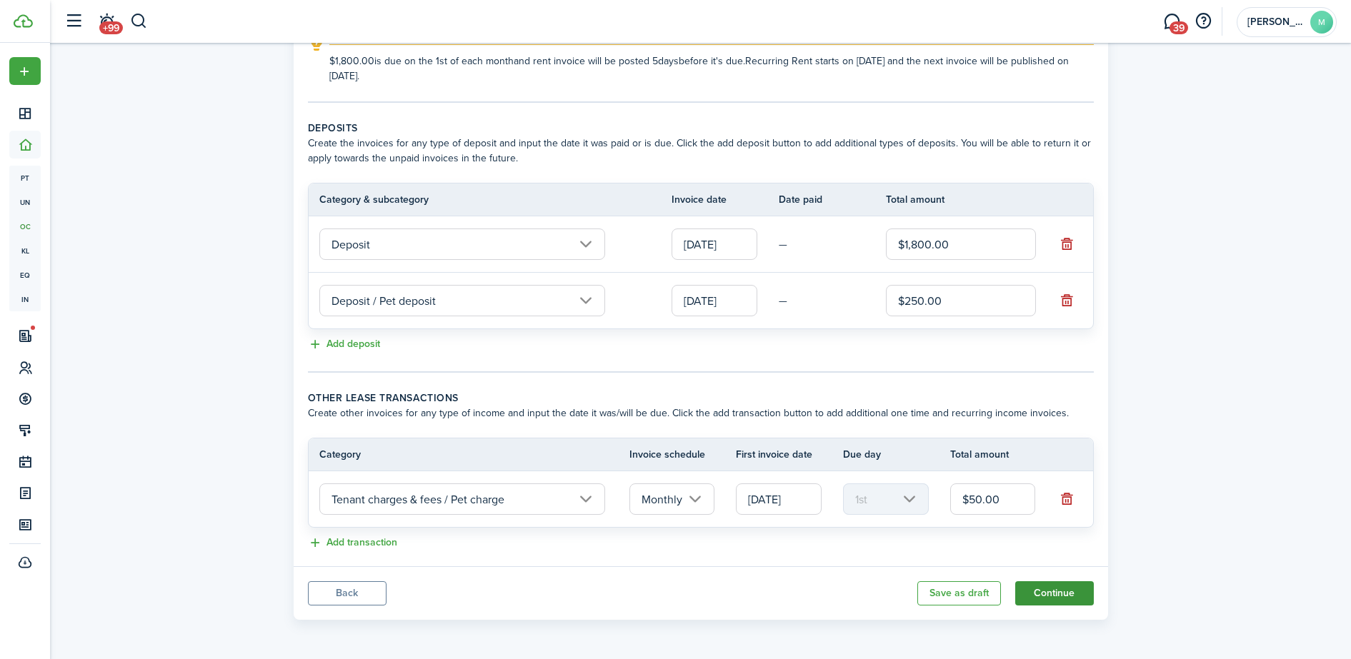
type input "$250.00"
click at [1065, 592] on button "Continue" at bounding box center [1054, 594] width 79 height 24
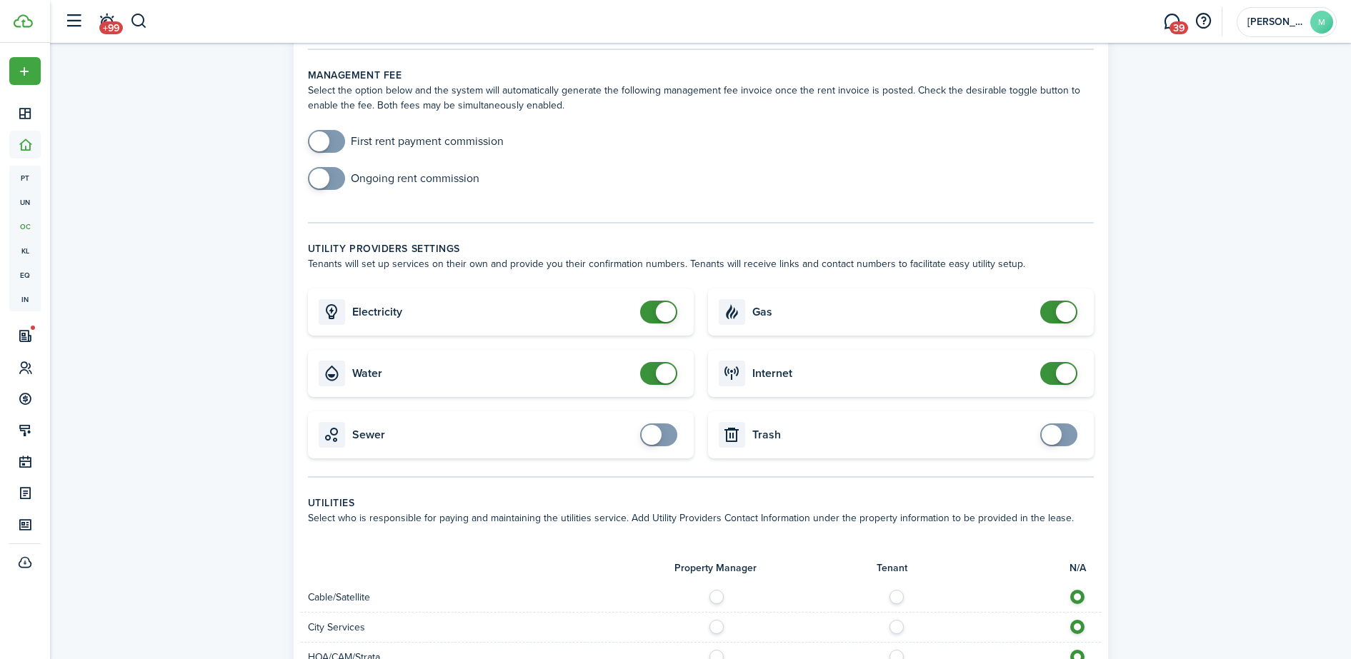
scroll to position [454, 0]
checkbox input "true"
click at [652, 438] on span at bounding box center [652, 434] width 20 height 20
checkbox input "true"
click at [1047, 438] on span at bounding box center [1052, 434] width 20 height 20
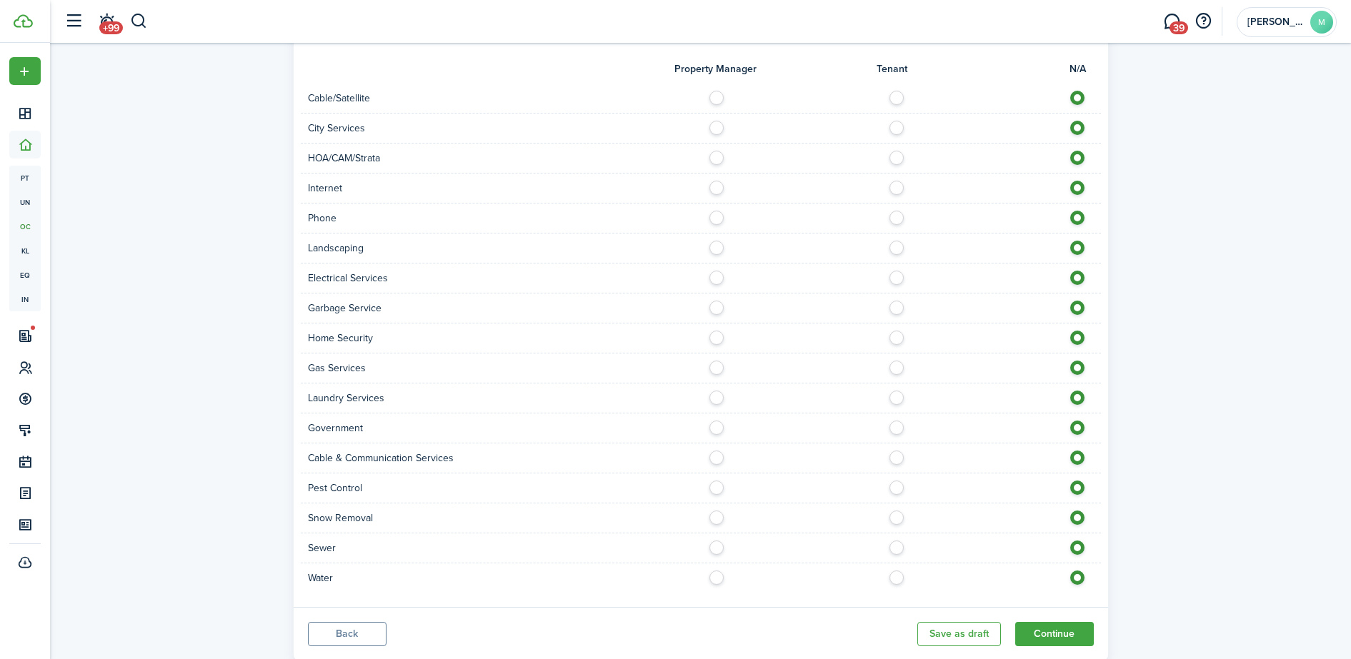
scroll to position [994, 0]
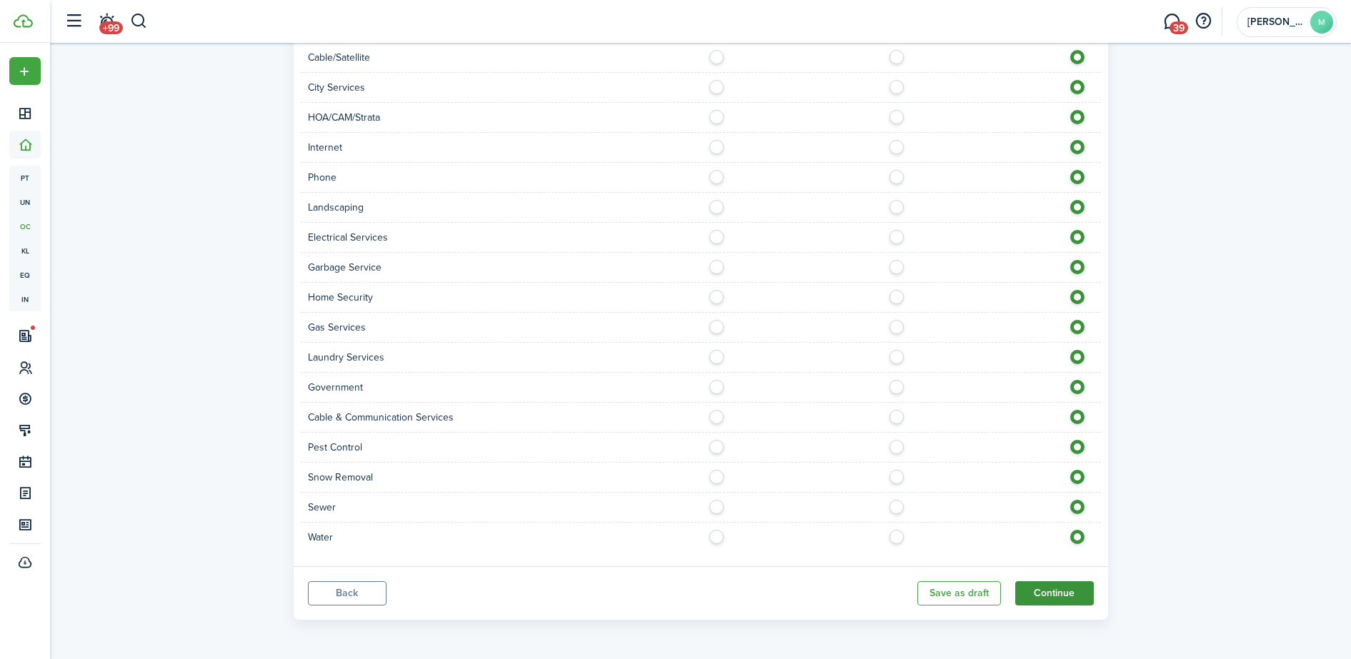
click at [1046, 594] on button "Continue" at bounding box center [1054, 594] width 79 height 24
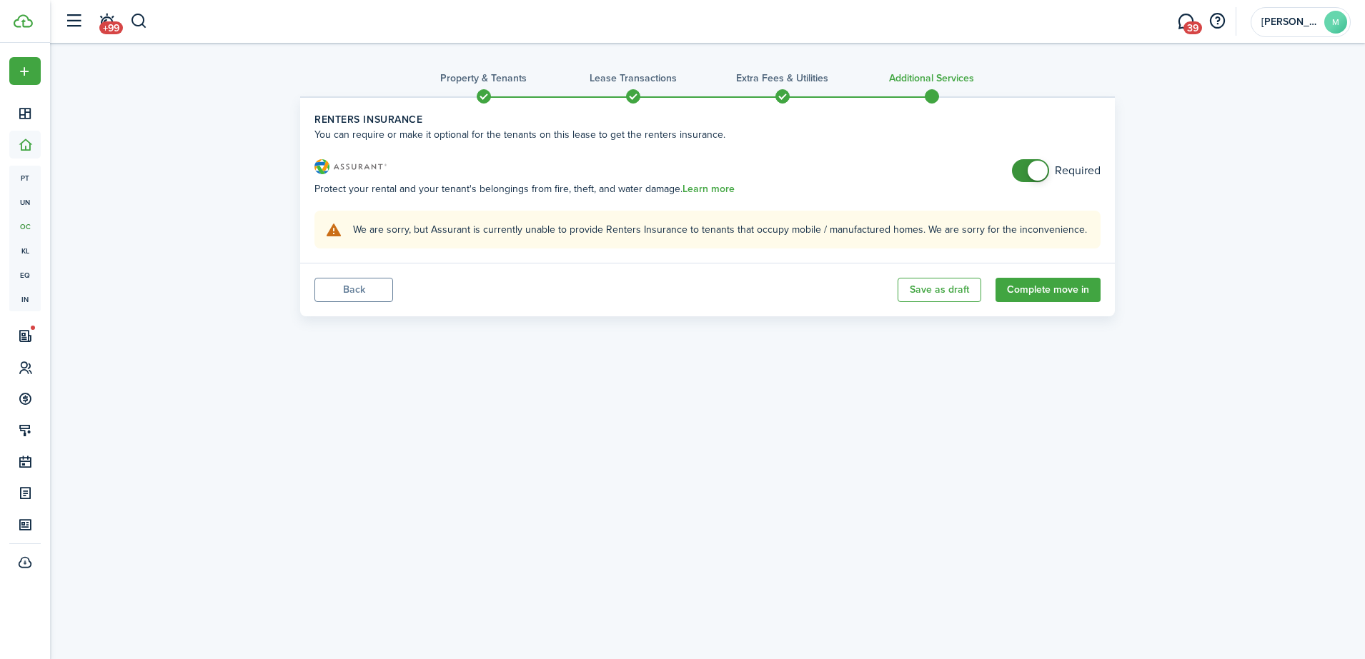
checkbox input "false"
click at [1040, 174] on span at bounding box center [1037, 171] width 20 height 20
click at [1050, 294] on button "Complete move in" at bounding box center [1047, 290] width 105 height 24
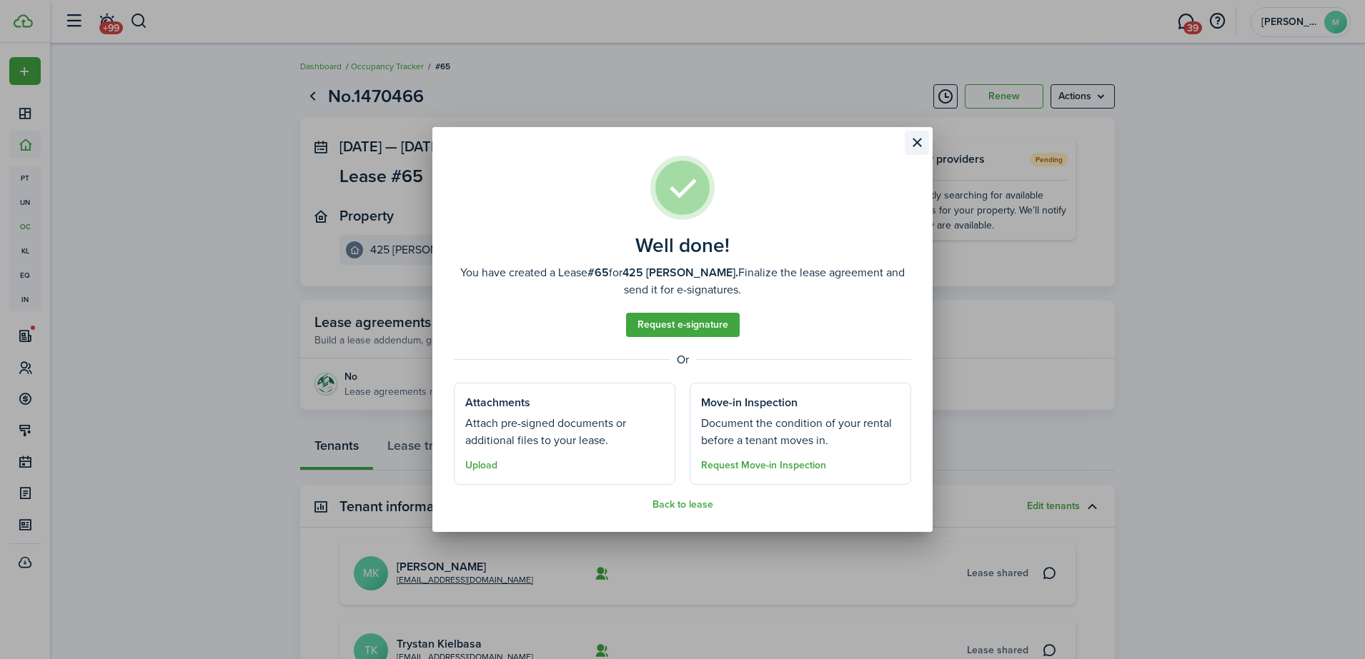
click at [917, 142] on button "Close modal" at bounding box center [917, 143] width 24 height 24
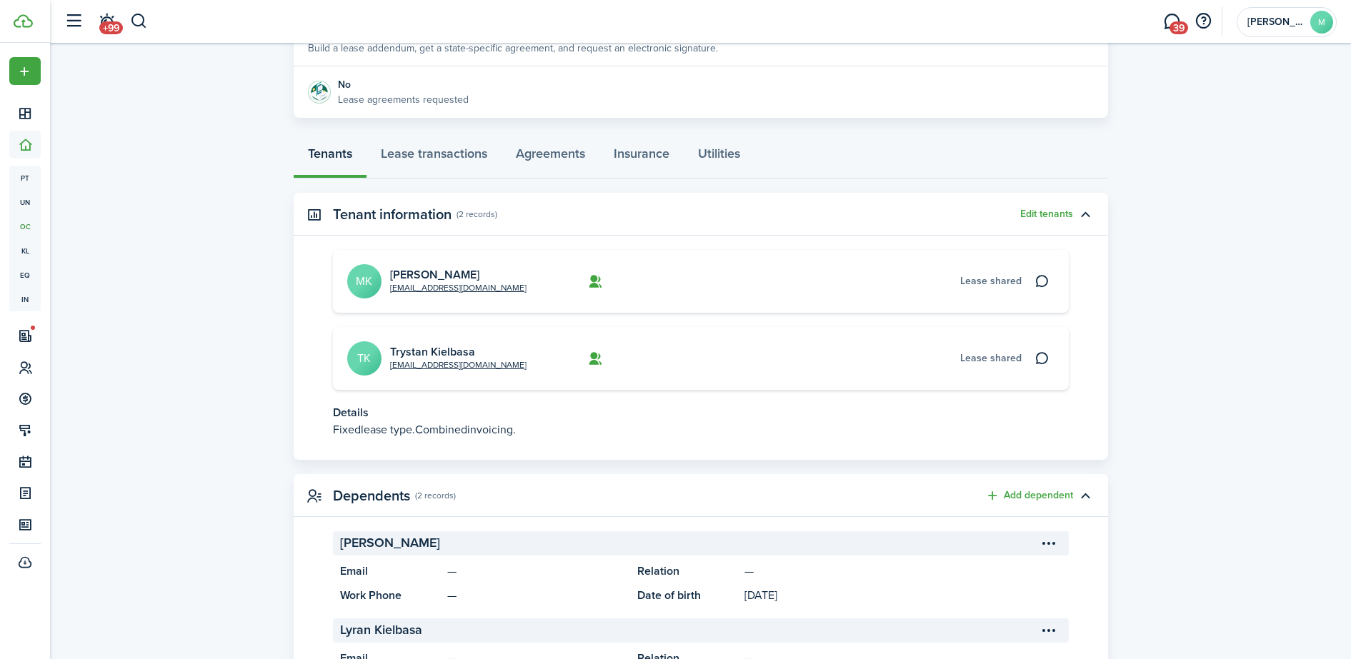
scroll to position [293, 0]
click at [547, 156] on link "Agreements" at bounding box center [551, 156] width 98 height 43
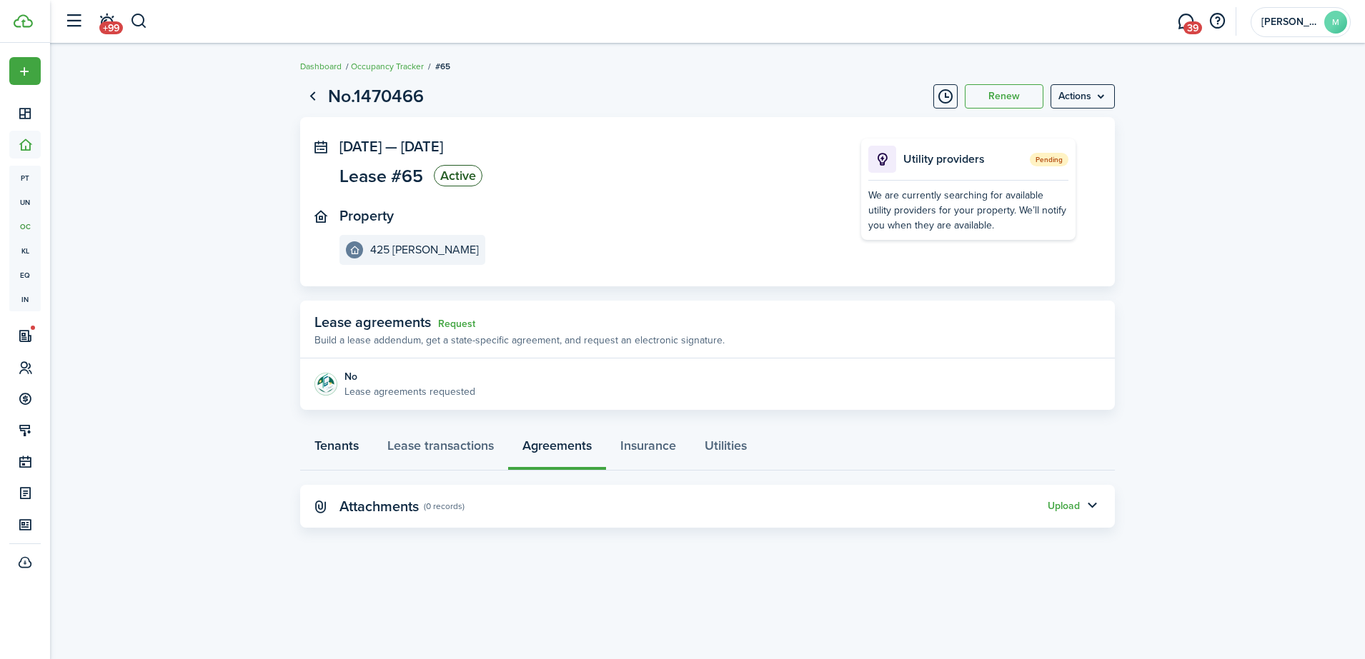
click at [334, 452] on link "Tenants" at bounding box center [336, 449] width 73 height 43
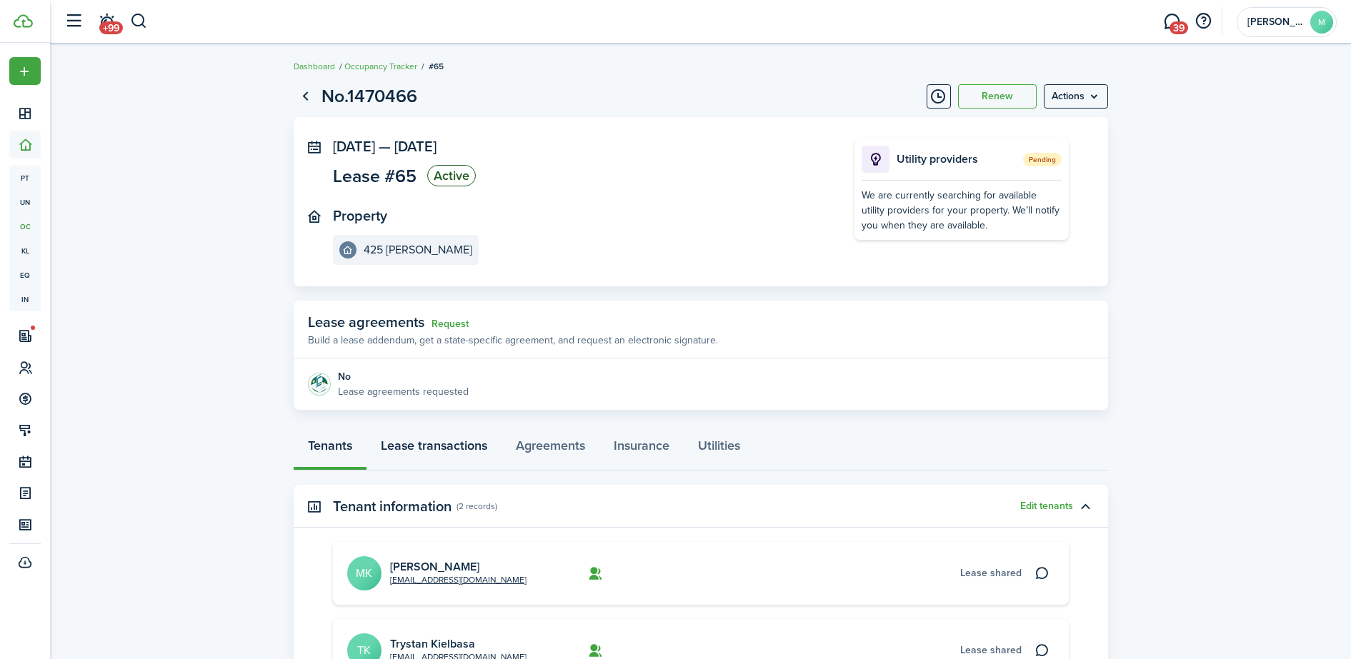
click at [439, 447] on link "Lease transactions" at bounding box center [434, 449] width 135 height 43
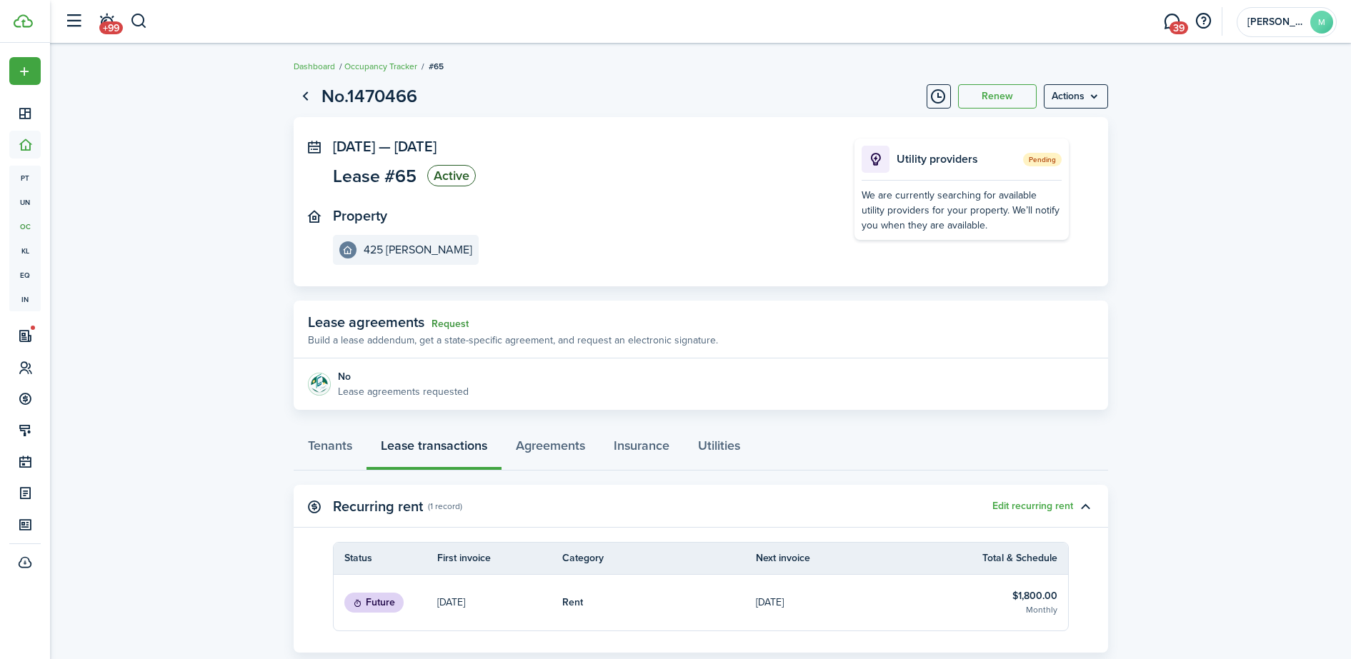
click at [449, 324] on link "Request" at bounding box center [450, 324] width 37 height 11
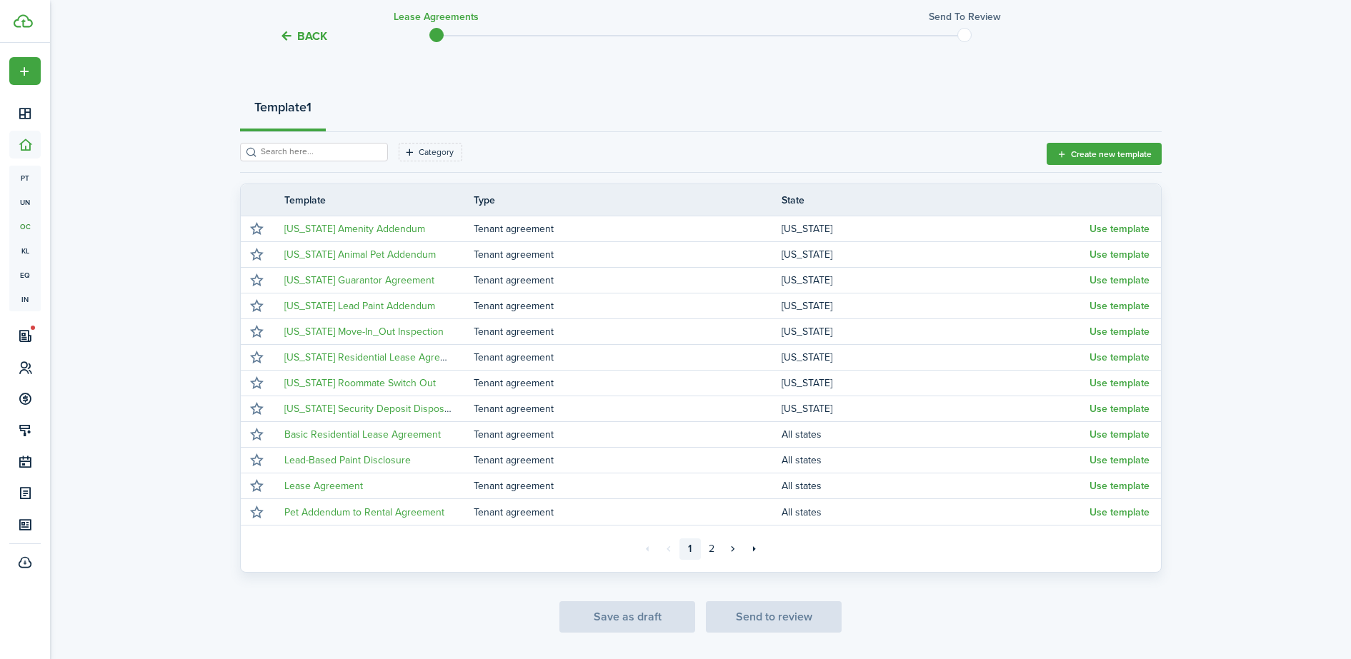
scroll to position [136, 0]
click at [734, 550] on link "»" at bounding box center [732, 547] width 21 height 21
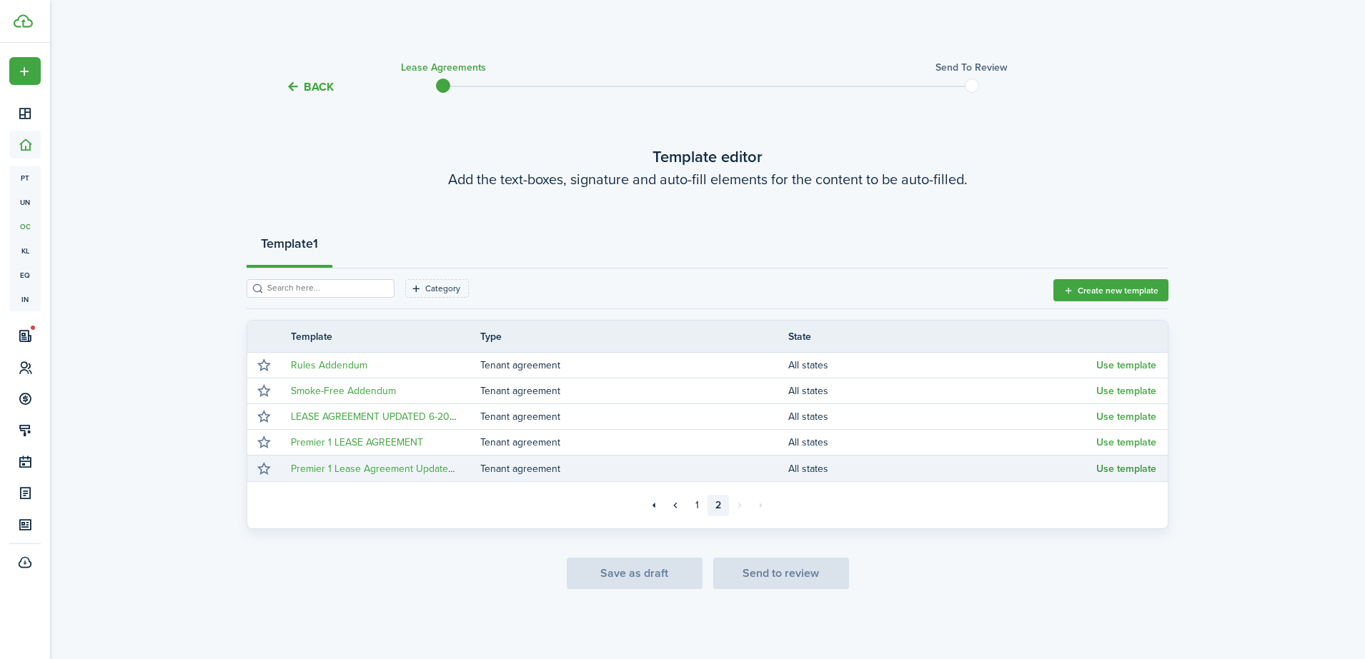
click at [1125, 466] on button "Use template" at bounding box center [1126, 469] width 60 height 11
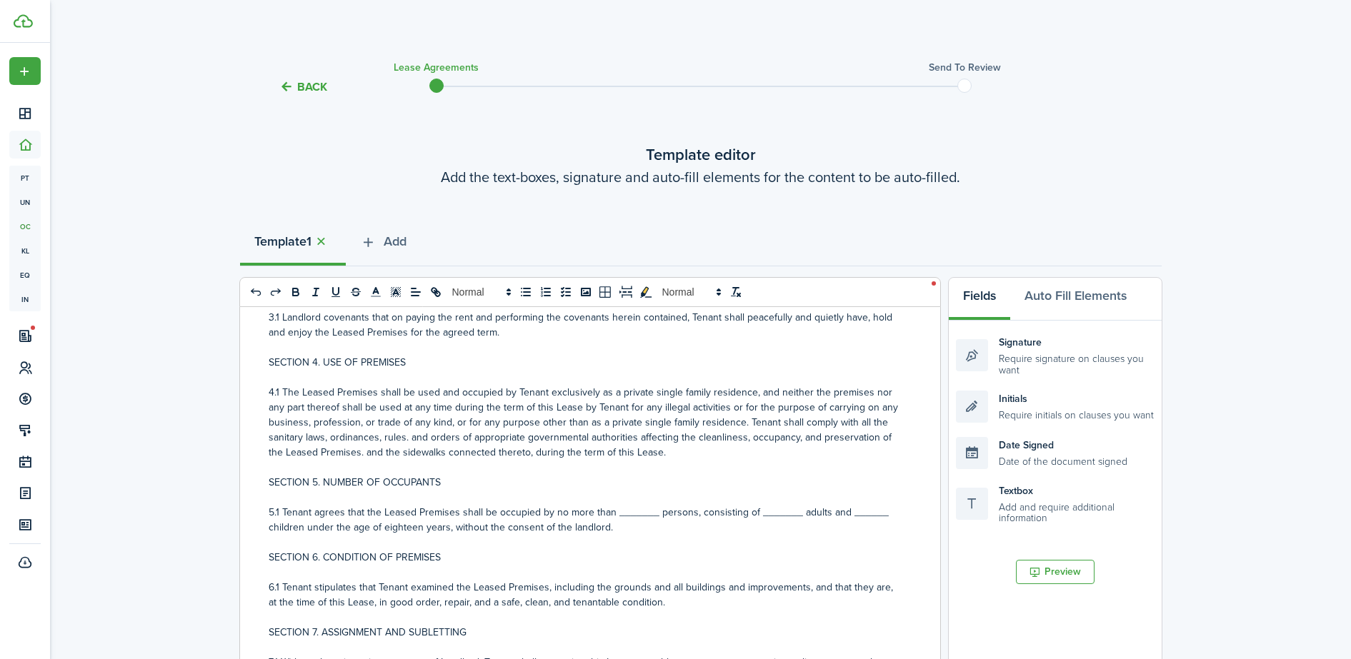
scroll to position [496, 0]
click at [1095, 295] on button "Auto Fill Elements" at bounding box center [1075, 299] width 131 height 43
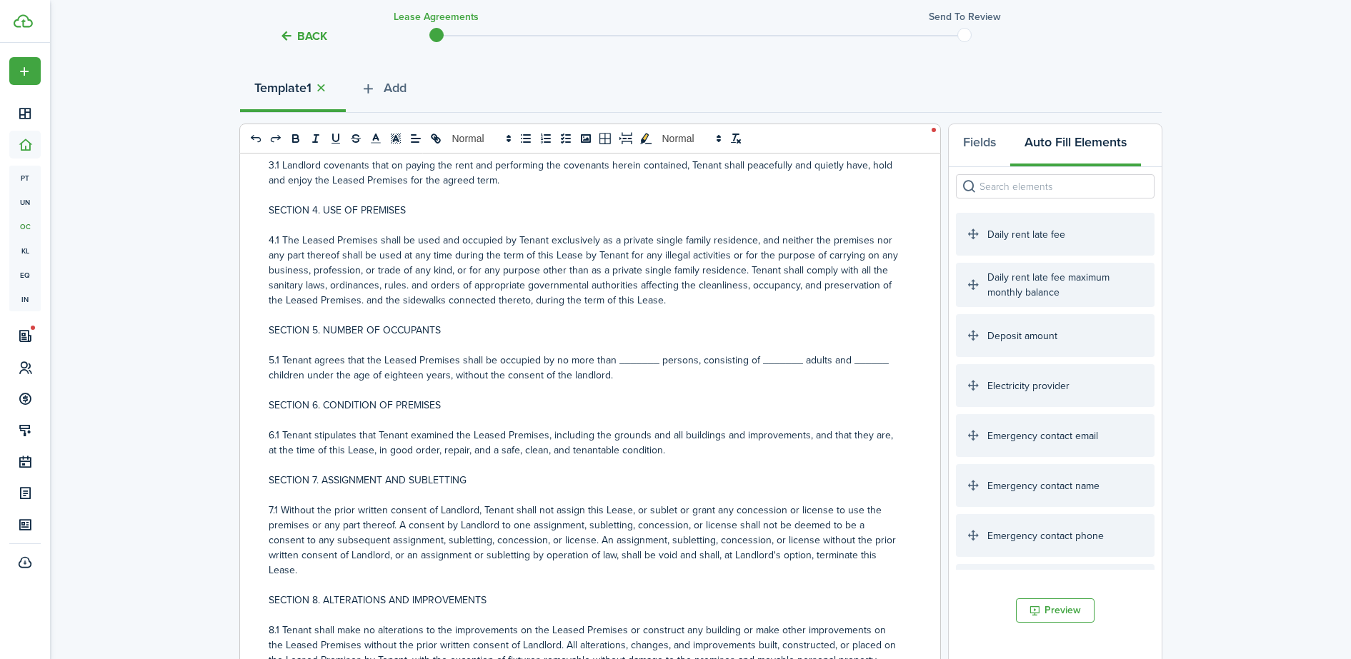
scroll to position [156, 0]
click at [1040, 599] on button "Preview" at bounding box center [1055, 608] width 79 height 24
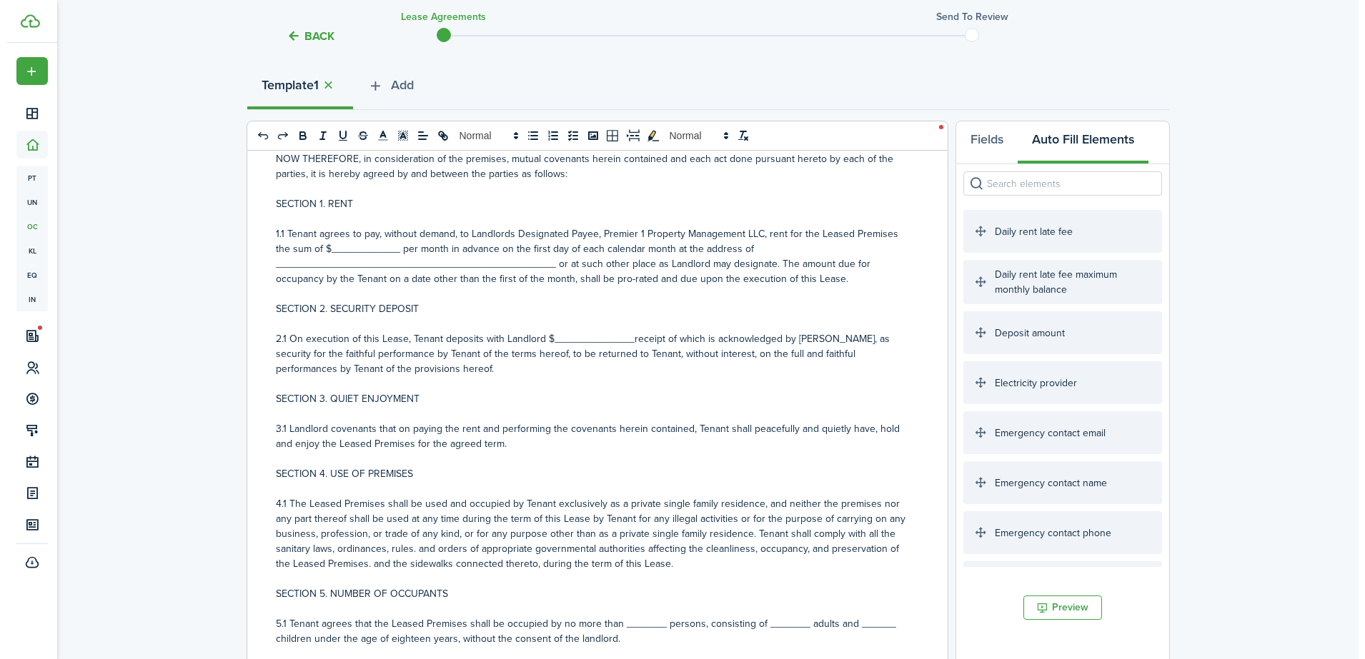
scroll to position [0, 0]
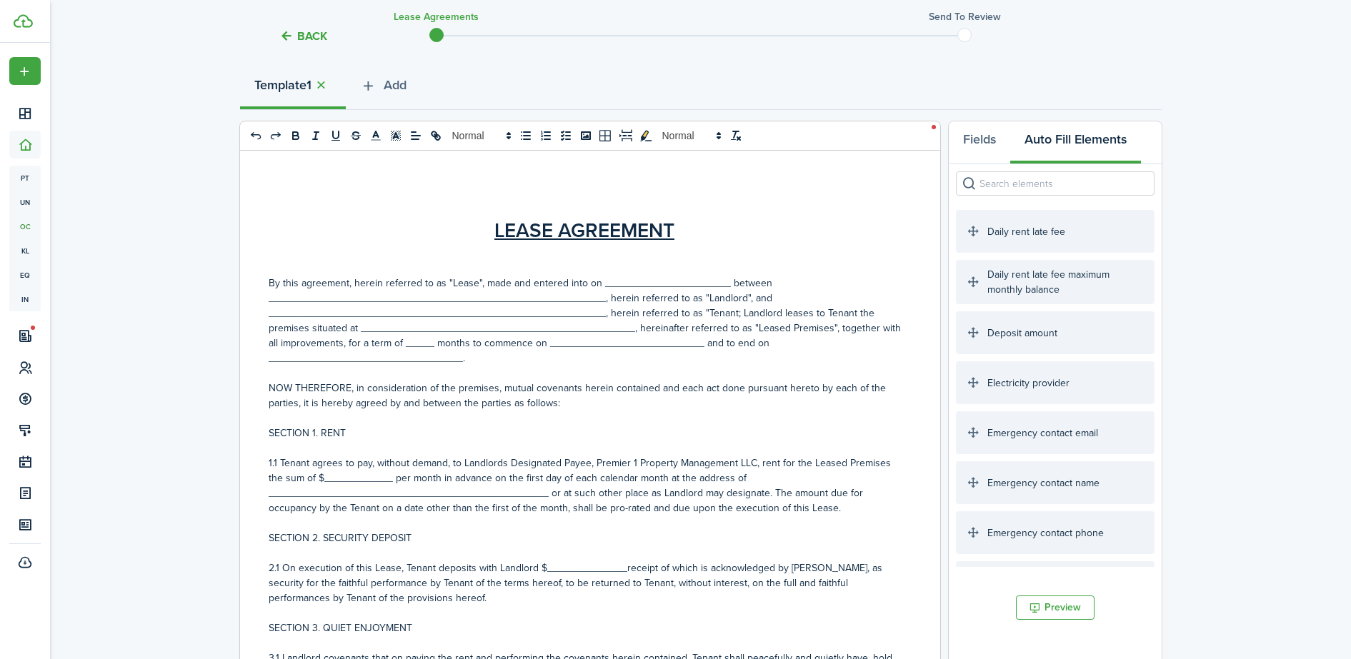
click at [284, 29] on button "Back" at bounding box center [303, 36] width 48 height 15
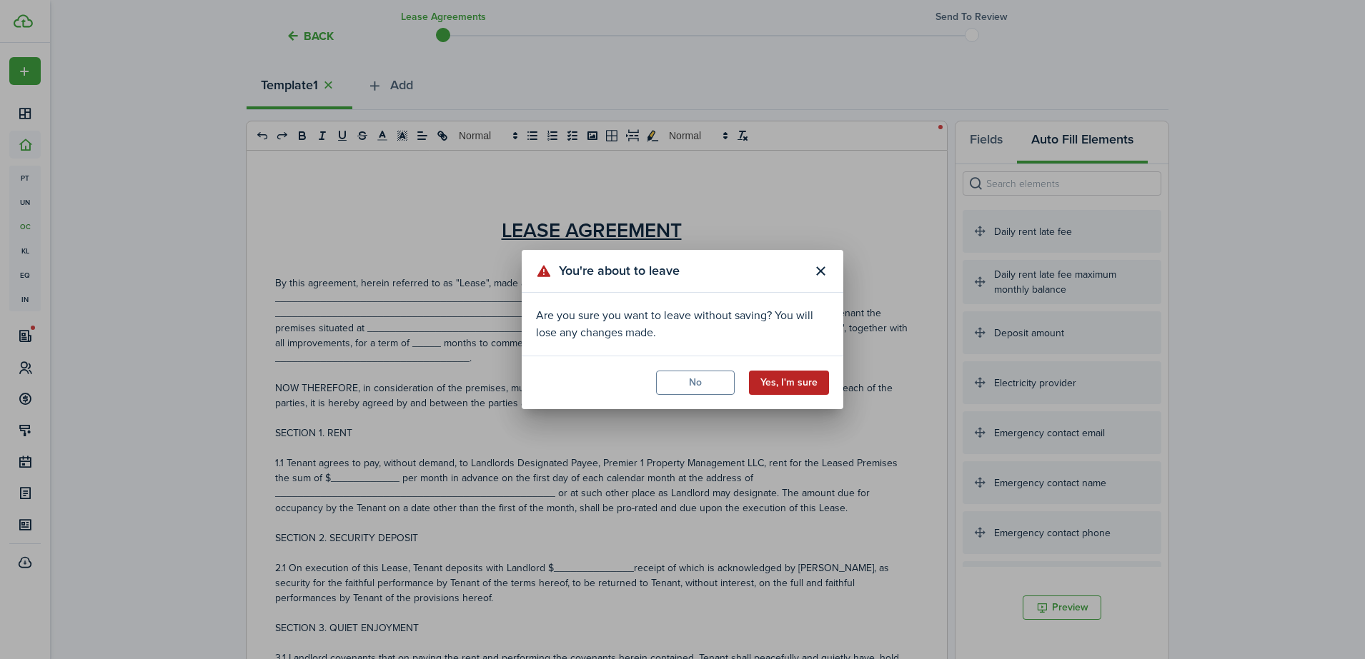
click at [775, 379] on button "Yes, I'm sure" at bounding box center [789, 383] width 80 height 24
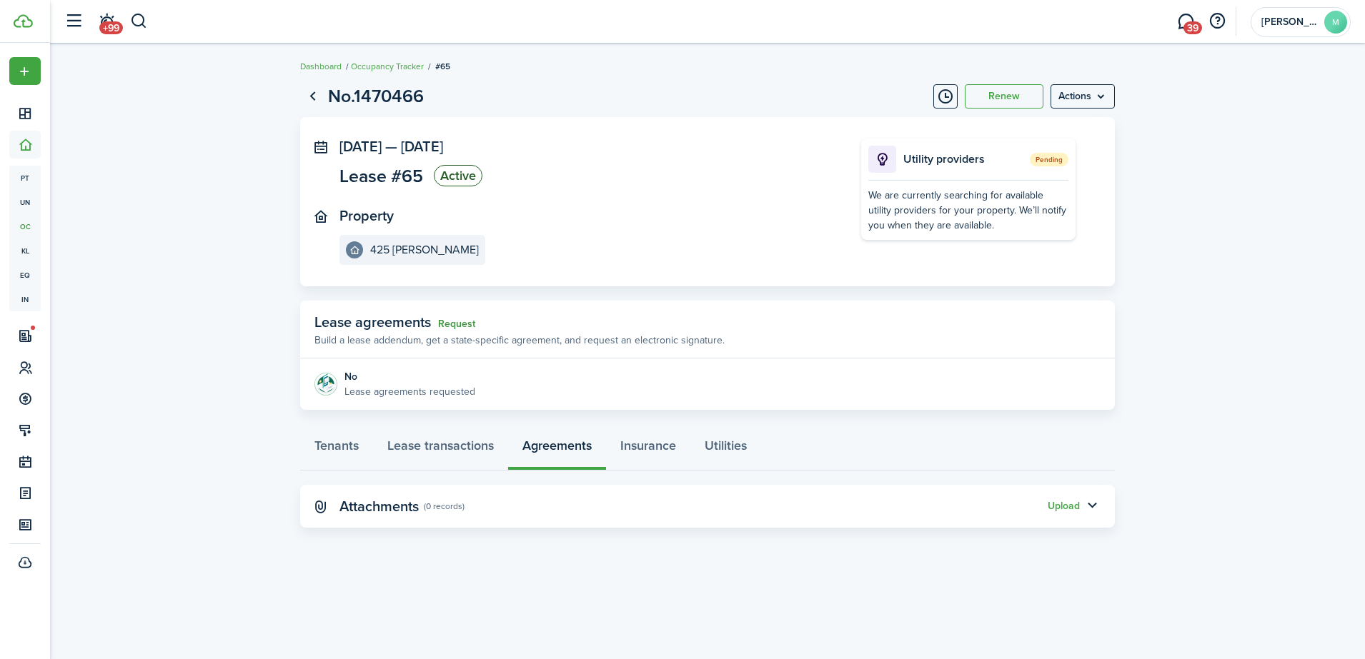
click at [447, 319] on link "Request" at bounding box center [456, 324] width 37 height 11
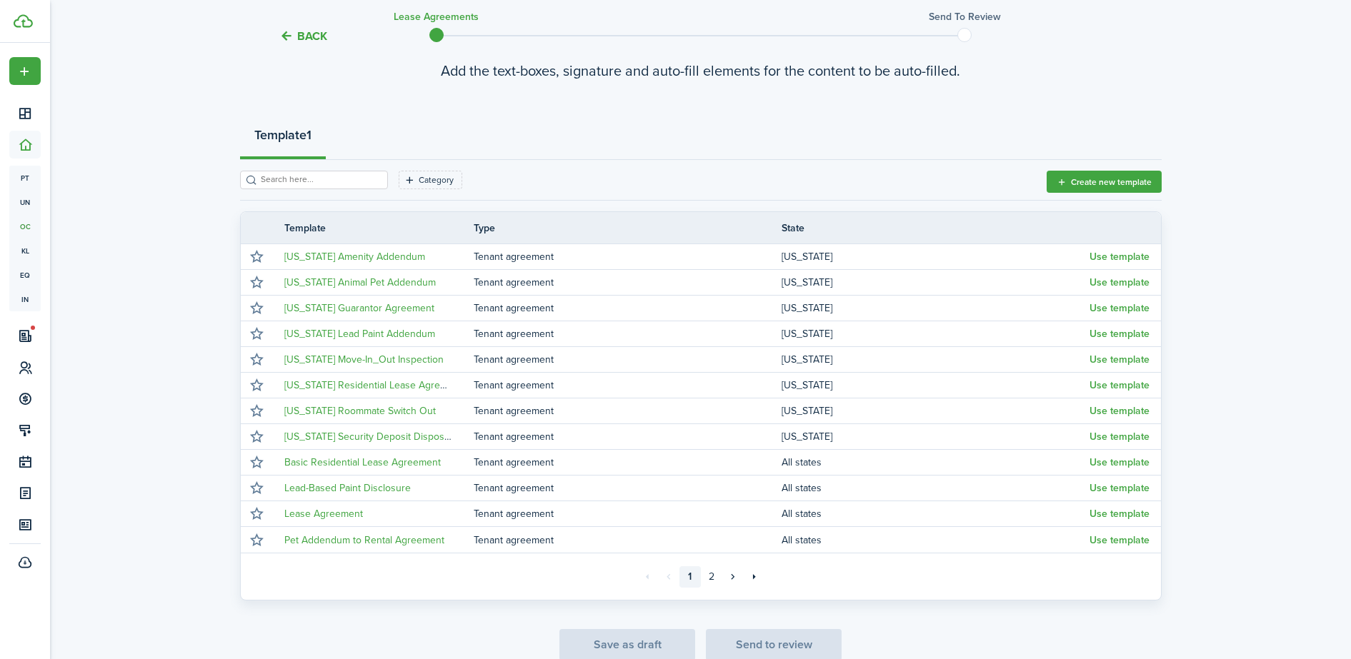
scroll to position [108, 0]
click at [711, 569] on link "2" at bounding box center [711, 575] width 21 height 21
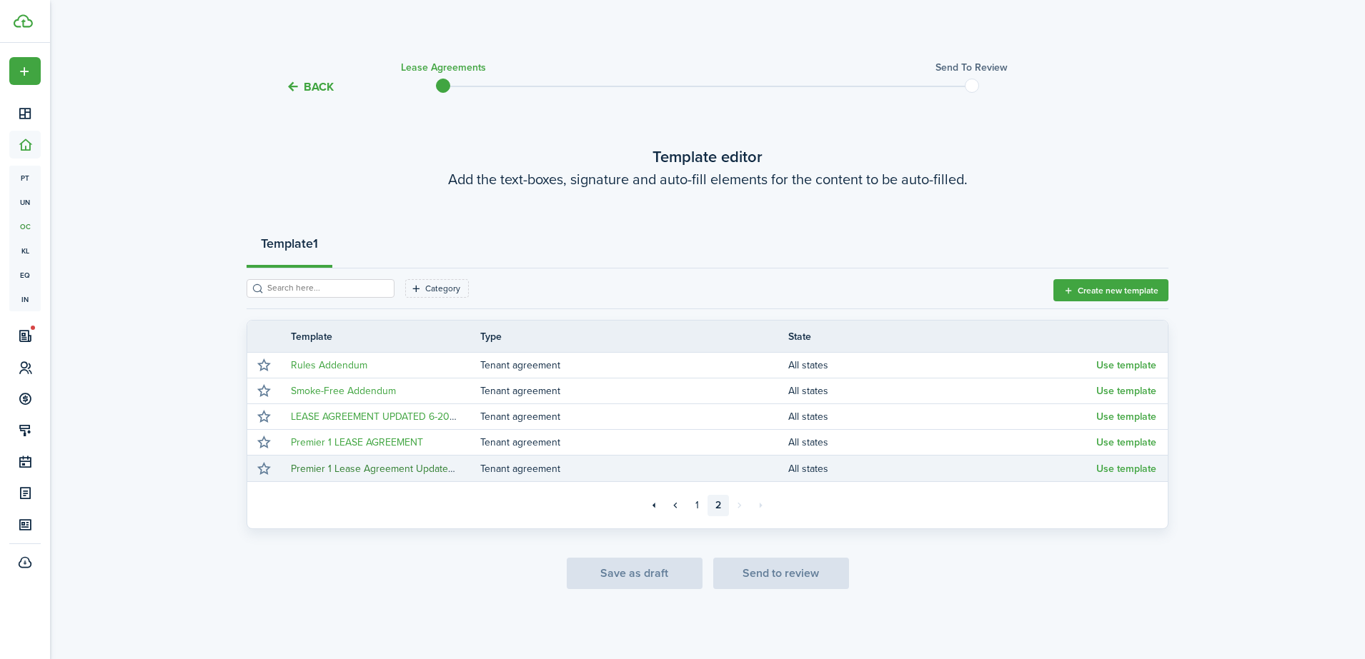
click at [372, 473] on link "Premier 1 Lease Agreement Updated 6-2025 - DO NOT USE YET" at bounding box center [434, 469] width 287 height 15
click at [291, 462] on link "Premier 1 Lease Agreement Updated 6-2025 - DO NOT USE YET" at bounding box center [434, 469] width 287 height 15
